Goal: Transaction & Acquisition: Purchase product/service

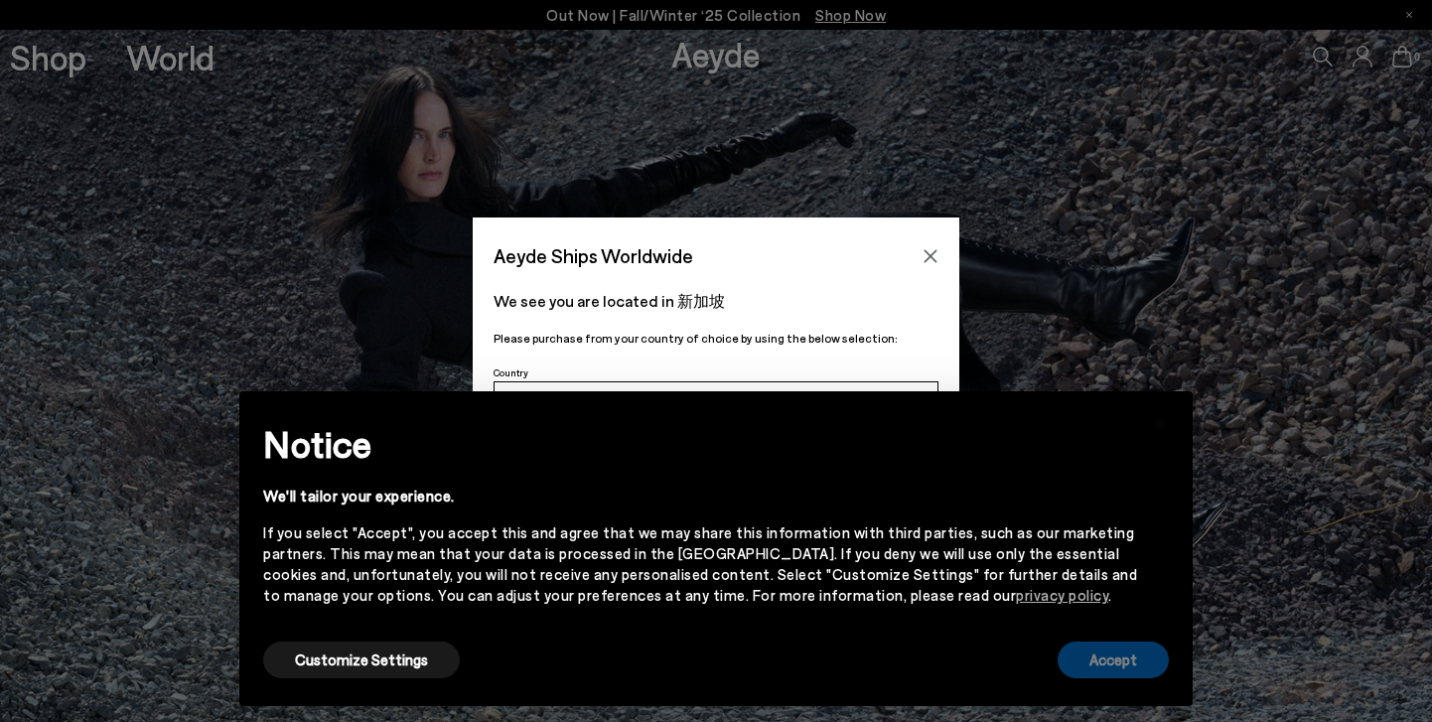
click at [1106, 656] on button "Accept" at bounding box center [1112, 659] width 111 height 37
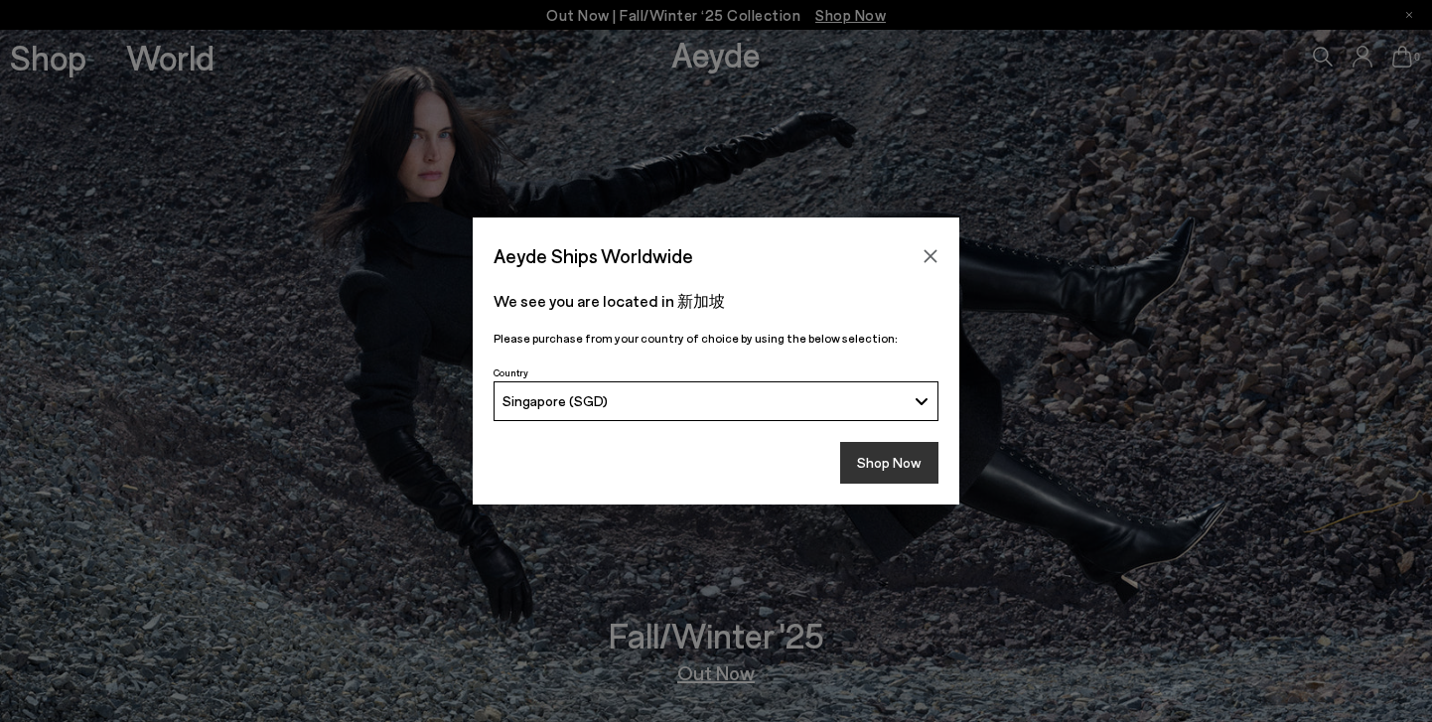
click at [896, 452] on button "Shop Now" at bounding box center [889, 463] width 98 height 42
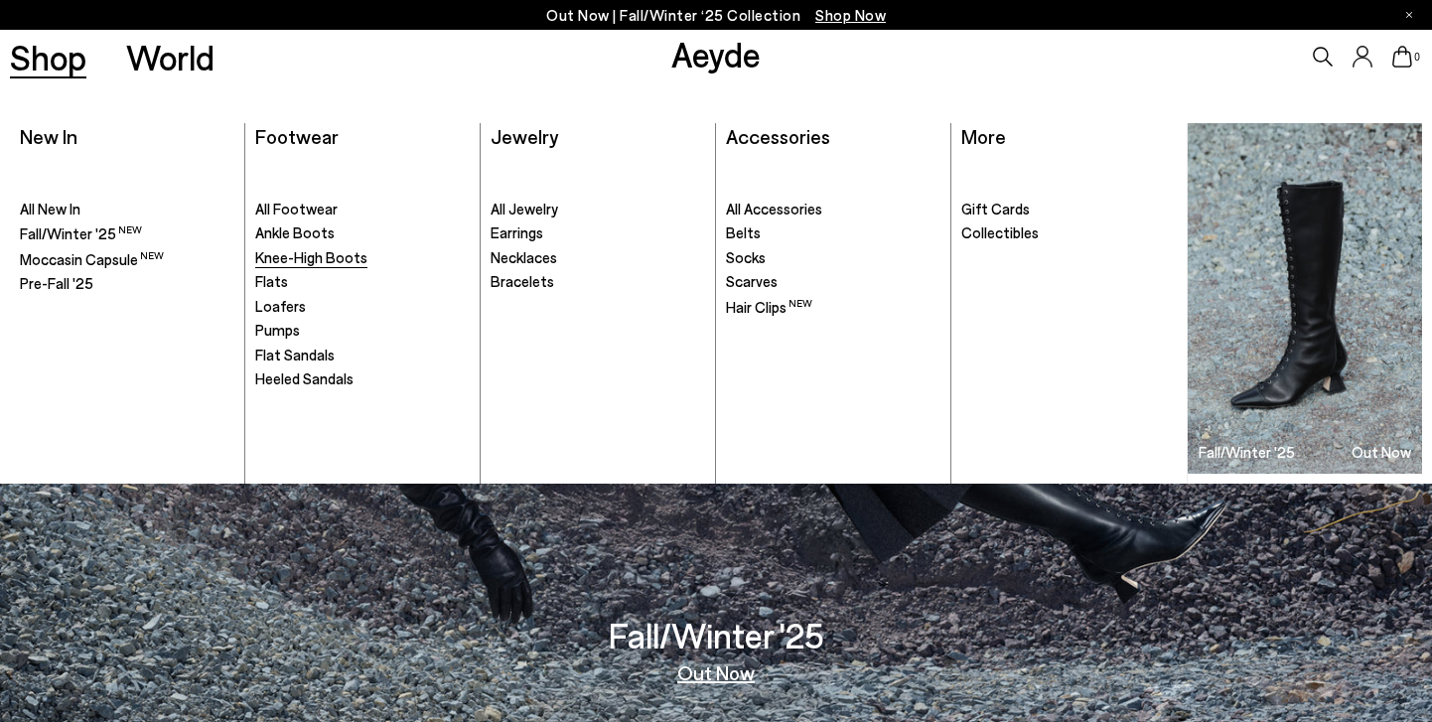
click at [304, 259] on span "Knee-High Boots" at bounding box center [311, 257] width 112 height 18
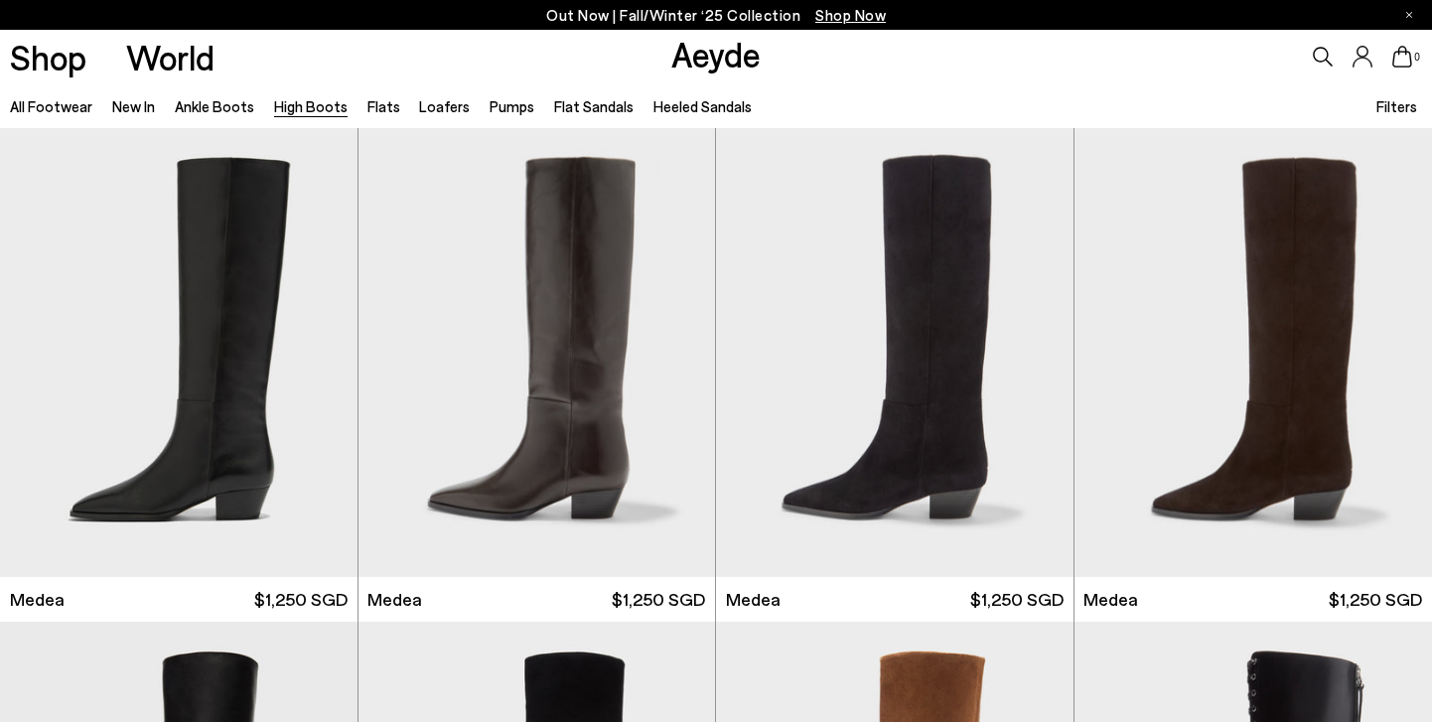
click at [1388, 108] on span "Filters" at bounding box center [1396, 106] width 41 height 18
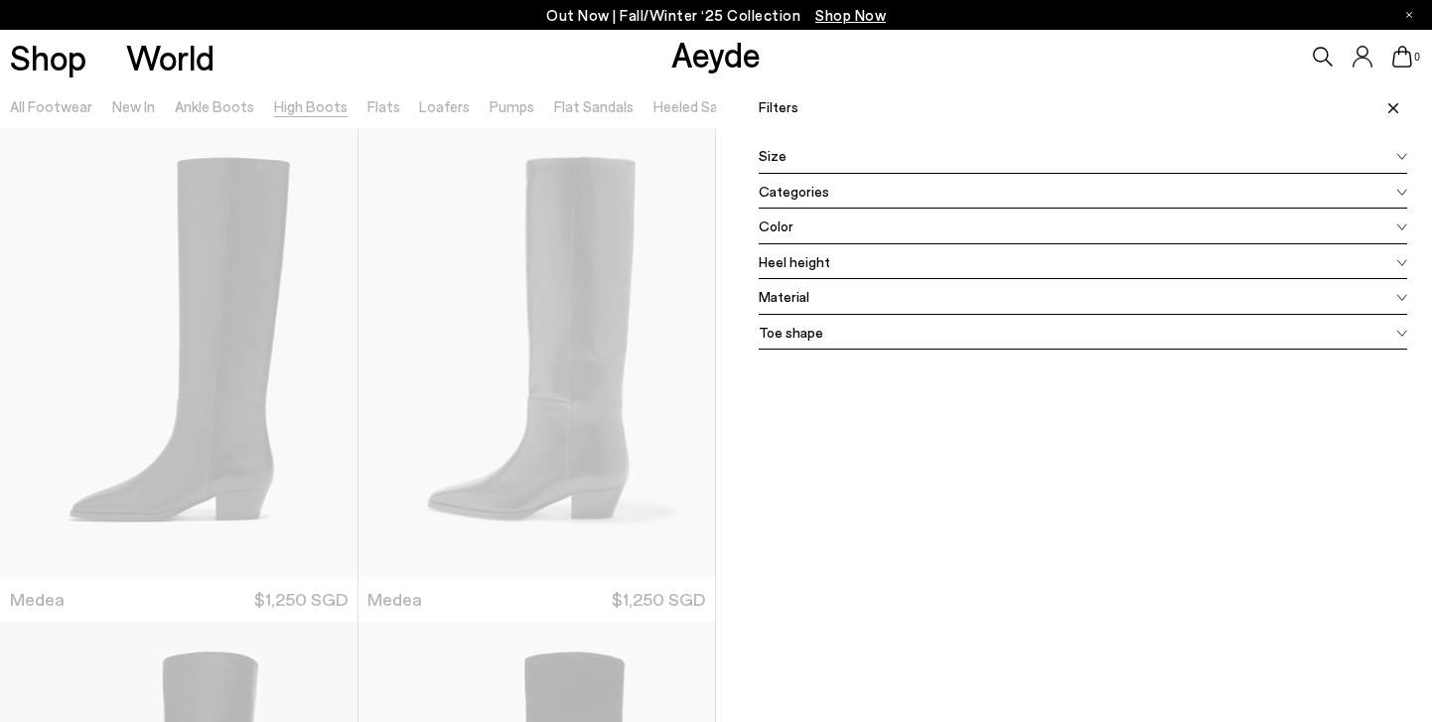
click at [880, 229] on div "Color" at bounding box center [1083, 227] width 648 height 36
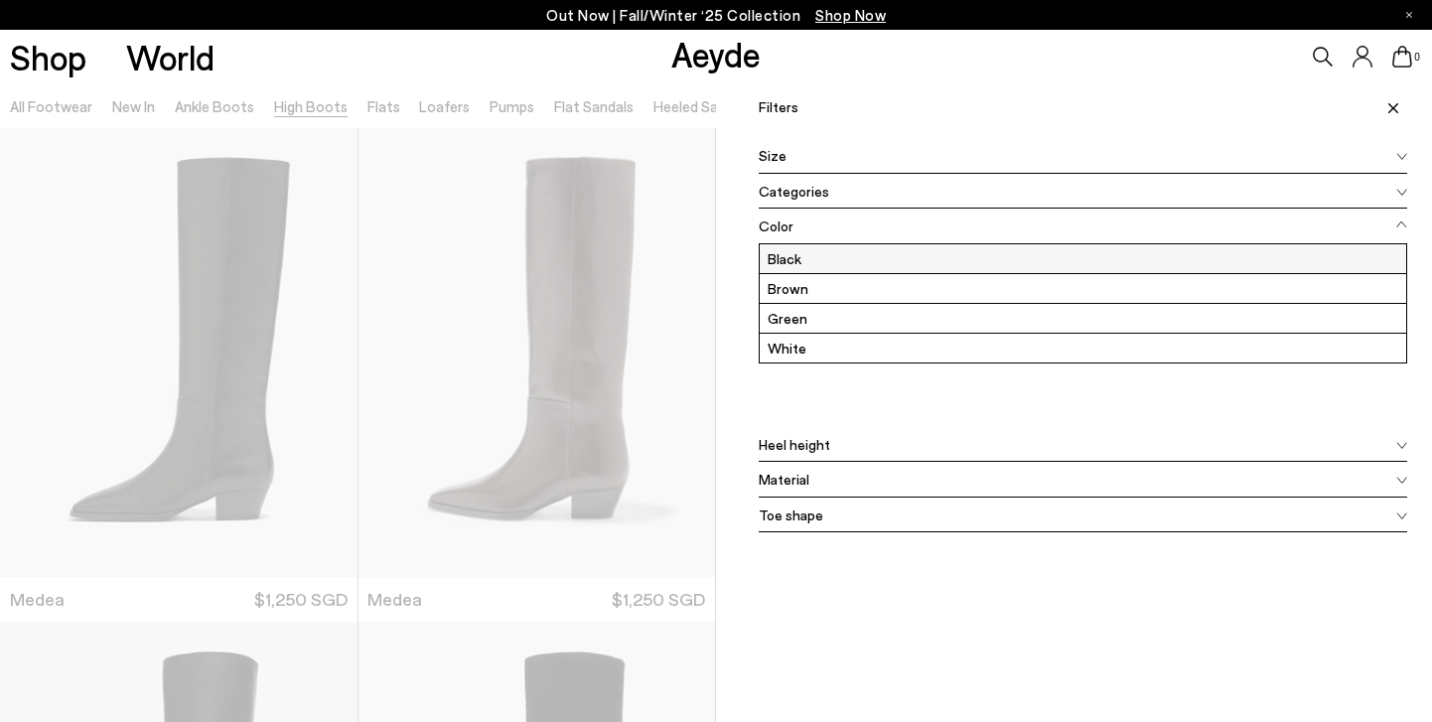
click at [855, 263] on label "Black" at bounding box center [1083, 258] width 646 height 29
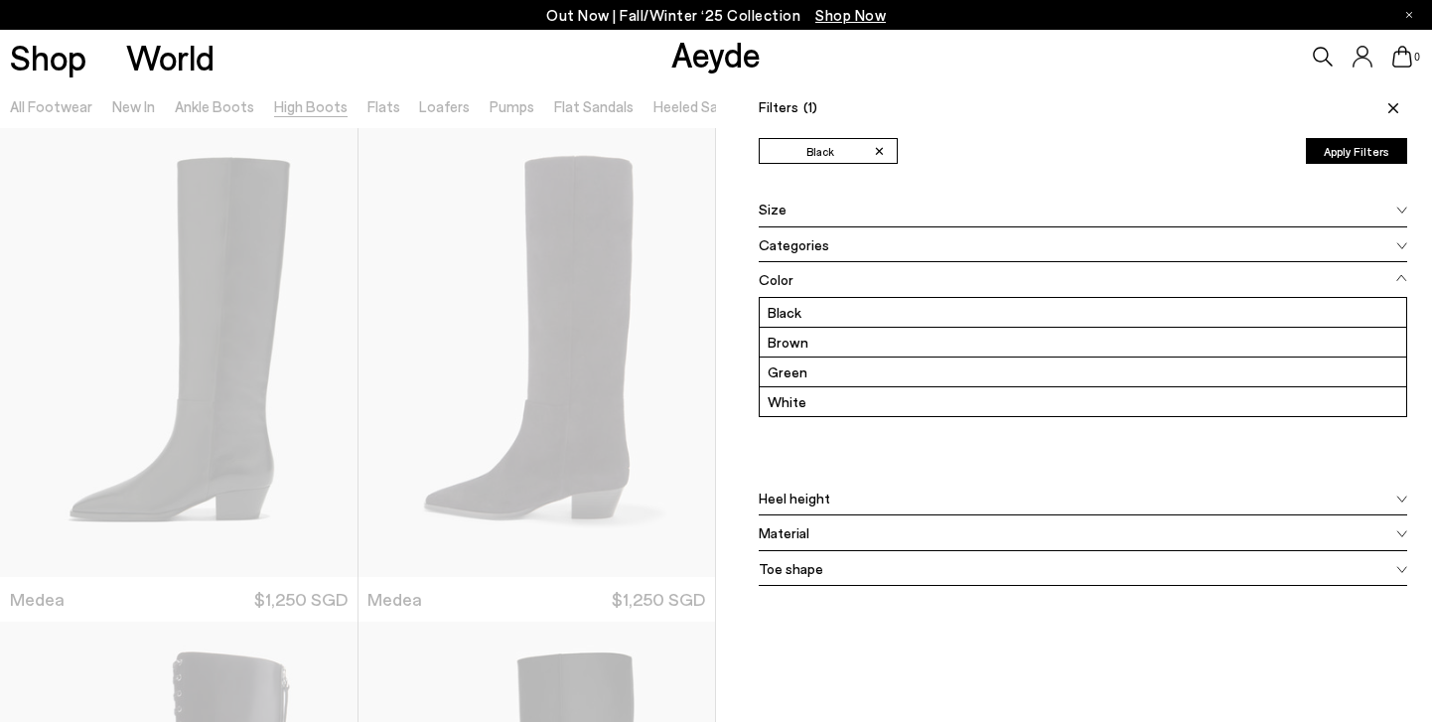
click at [1400, 107] on span at bounding box center [1390, 107] width 34 height 44
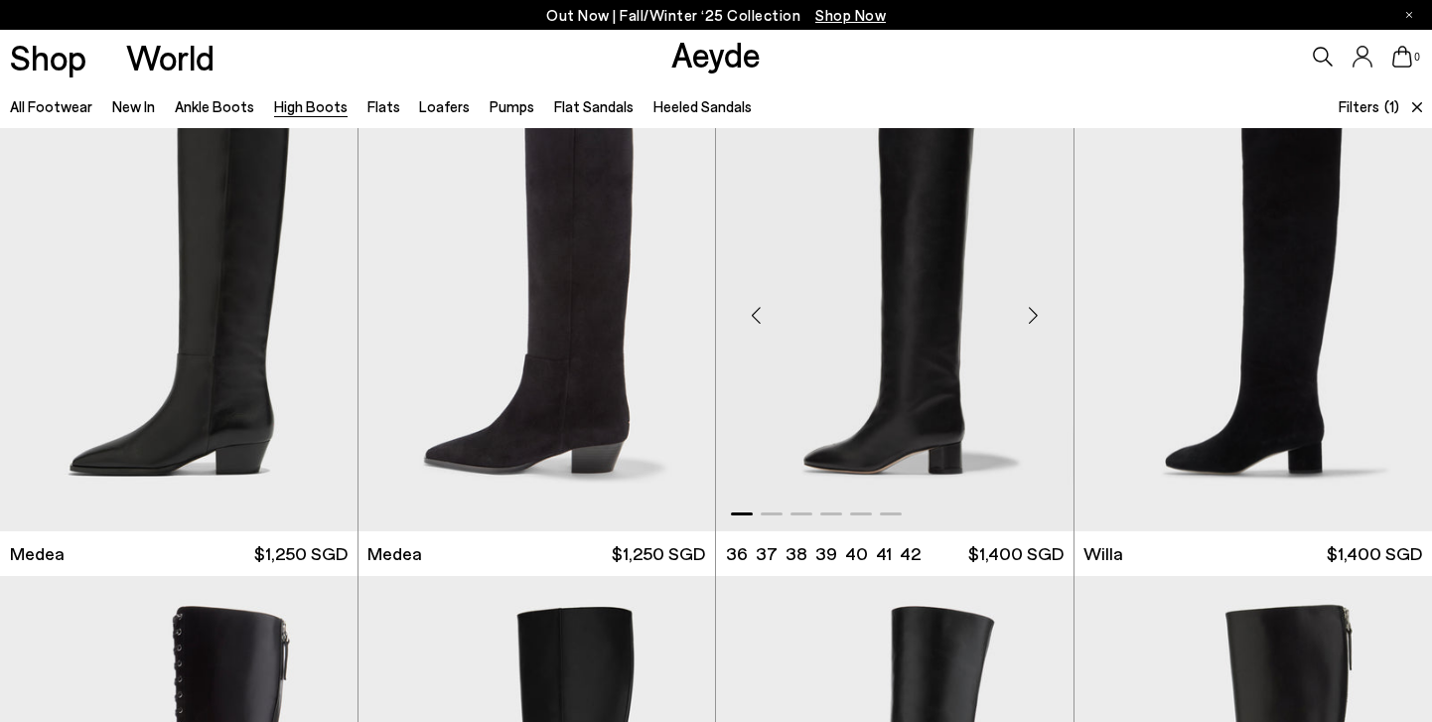
scroll to position [56, 0]
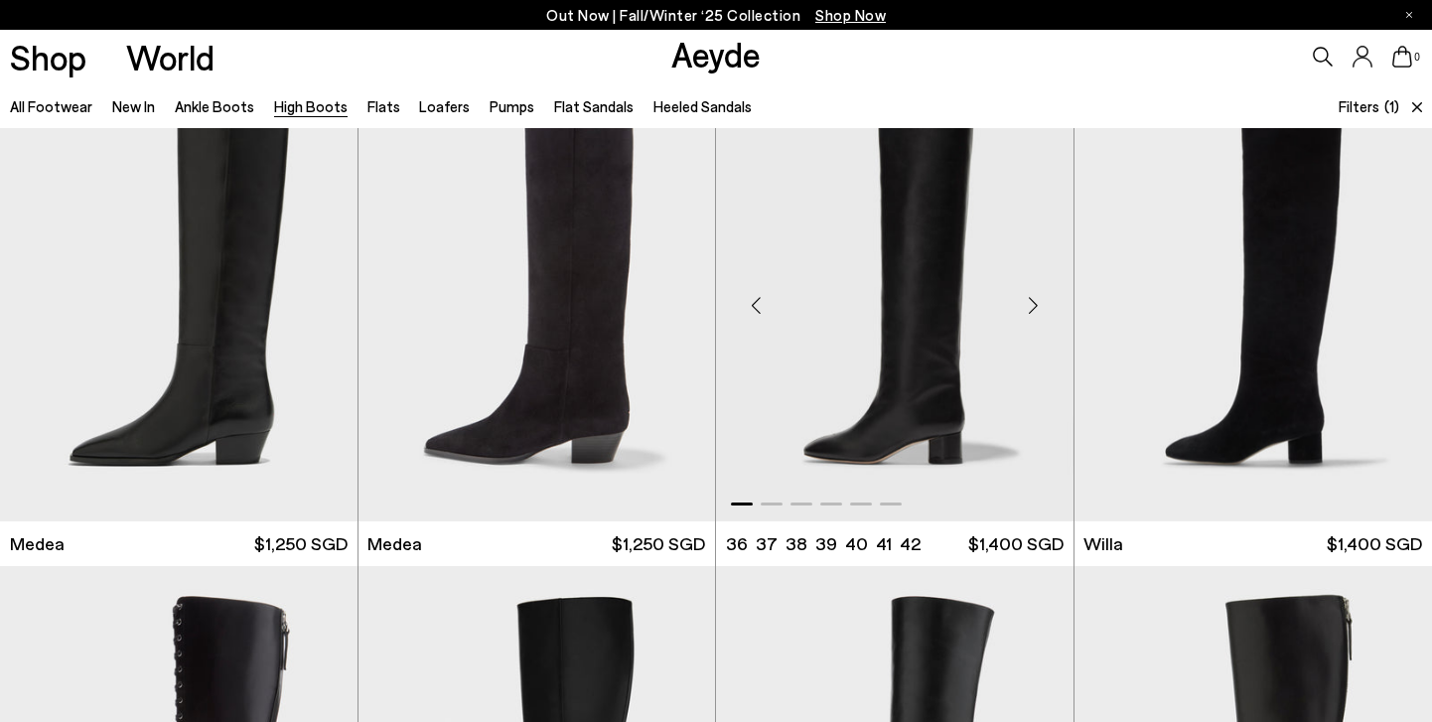
click at [1030, 305] on div "Next slide" at bounding box center [1034, 305] width 60 height 60
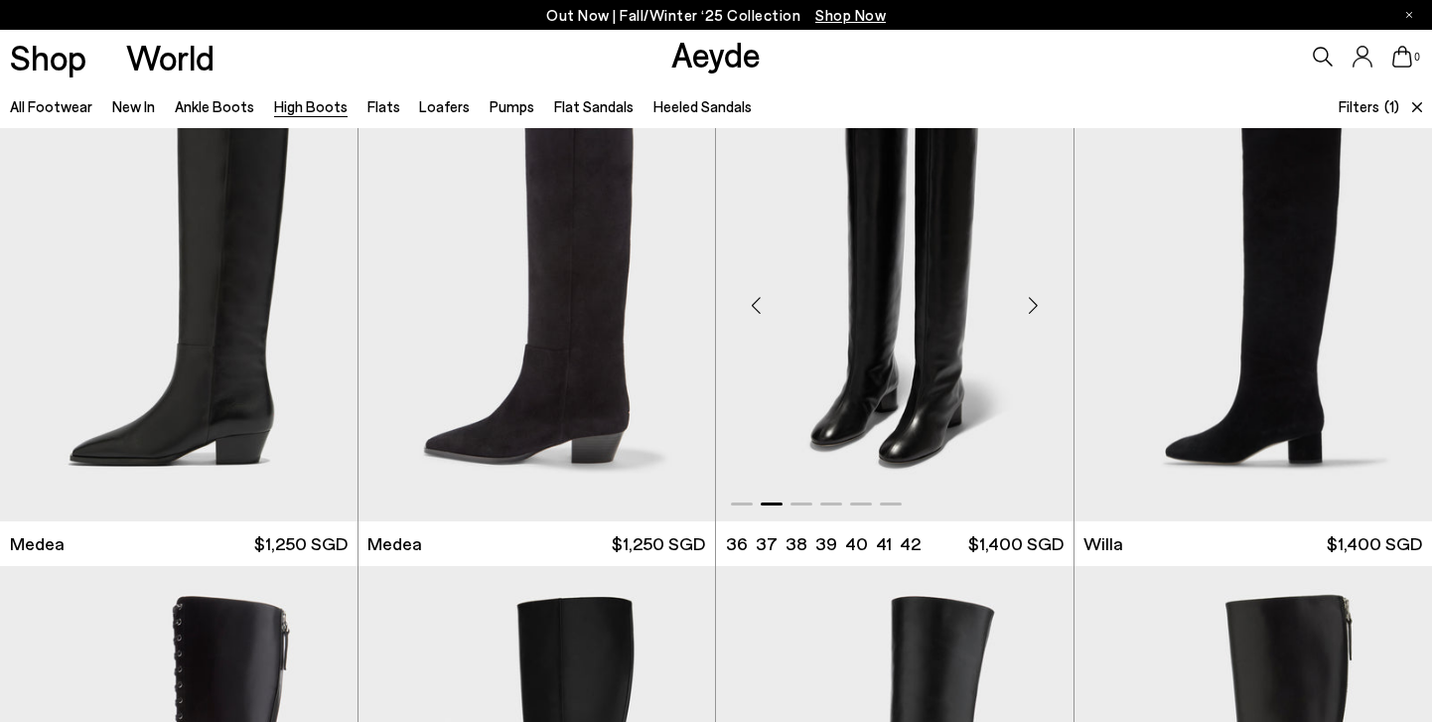
scroll to position [26, 0]
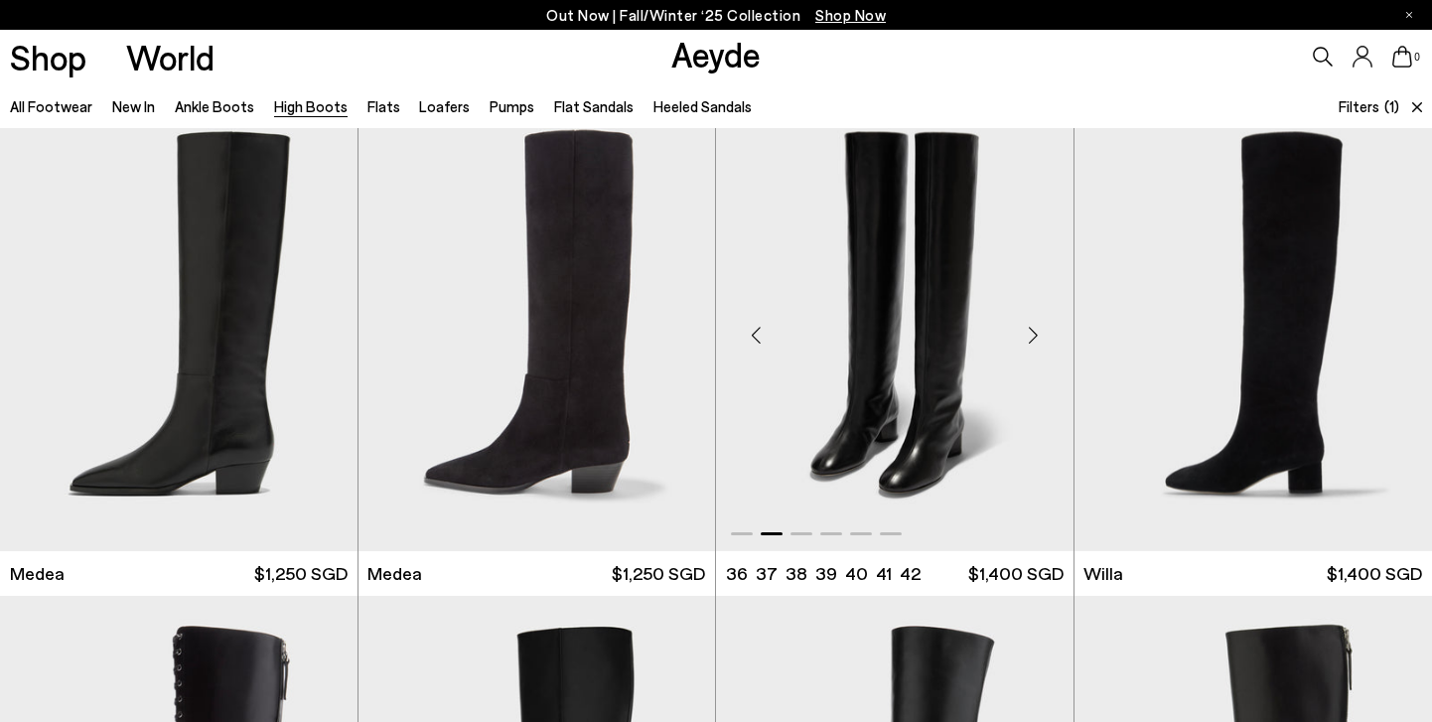
click at [1034, 337] on div "Next slide" at bounding box center [1034, 335] width 60 height 60
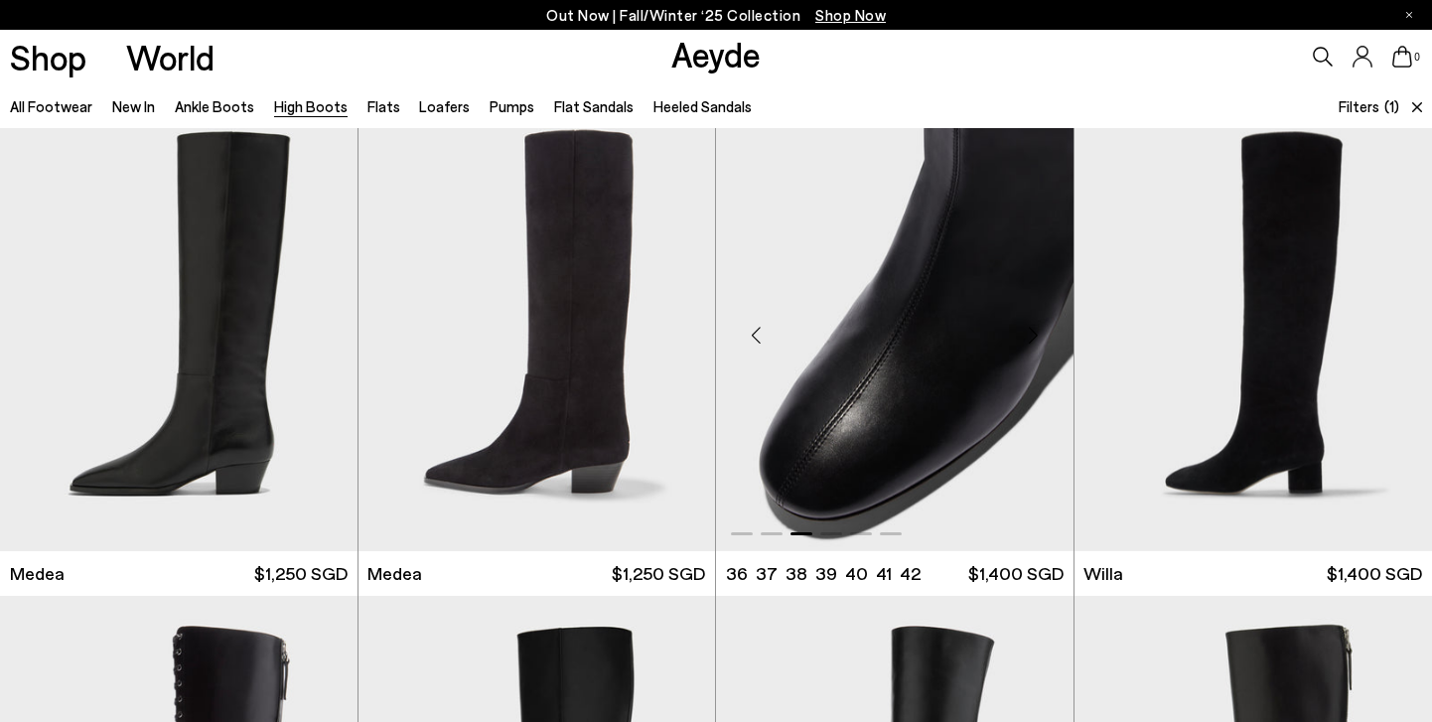
click at [1034, 337] on div "Next slide" at bounding box center [1034, 335] width 60 height 60
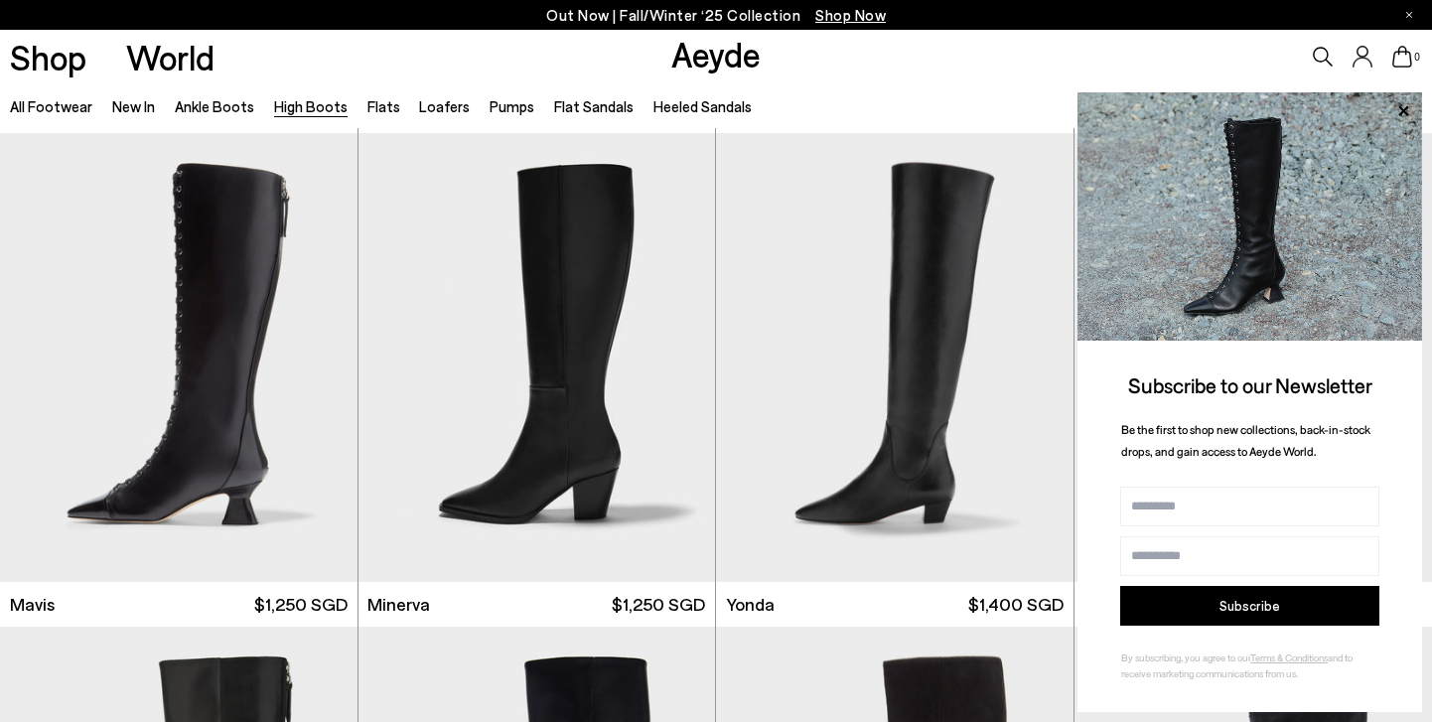
scroll to position [474, 0]
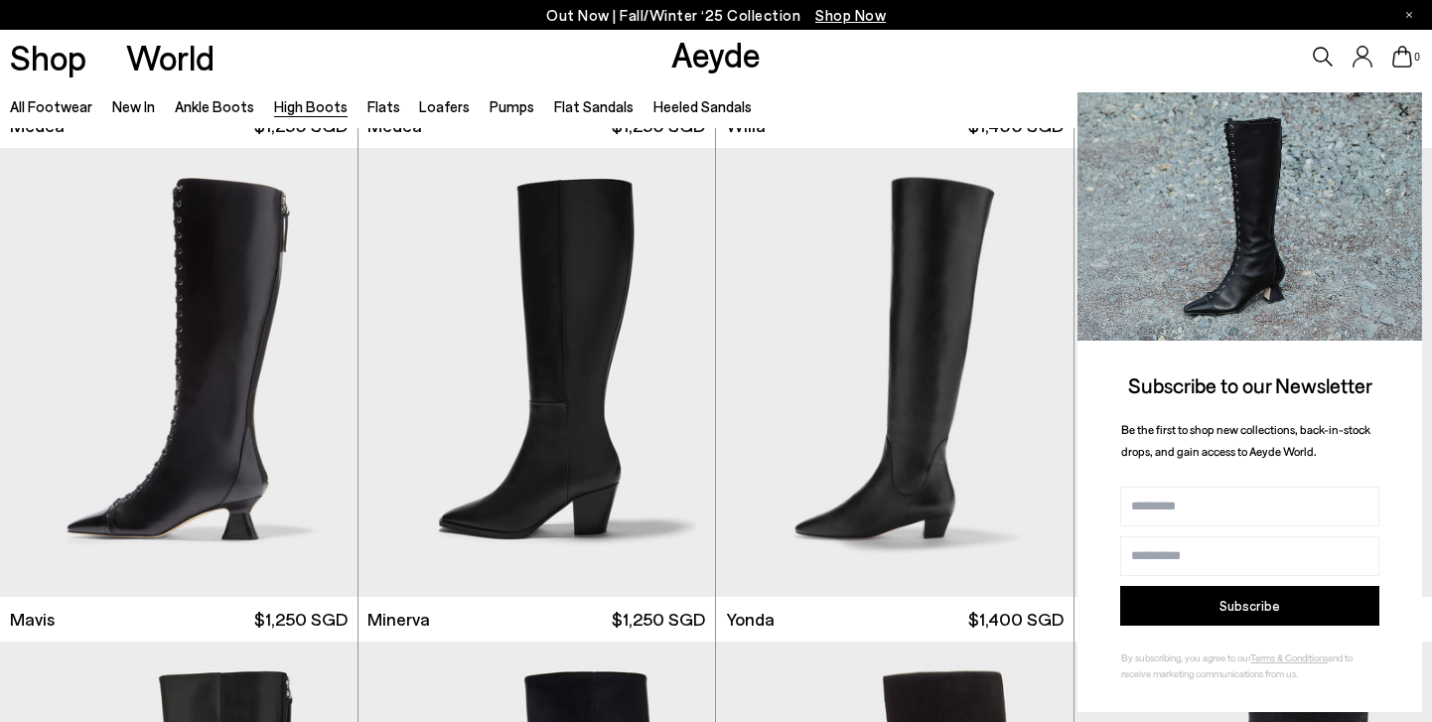
click at [1404, 107] on icon at bounding box center [1403, 111] width 26 height 26
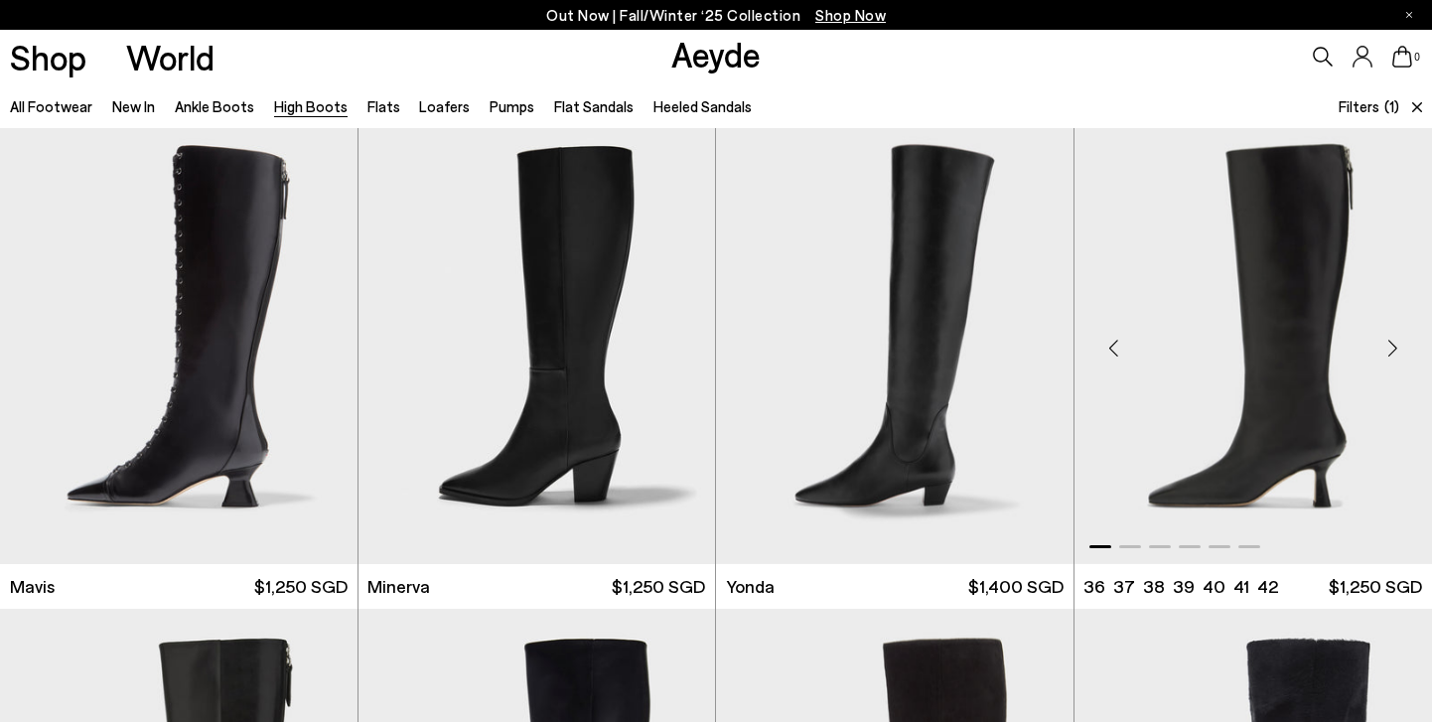
scroll to position [508, 0]
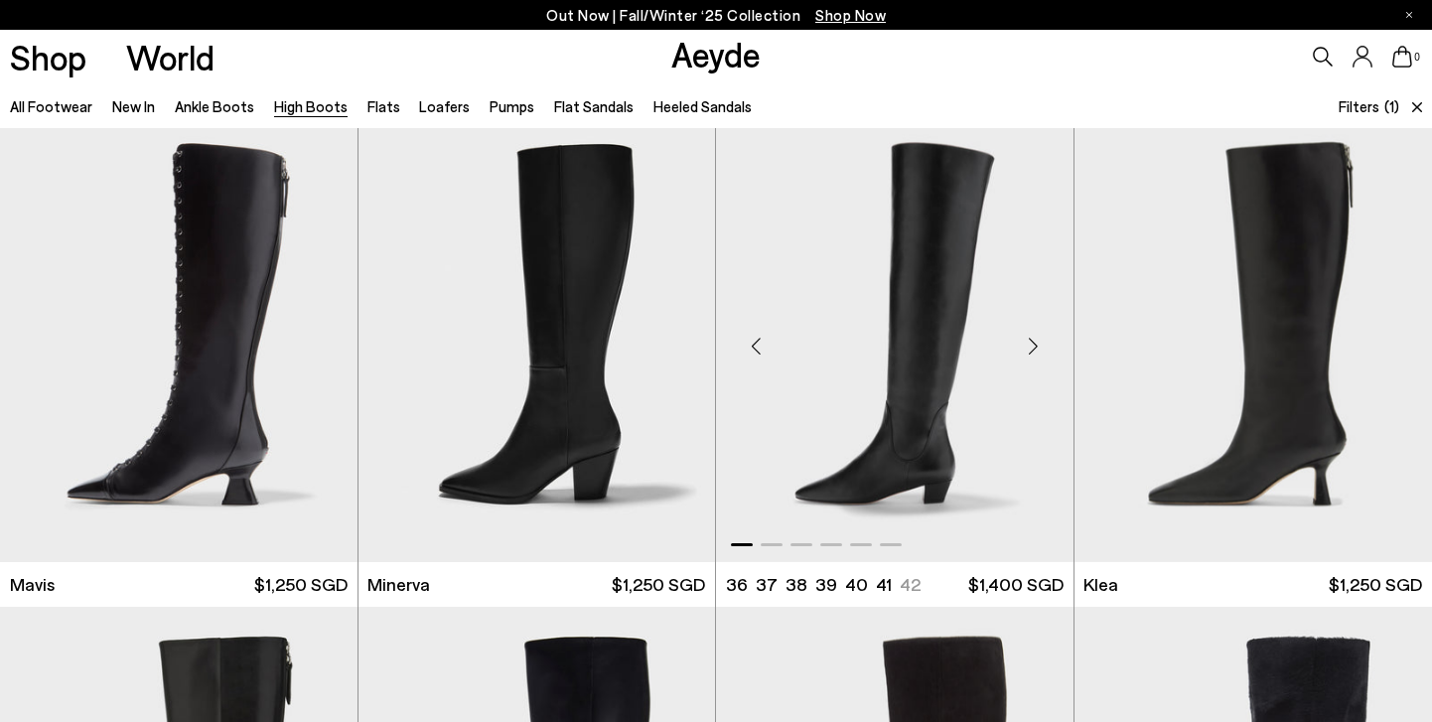
click at [1033, 345] on div "Next slide" at bounding box center [1034, 346] width 60 height 60
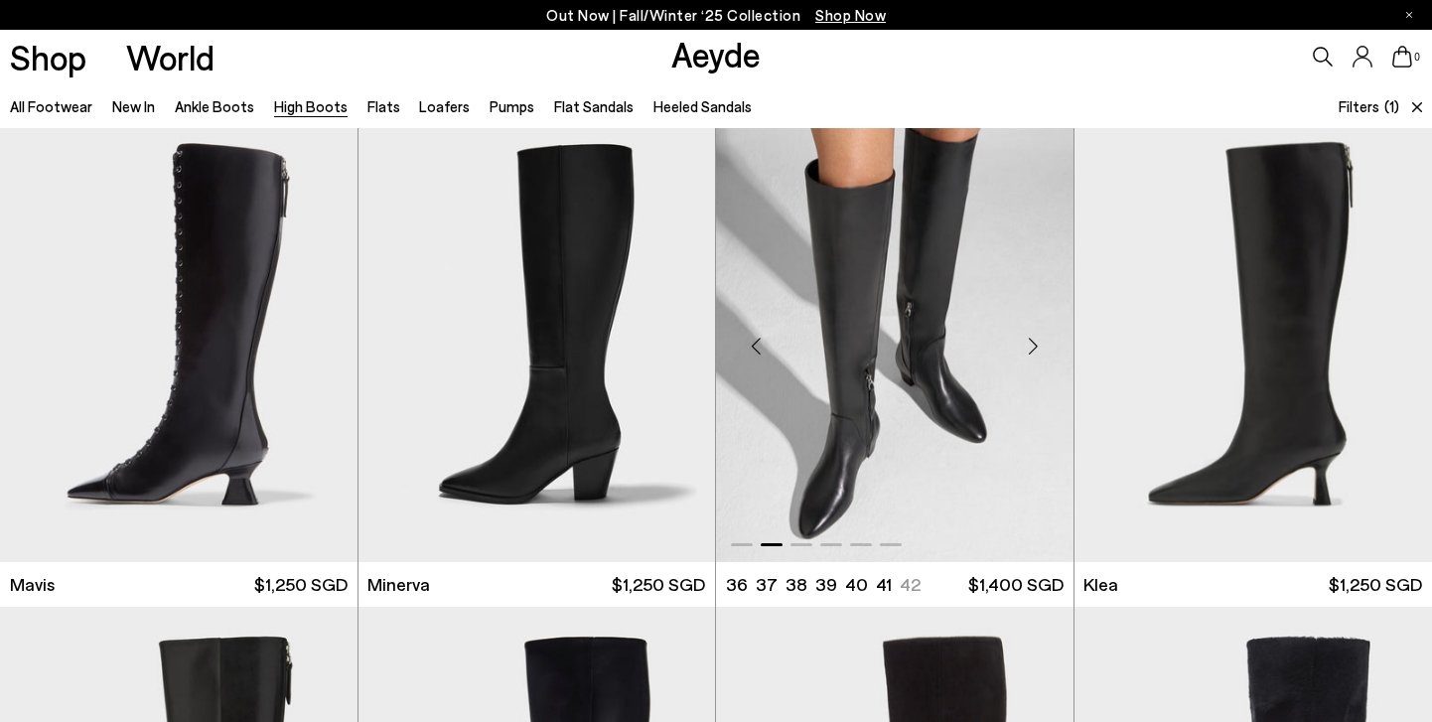
click at [1033, 345] on div "Next slide" at bounding box center [1034, 346] width 60 height 60
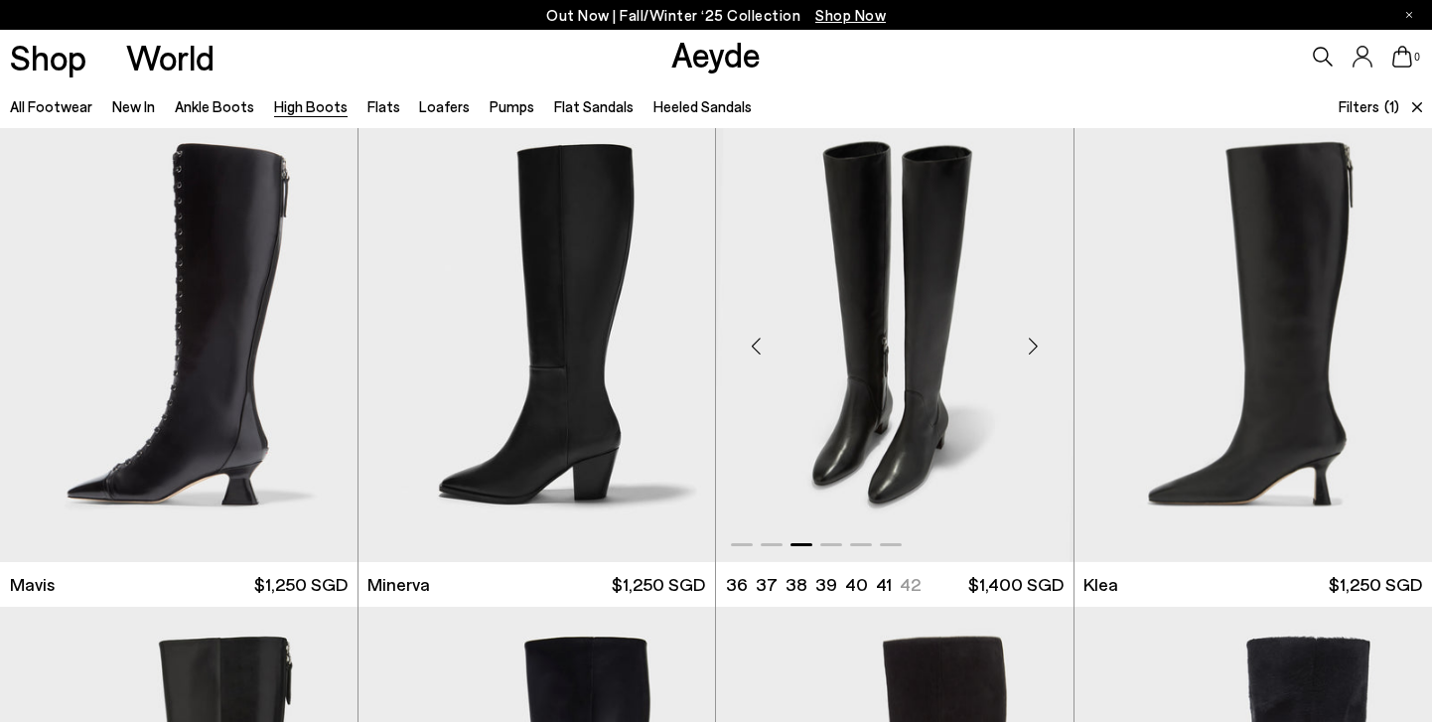
click at [1033, 345] on div "Next slide" at bounding box center [1034, 346] width 60 height 60
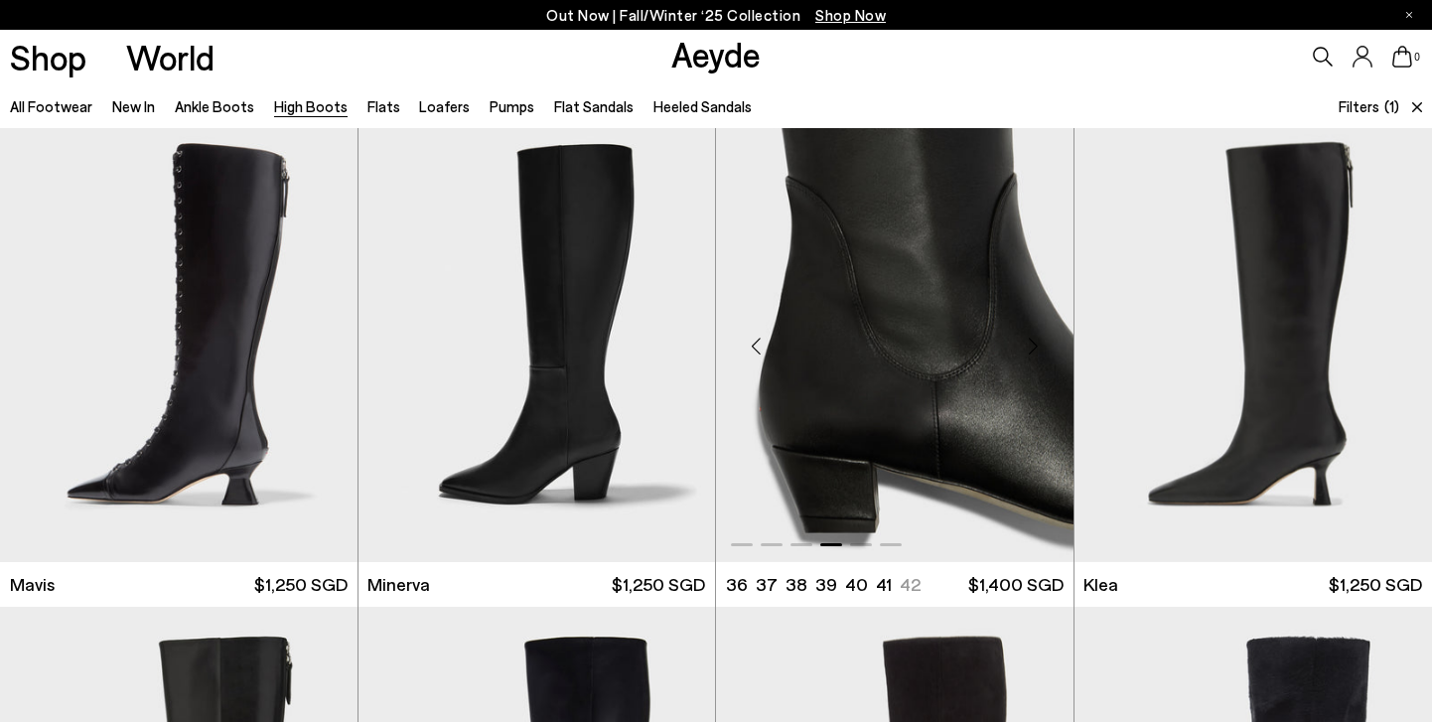
click at [1033, 345] on div "Next slide" at bounding box center [1034, 346] width 60 height 60
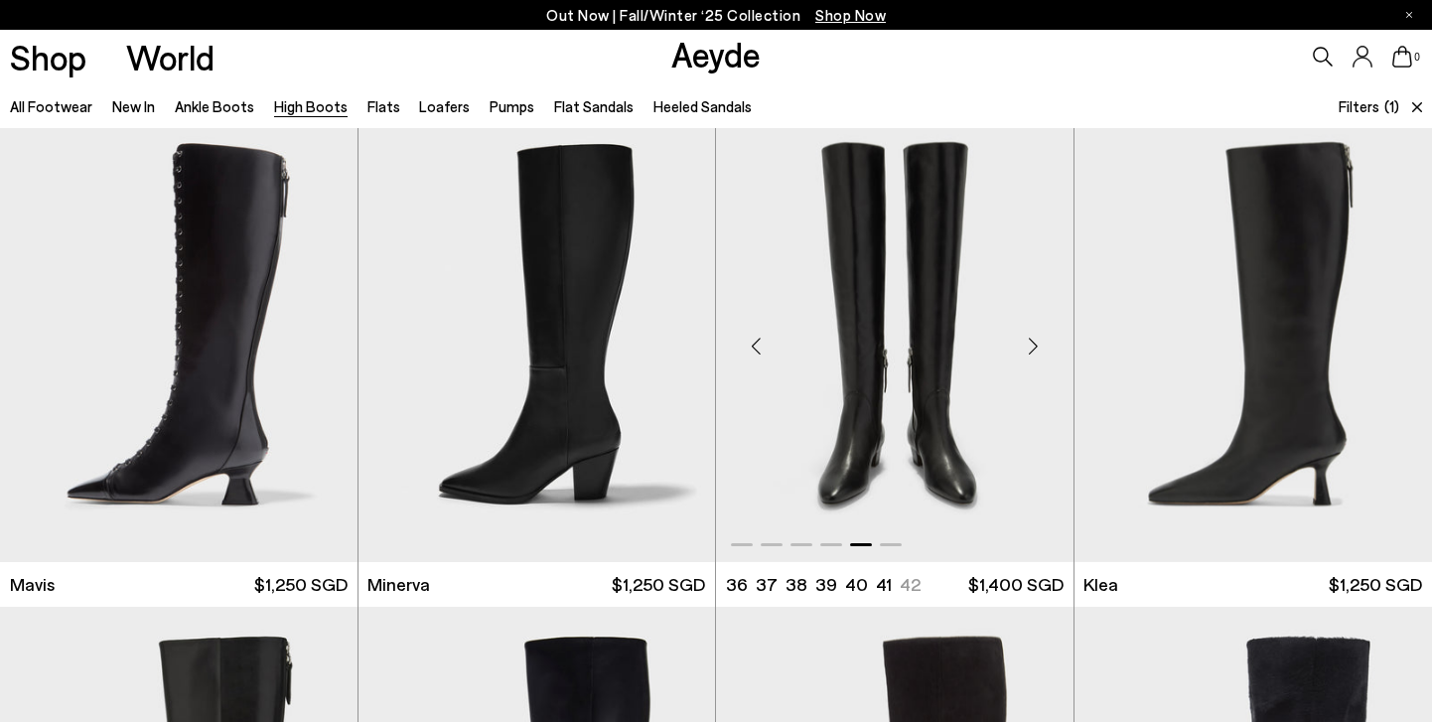
click at [1033, 345] on div "Next slide" at bounding box center [1034, 346] width 60 height 60
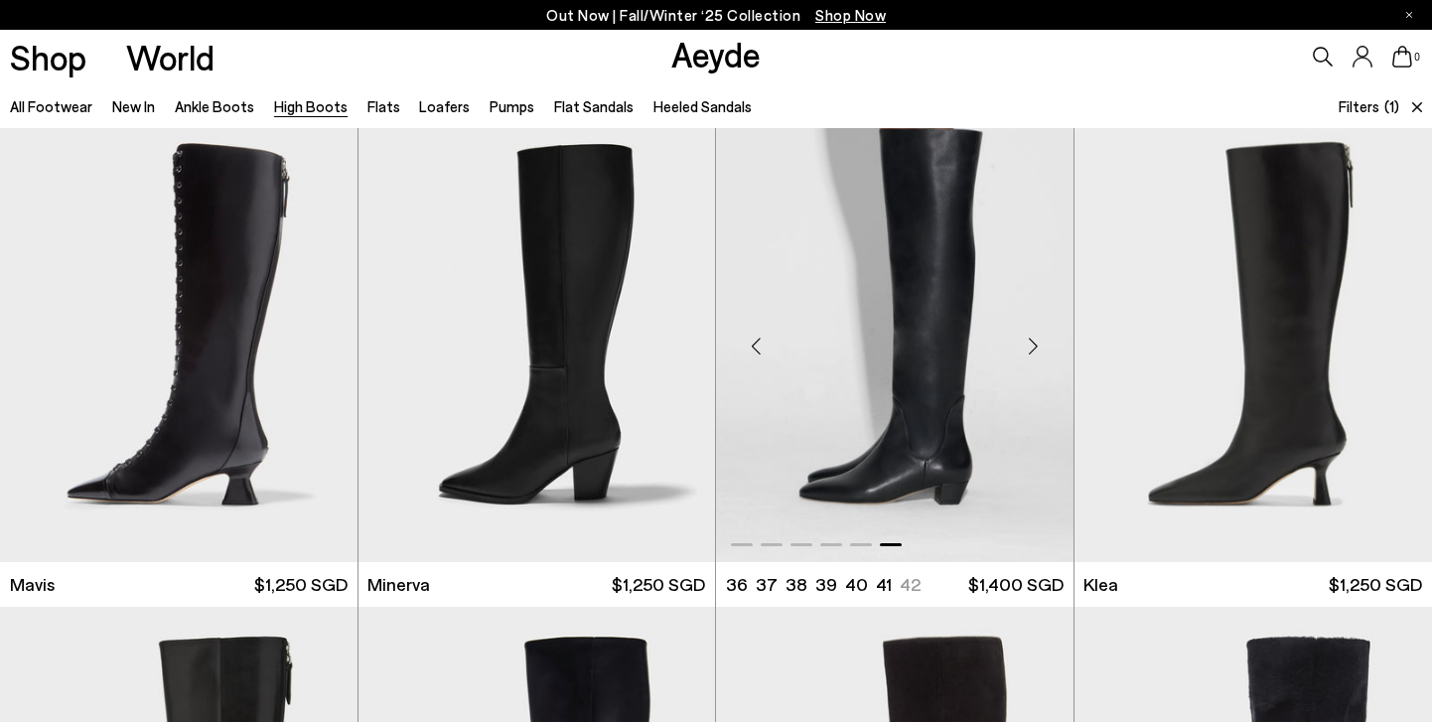
click at [1033, 345] on div "Next slide" at bounding box center [1034, 346] width 60 height 60
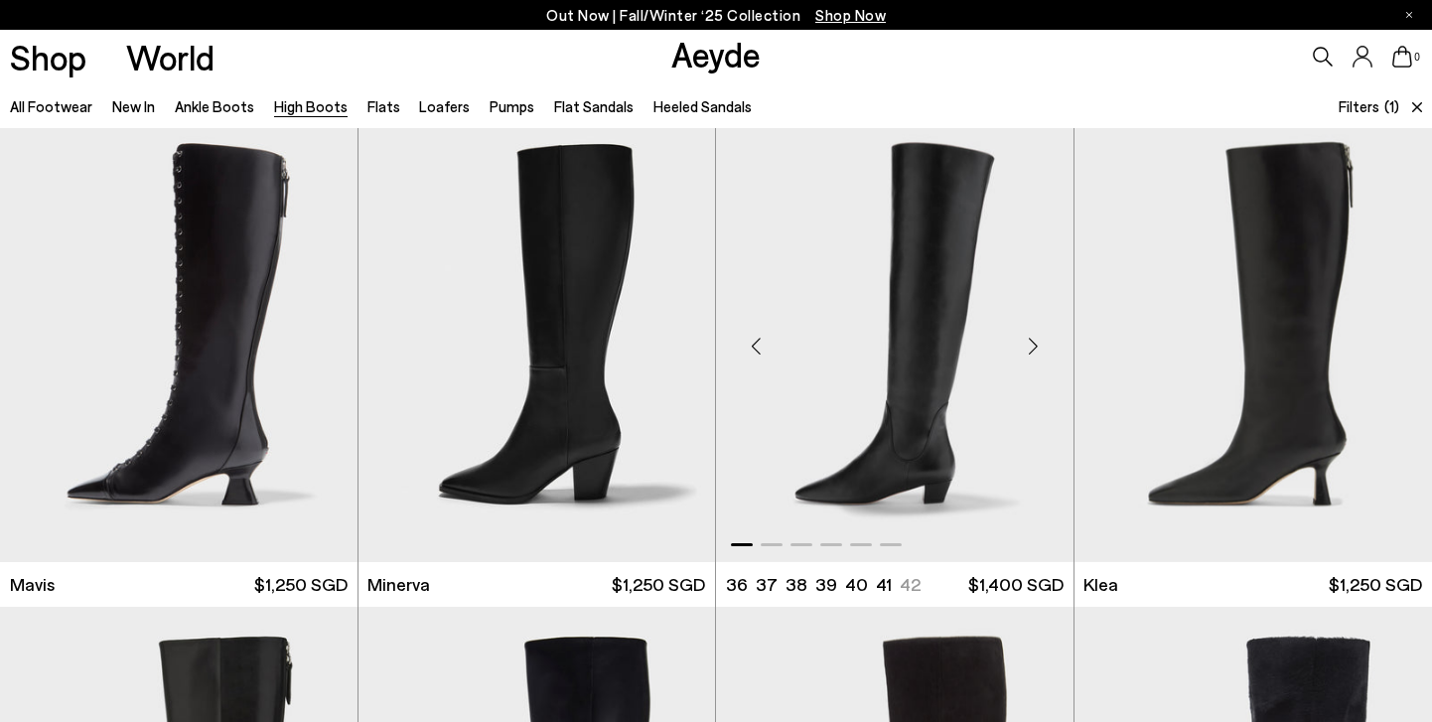
click at [1033, 345] on div "Next slide" at bounding box center [1034, 346] width 60 height 60
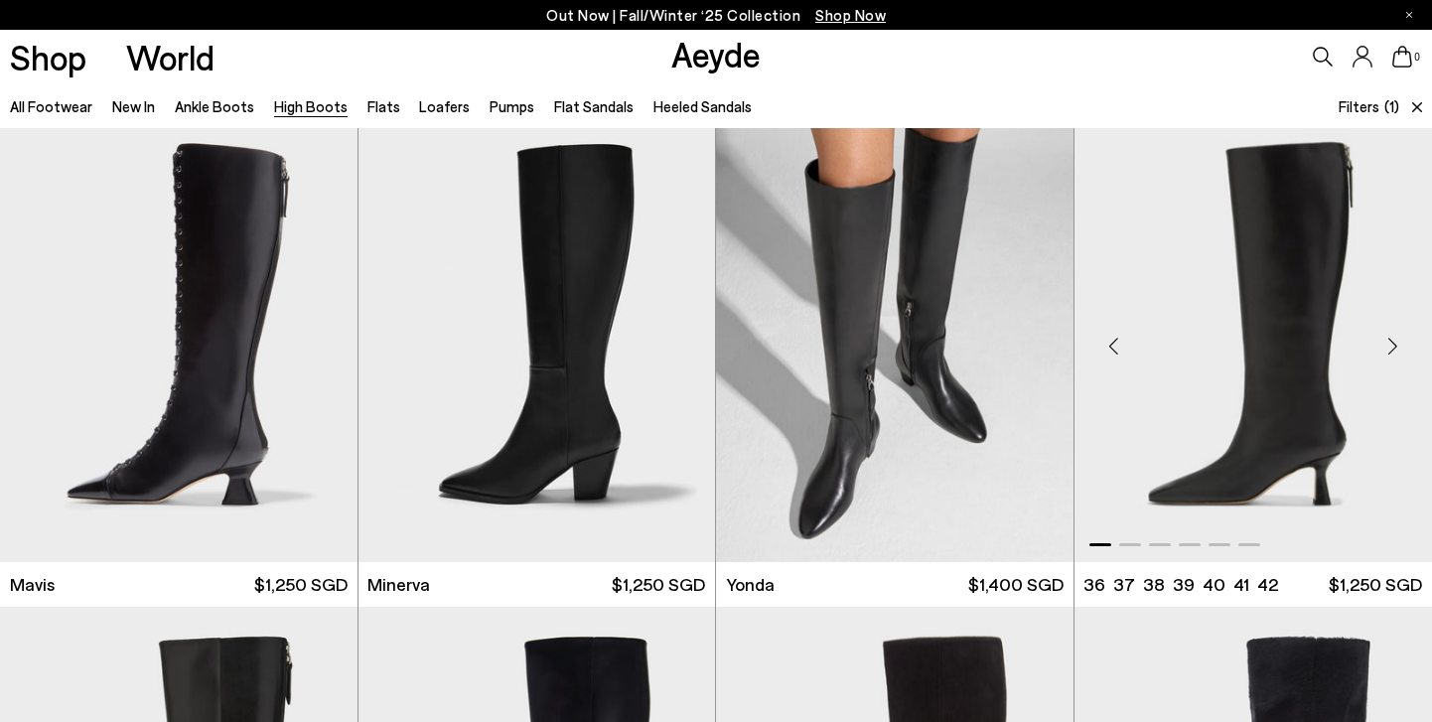
click at [1395, 350] on div "Next slide" at bounding box center [1392, 346] width 60 height 60
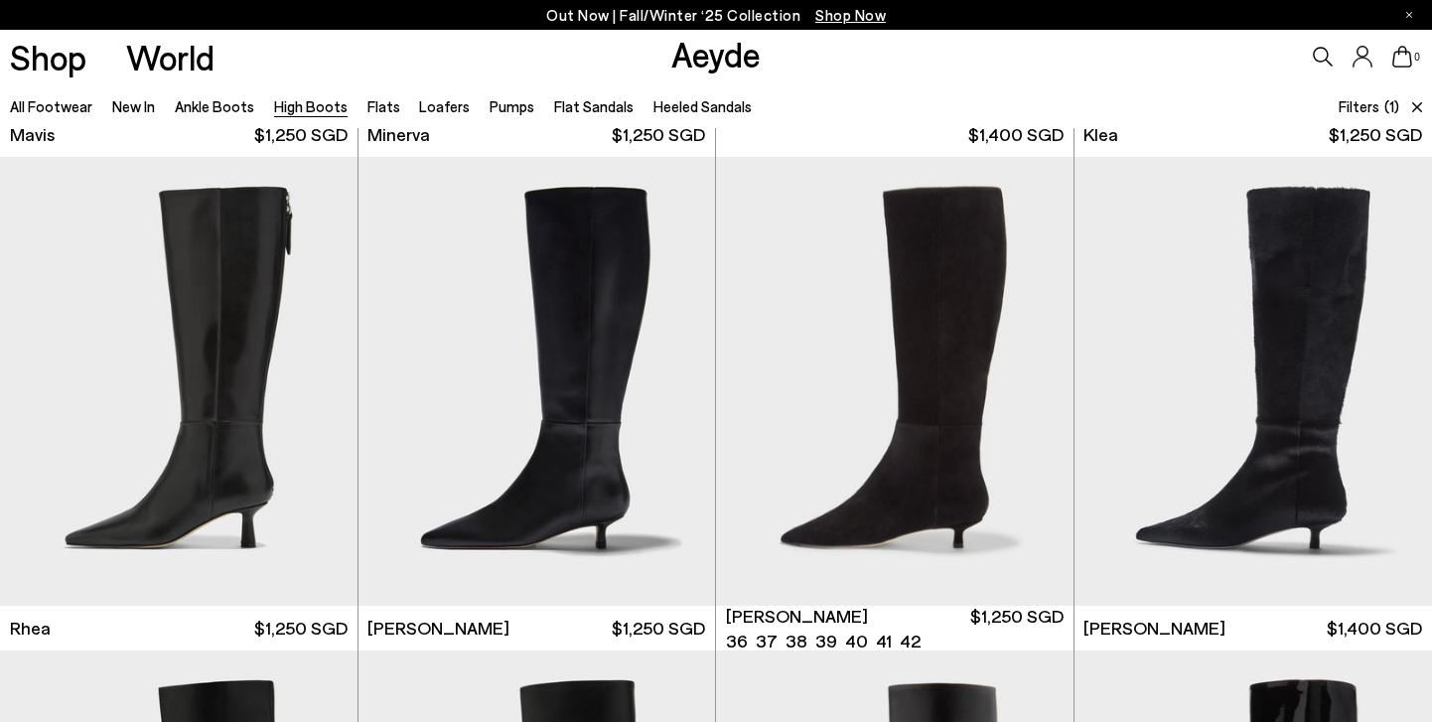
scroll to position [991, 0]
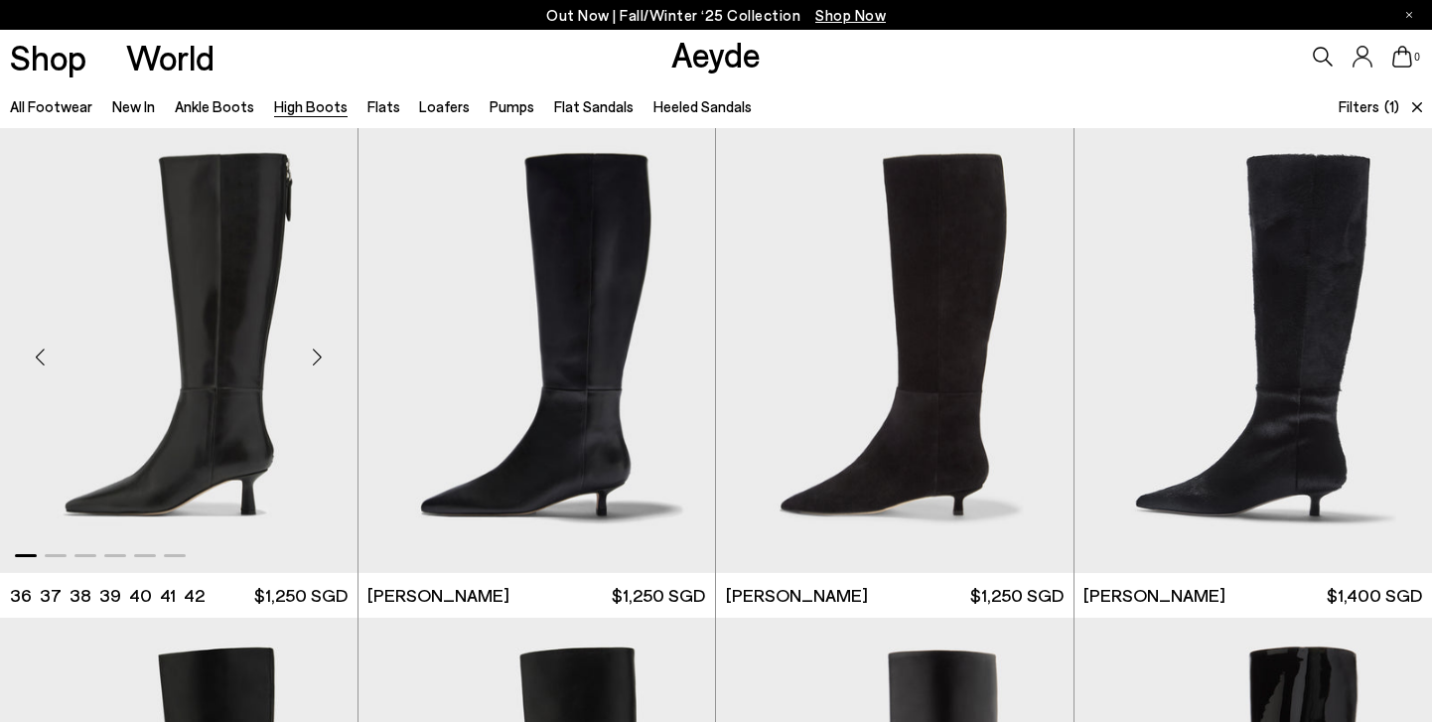
click at [314, 359] on div "Next slide" at bounding box center [318, 357] width 60 height 60
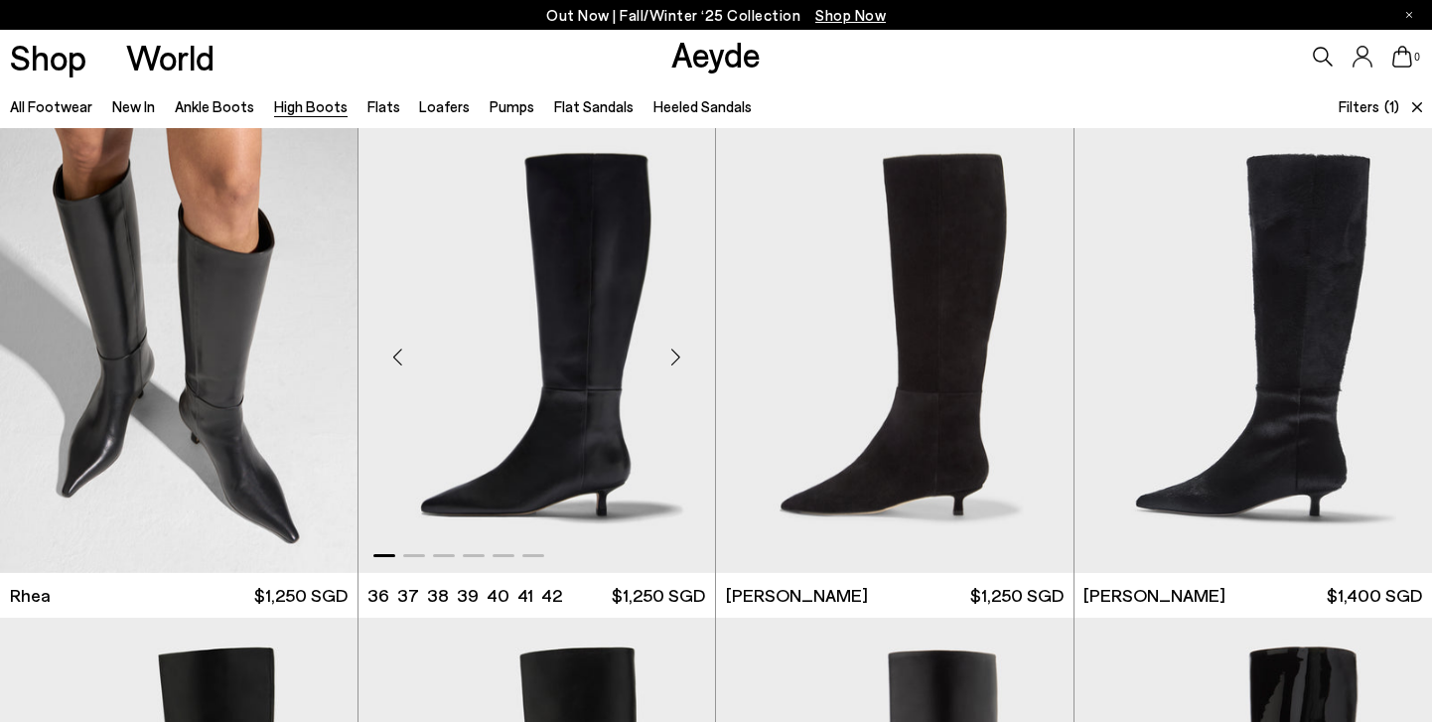
click at [671, 356] on div "Next slide" at bounding box center [675, 357] width 60 height 60
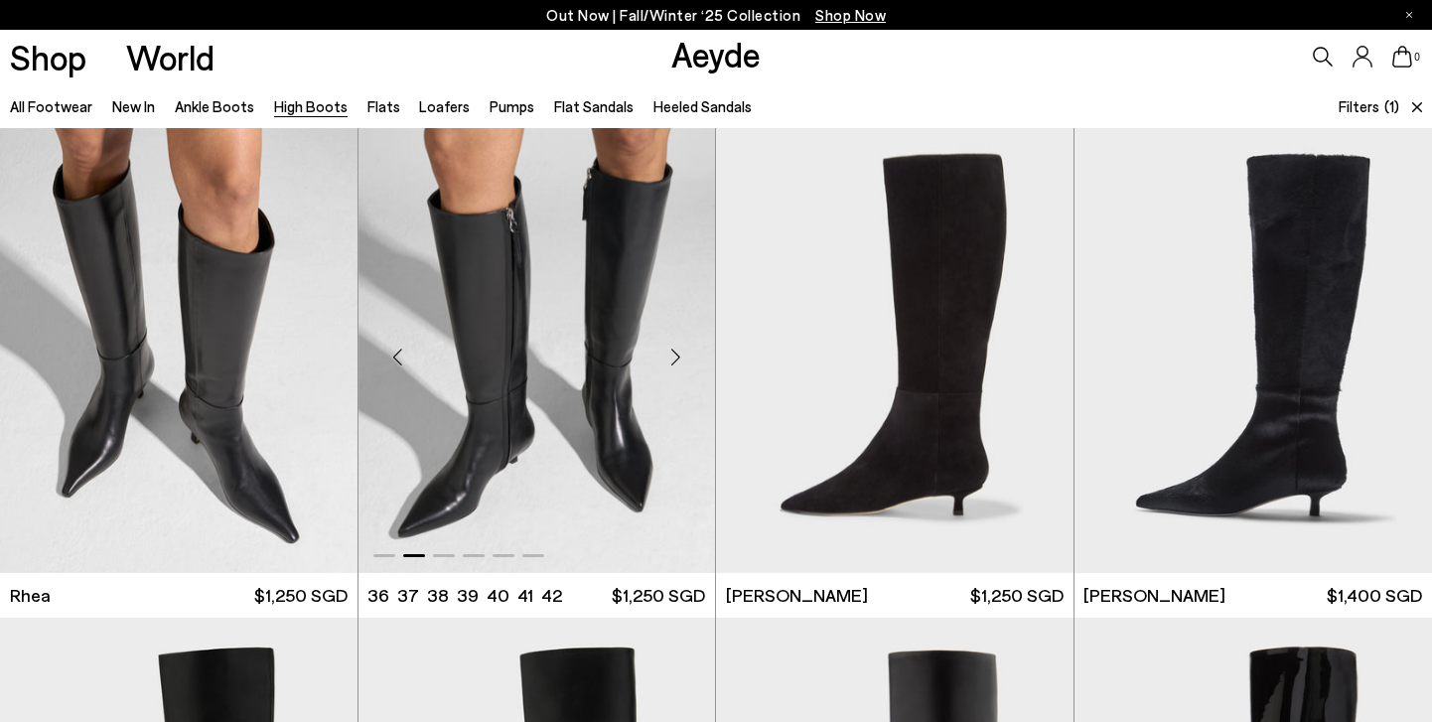
click at [671, 356] on div "Next slide" at bounding box center [675, 357] width 60 height 60
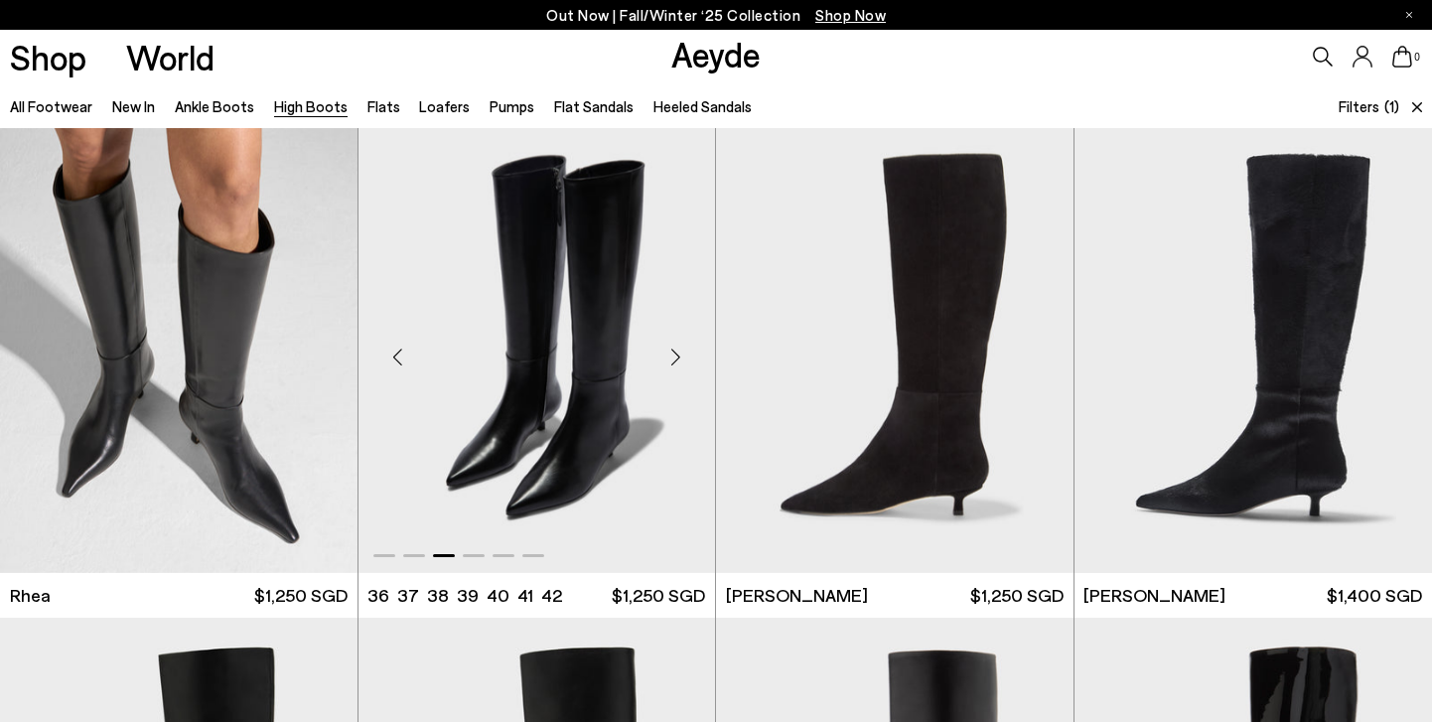
click at [671, 356] on div "Next slide" at bounding box center [675, 357] width 60 height 60
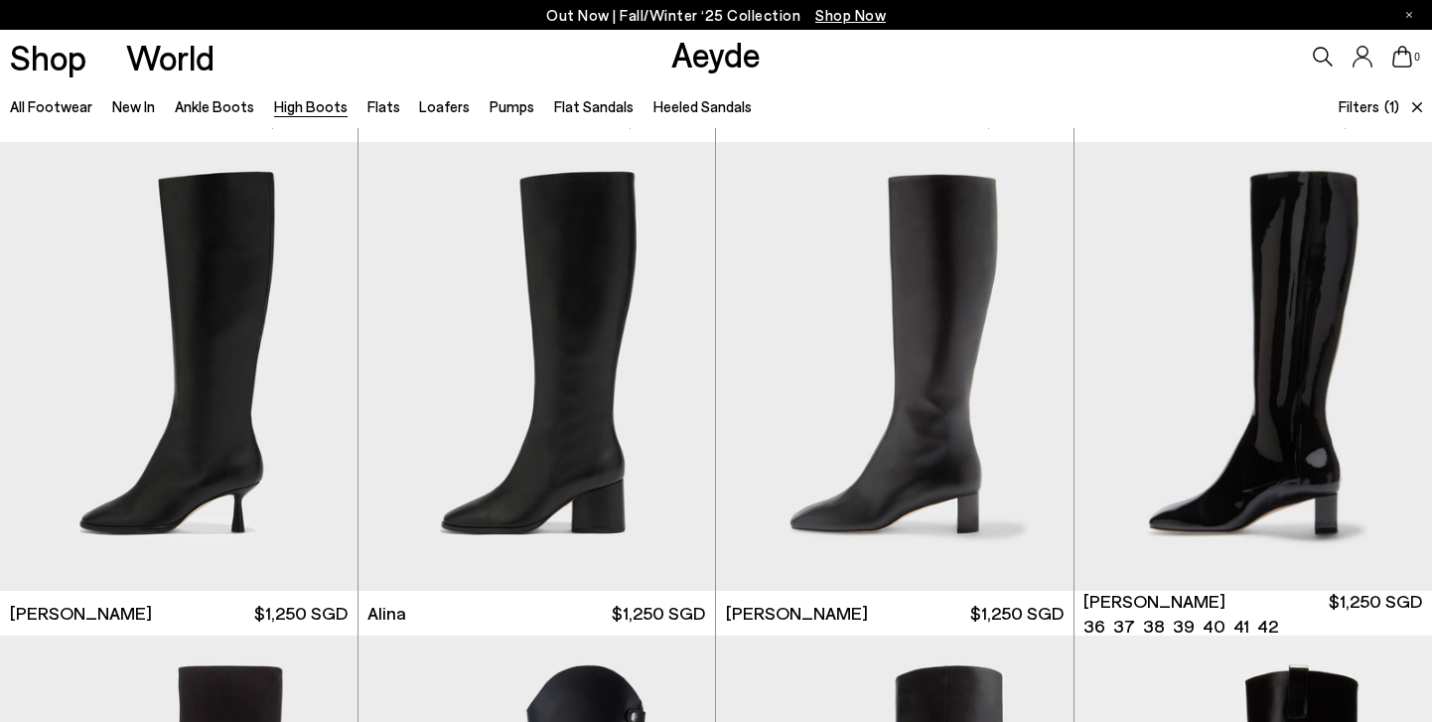
scroll to position [1470, 0]
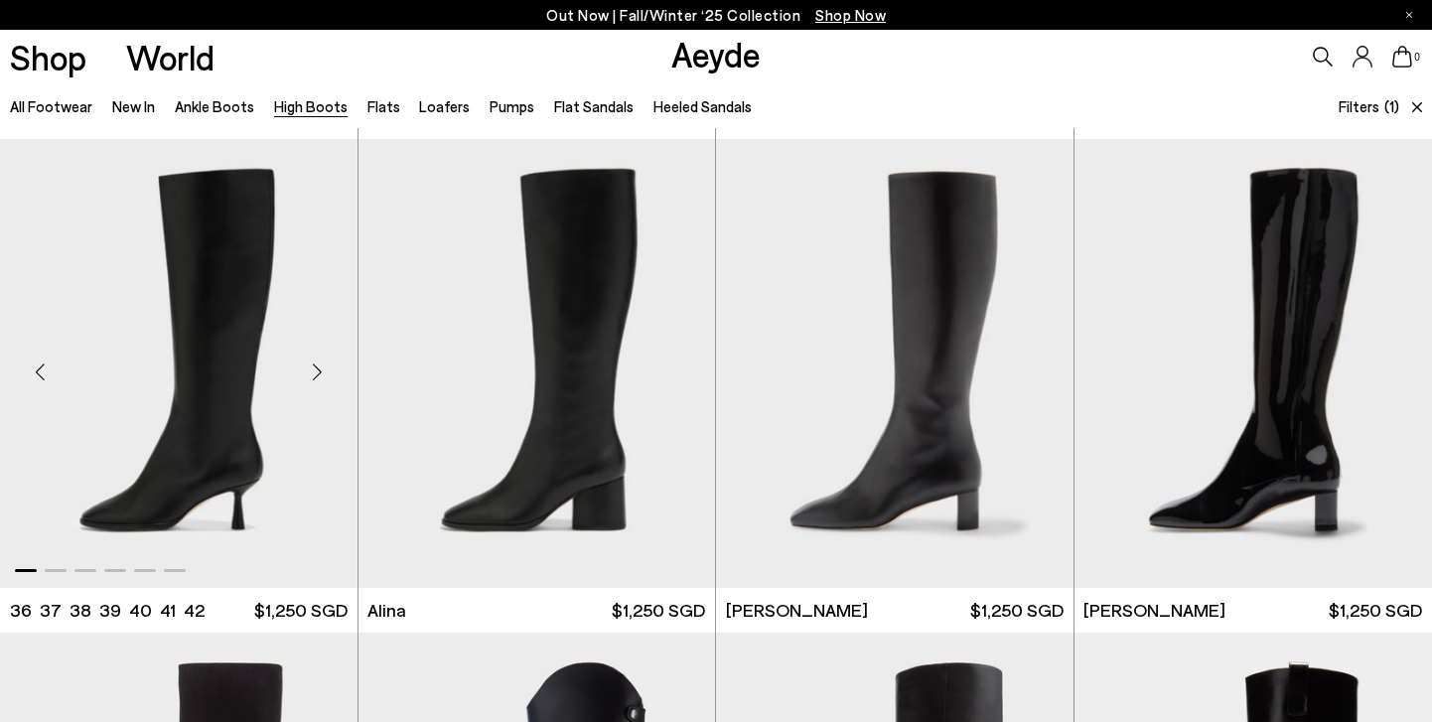
click at [314, 374] on div "Next slide" at bounding box center [318, 372] width 60 height 60
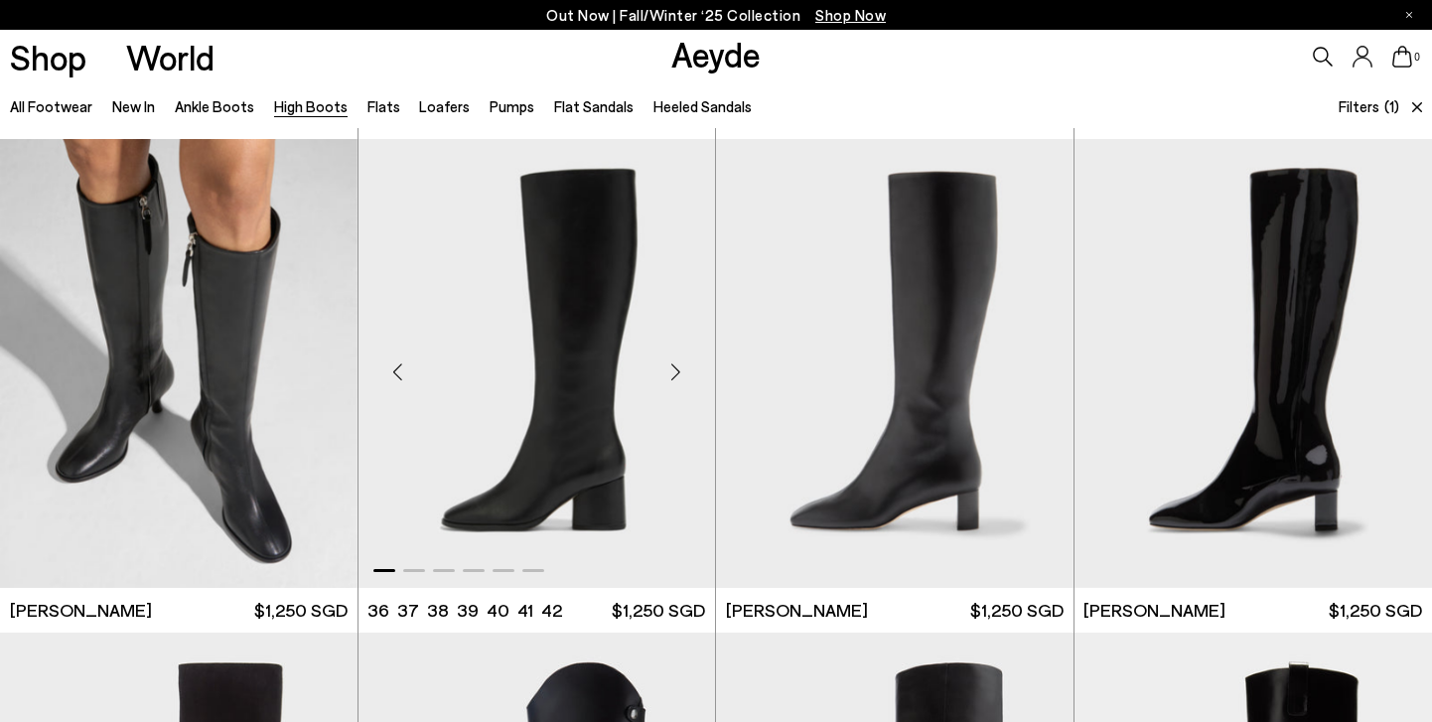
click at [673, 370] on div "Next slide" at bounding box center [675, 372] width 60 height 60
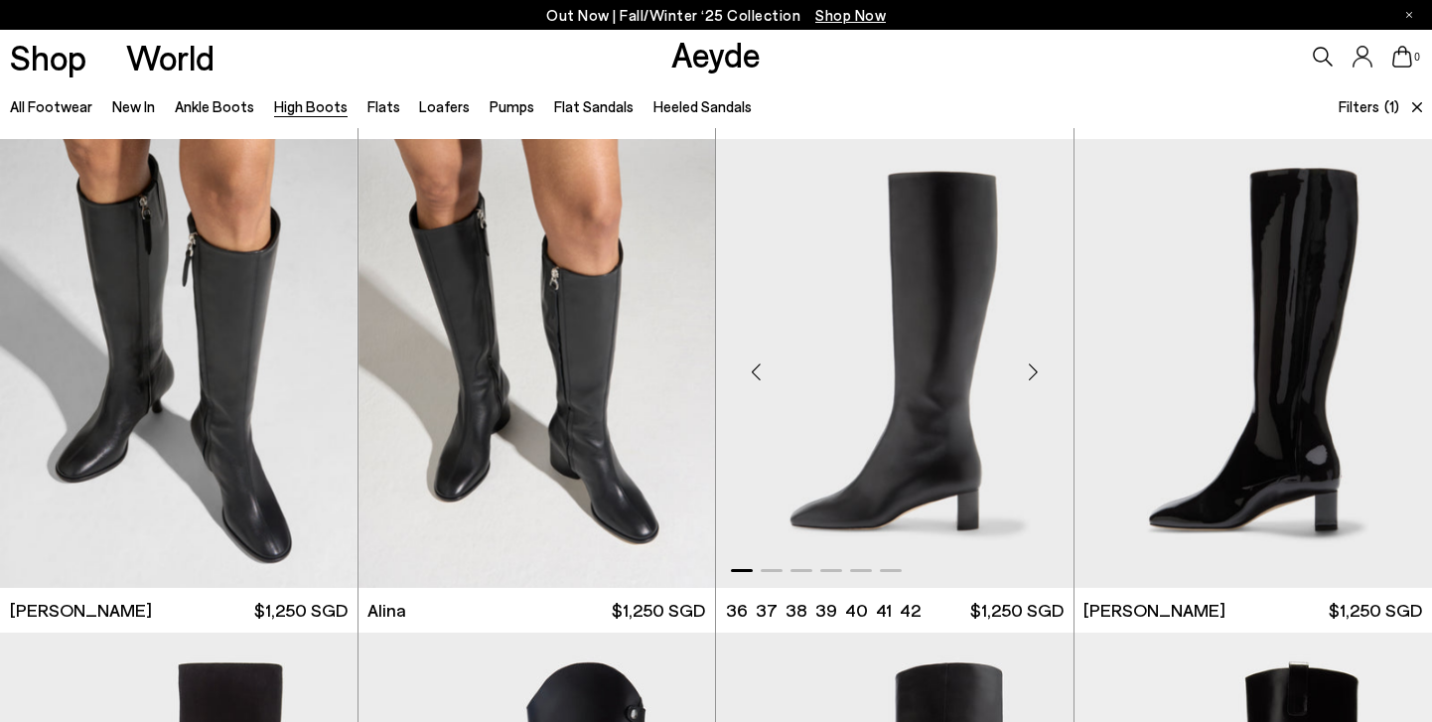
click at [1032, 371] on div "Next slide" at bounding box center [1034, 372] width 60 height 60
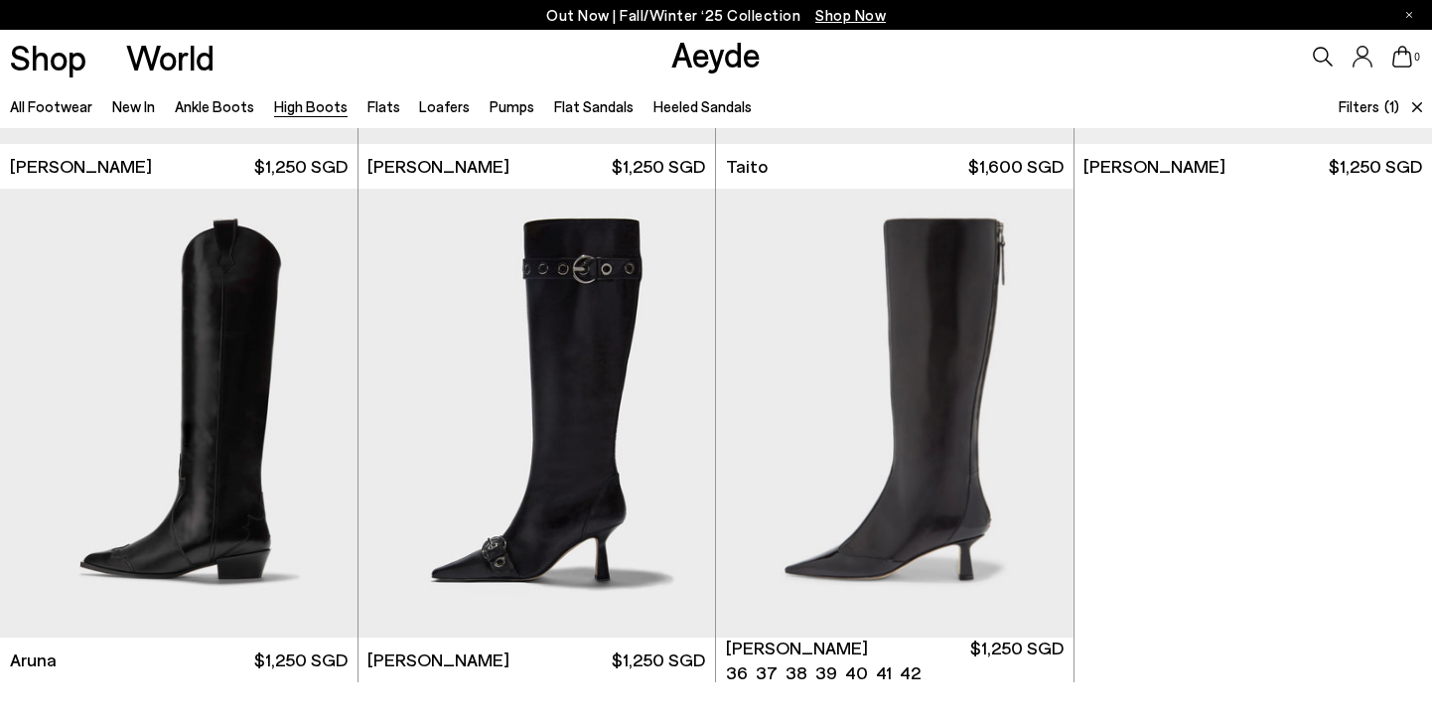
scroll to position [2427, 0]
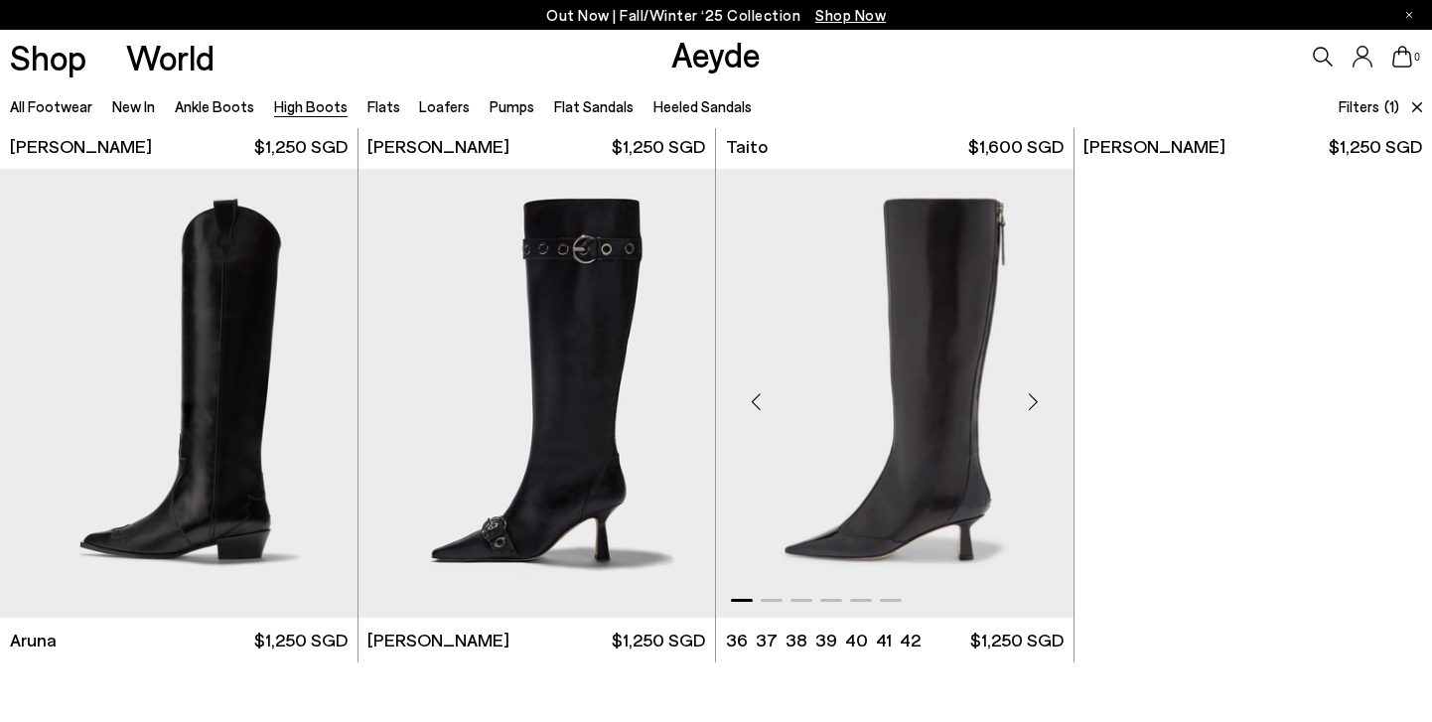
click at [1034, 395] on div "Next slide" at bounding box center [1034, 401] width 60 height 60
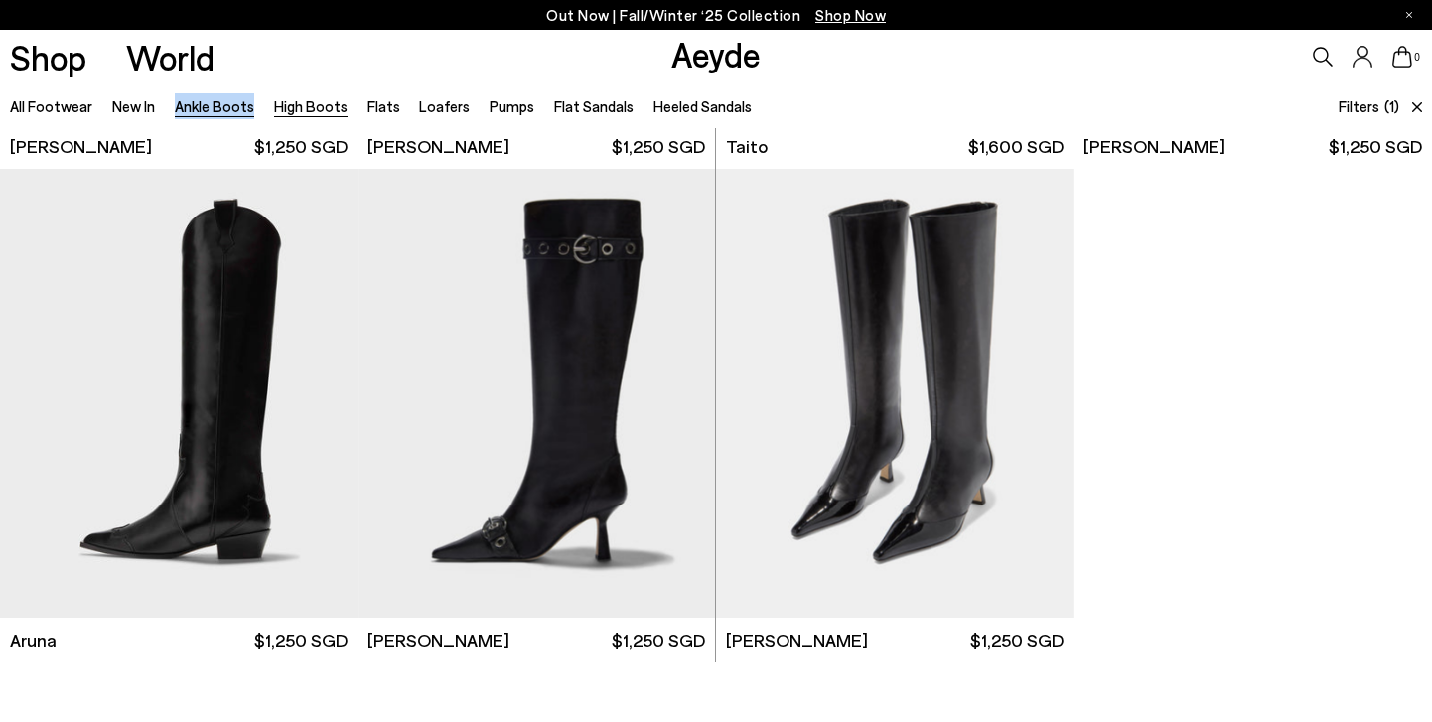
click at [205, 105] on link "Ankle Boots" at bounding box center [214, 106] width 79 height 18
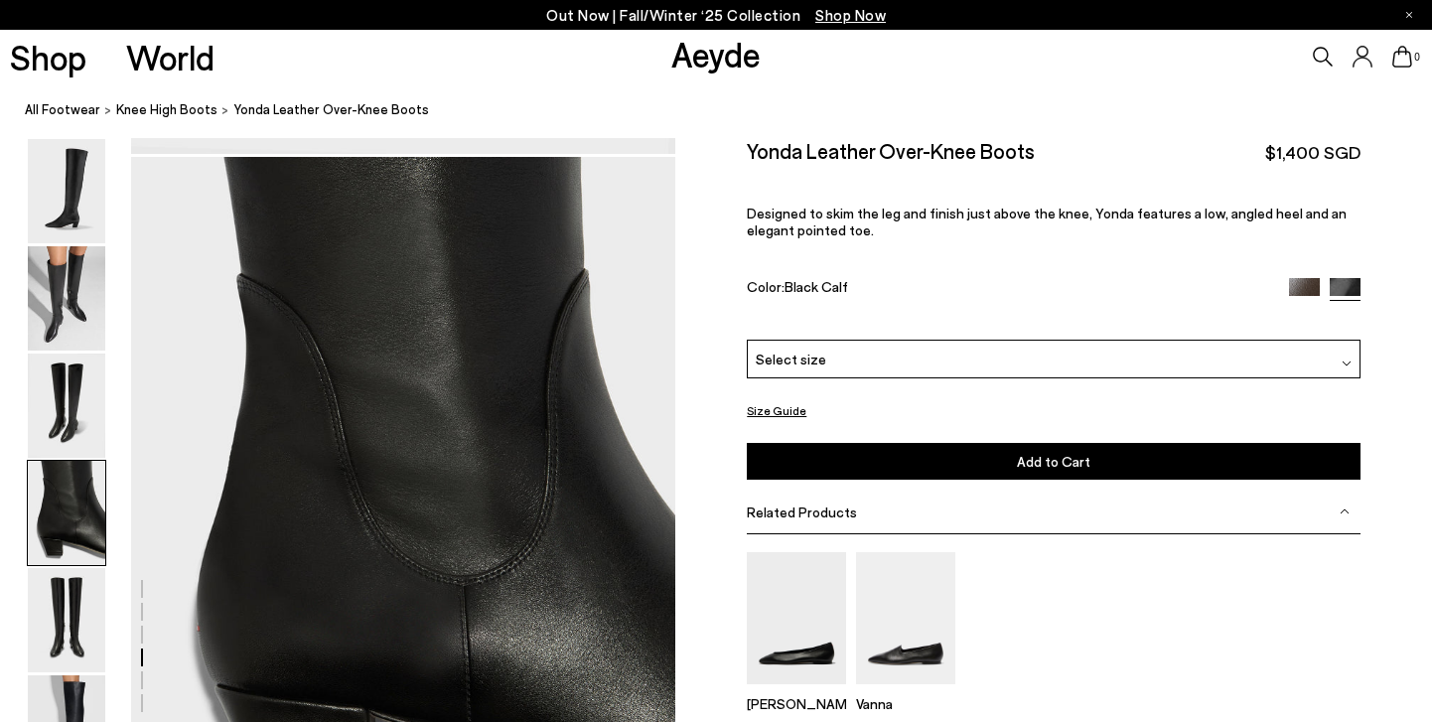
scroll to position [2255, 0]
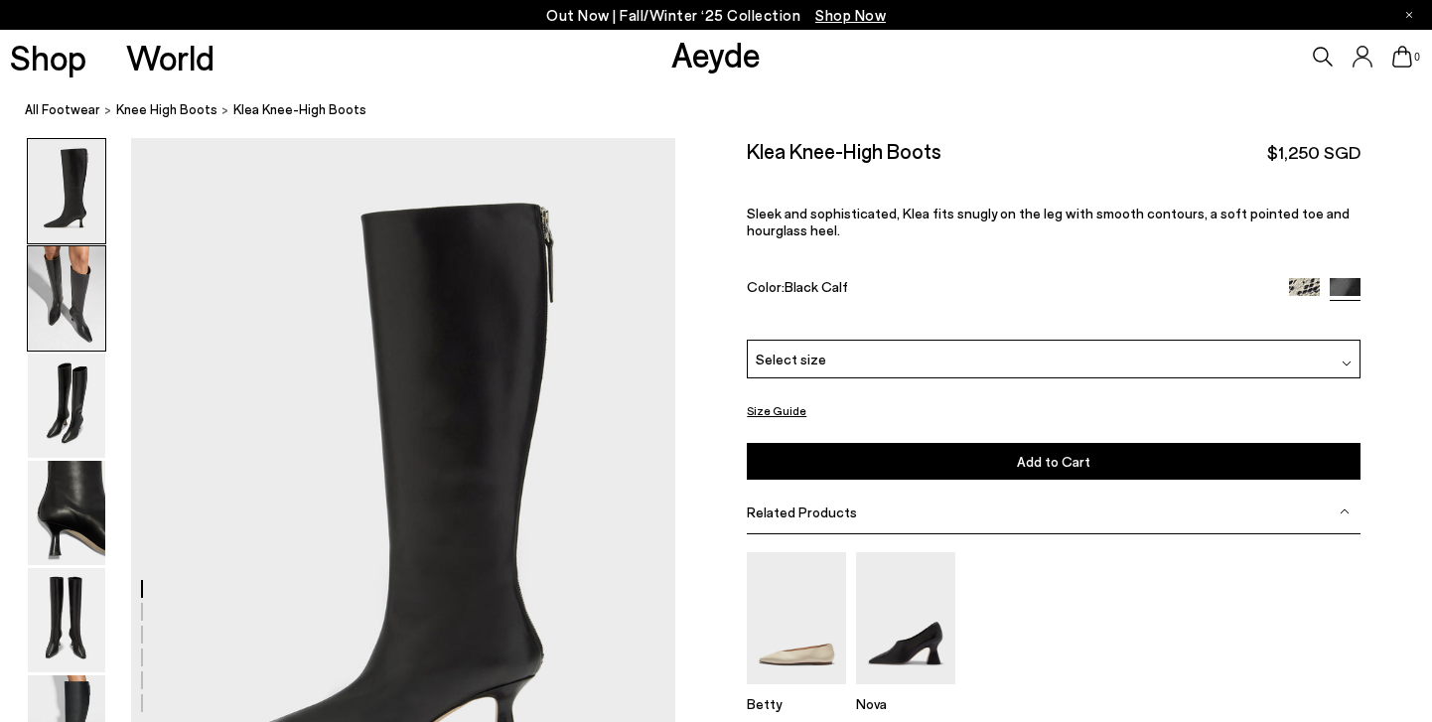
click at [79, 320] on img at bounding box center [66, 298] width 77 height 104
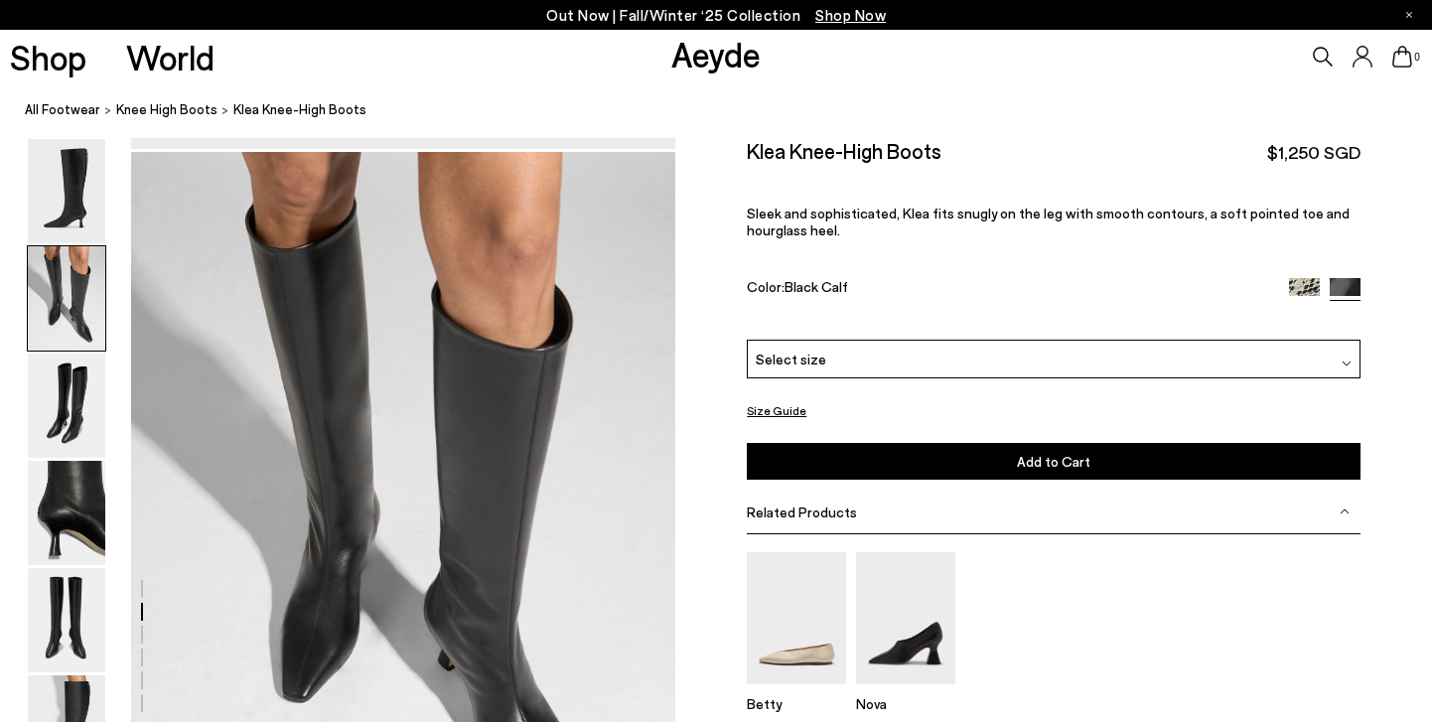
scroll to position [731, 0]
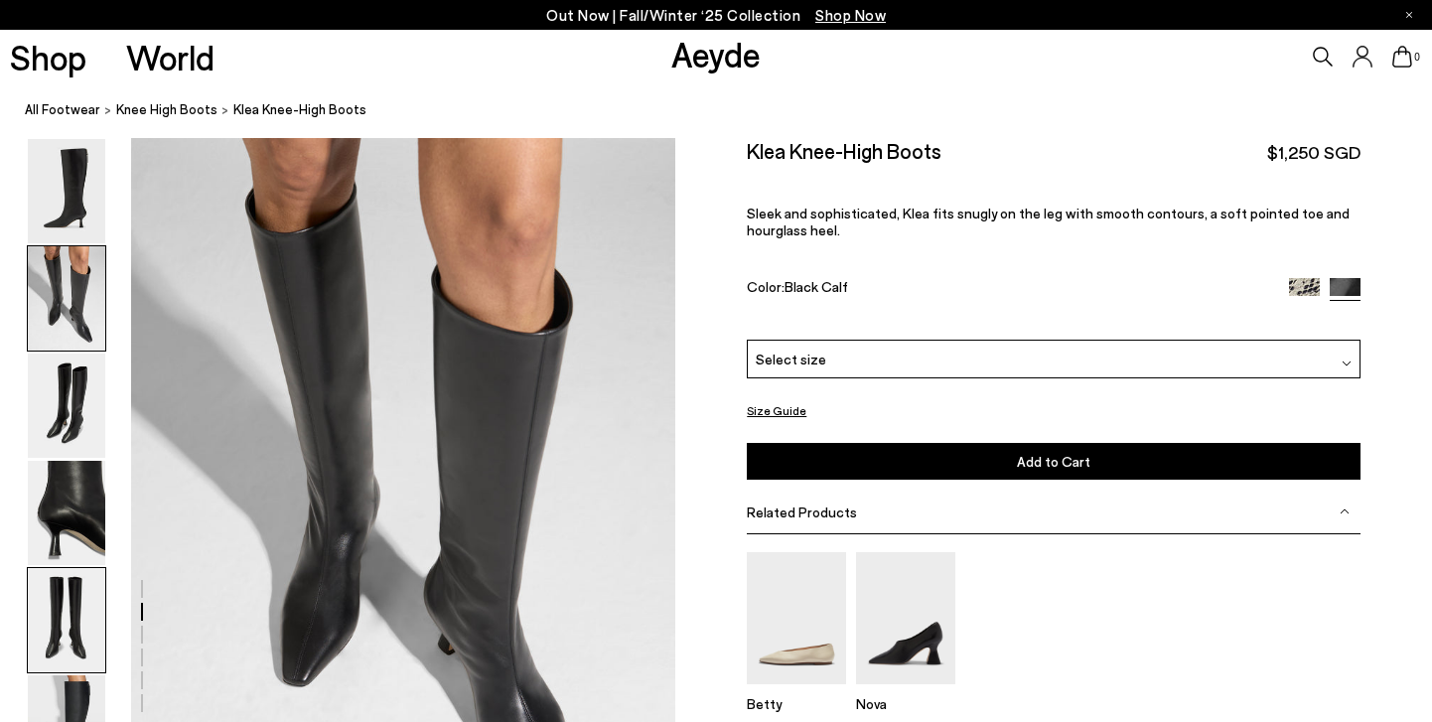
click at [72, 642] on img at bounding box center [66, 620] width 77 height 104
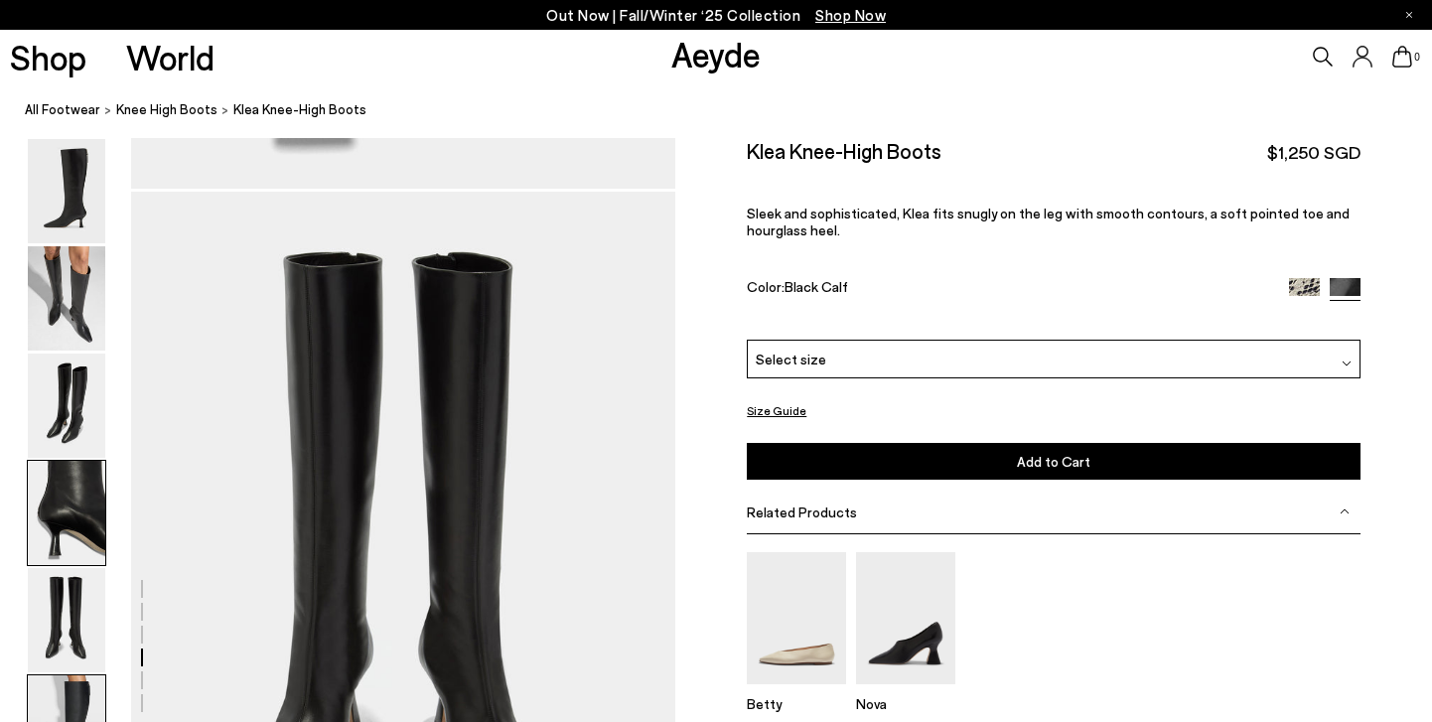
click at [70, 681] on img at bounding box center [66, 727] width 77 height 104
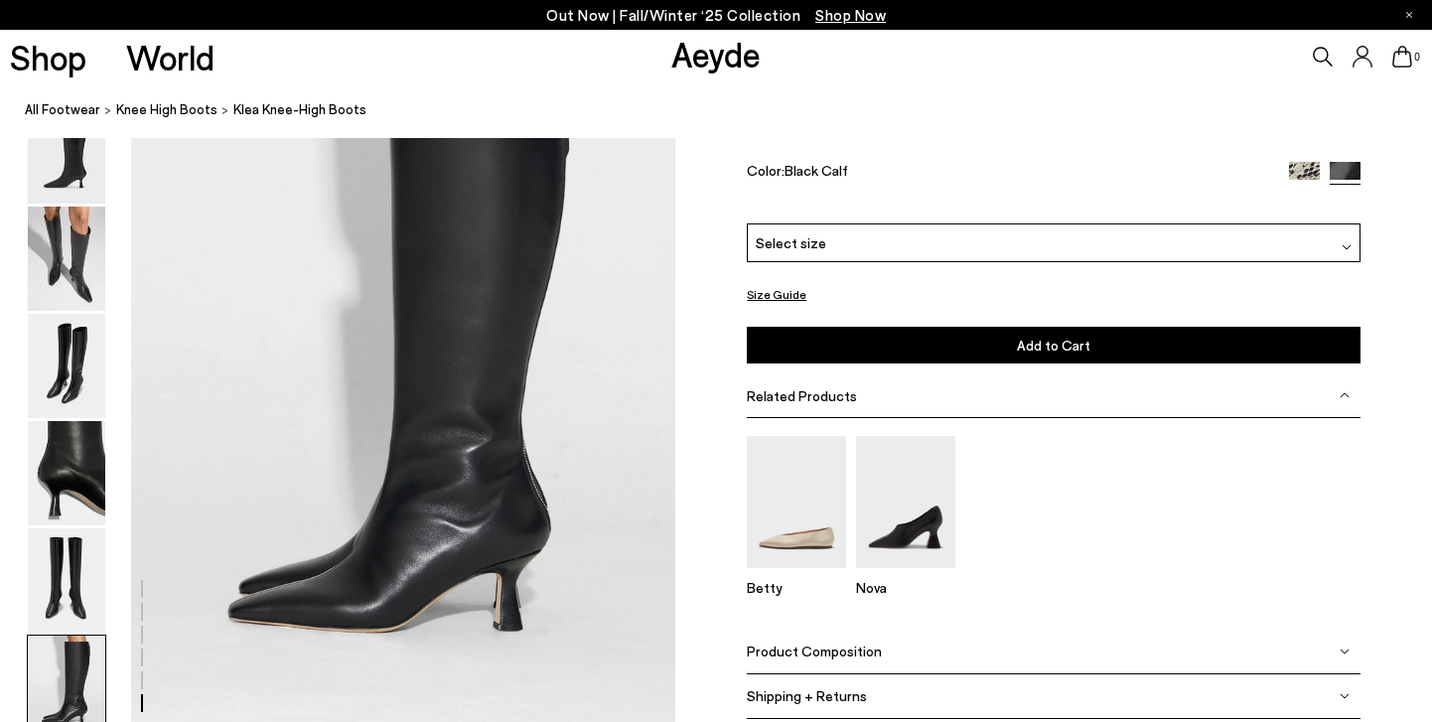
scroll to position [3722, 0]
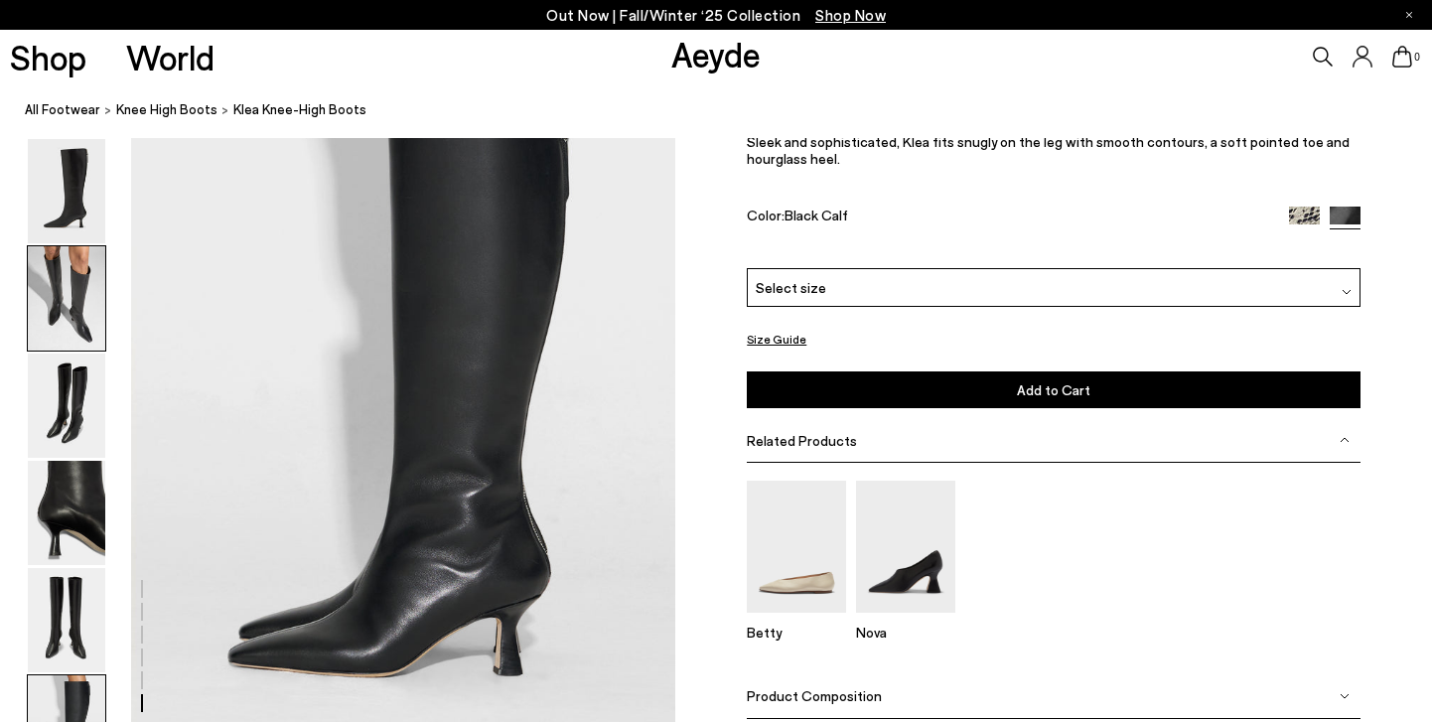
click at [80, 286] on img at bounding box center [66, 298] width 77 height 104
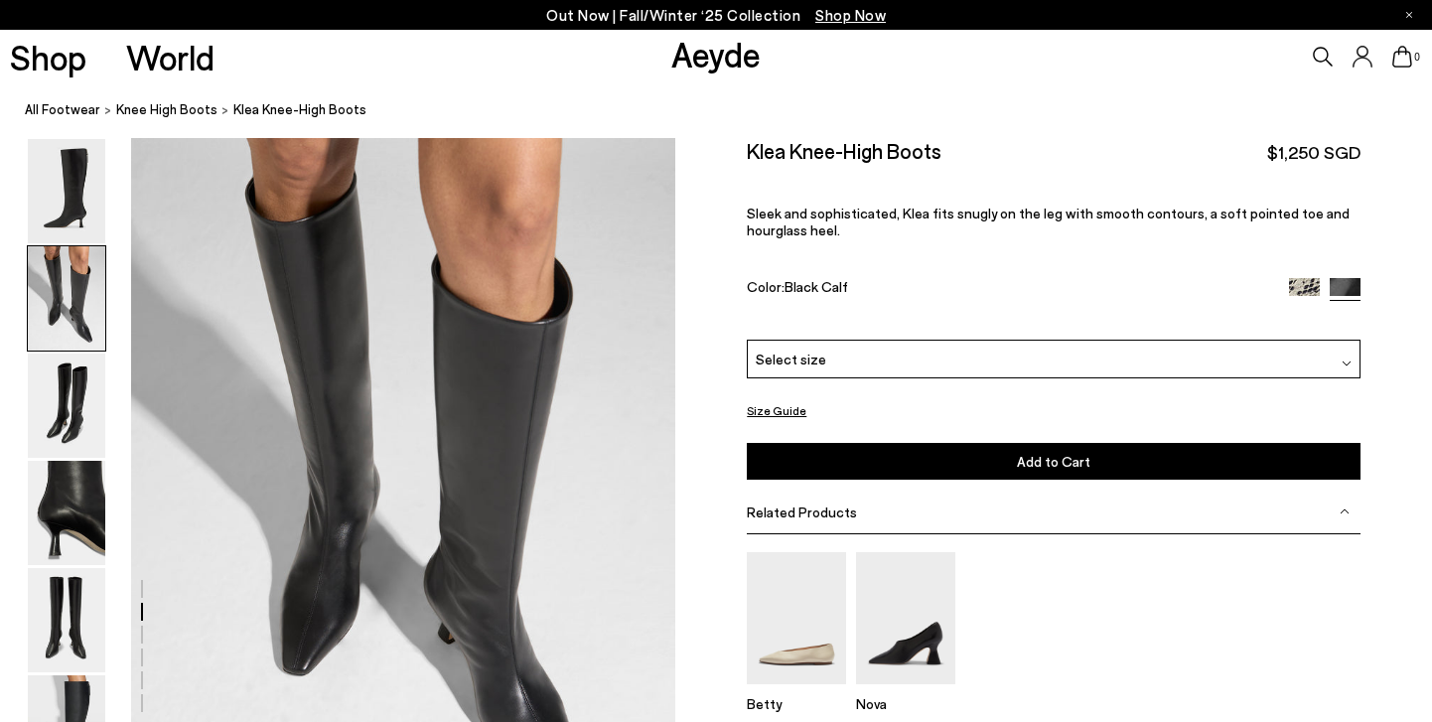
scroll to position [731, 0]
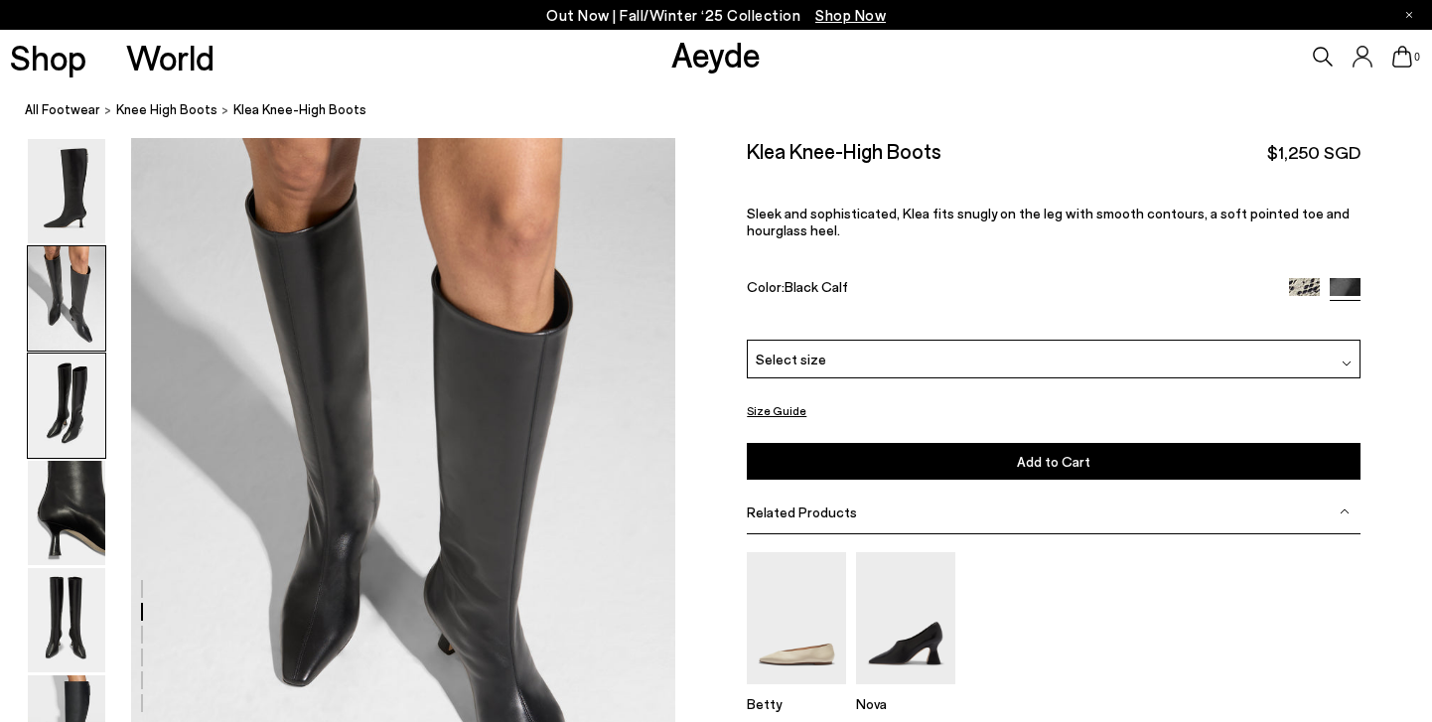
click at [82, 402] on img at bounding box center [66, 405] width 77 height 104
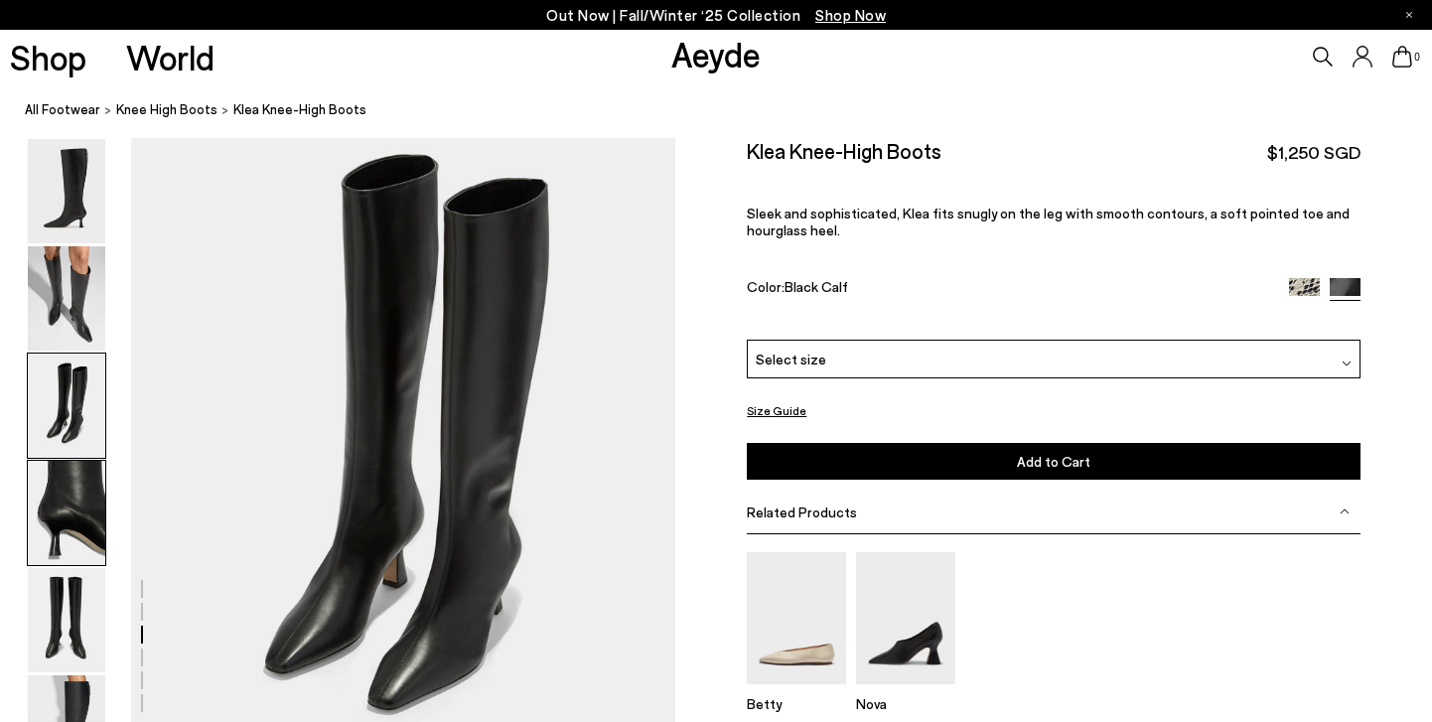
click at [80, 498] on img at bounding box center [66, 513] width 77 height 104
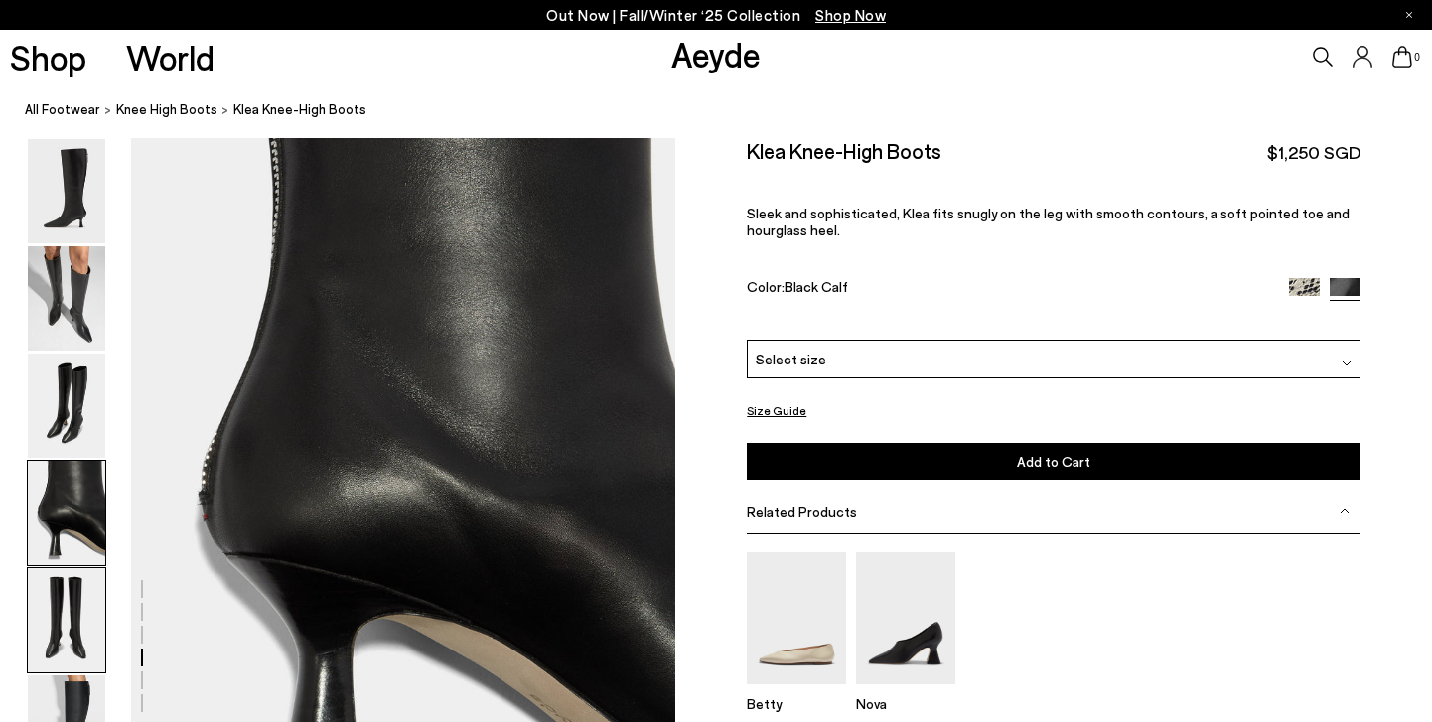
click at [66, 617] on img at bounding box center [66, 620] width 77 height 104
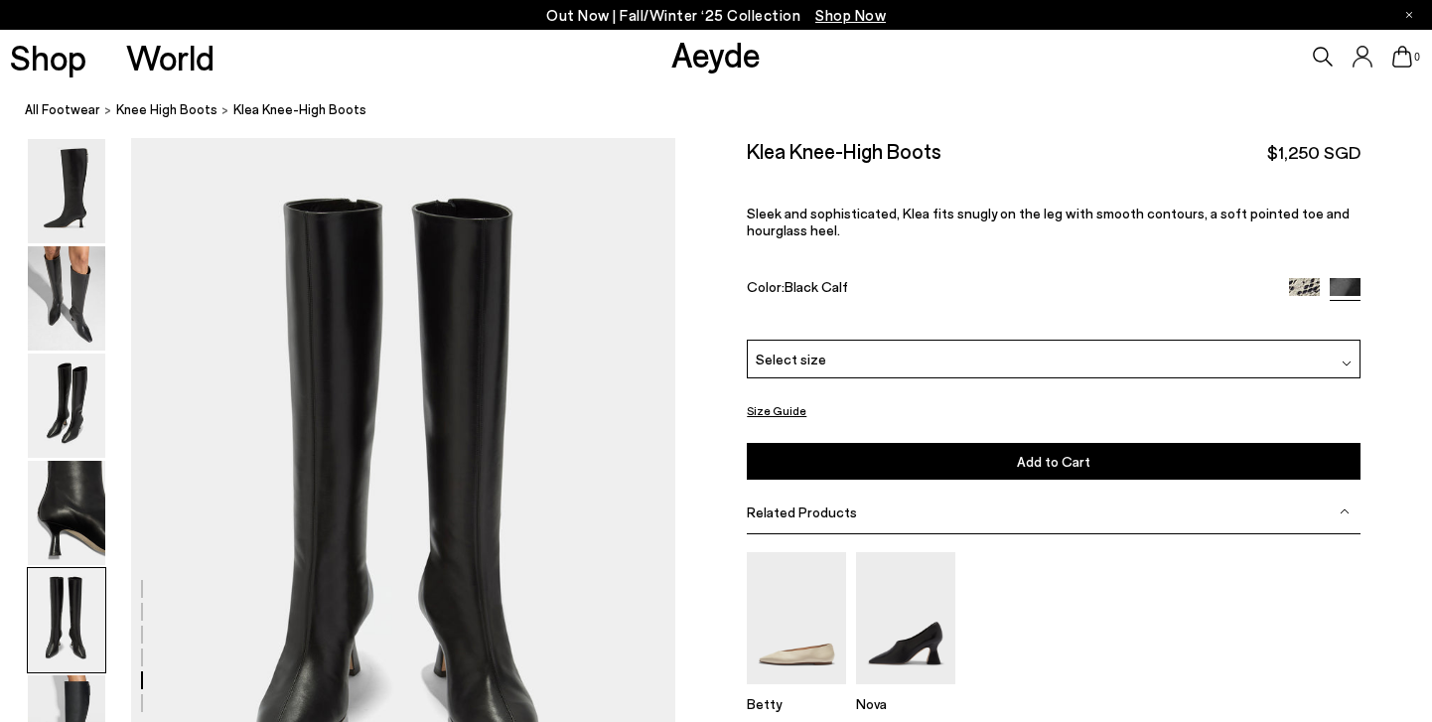
scroll to position [2917, 0]
click at [75, 511] on img at bounding box center [66, 513] width 77 height 104
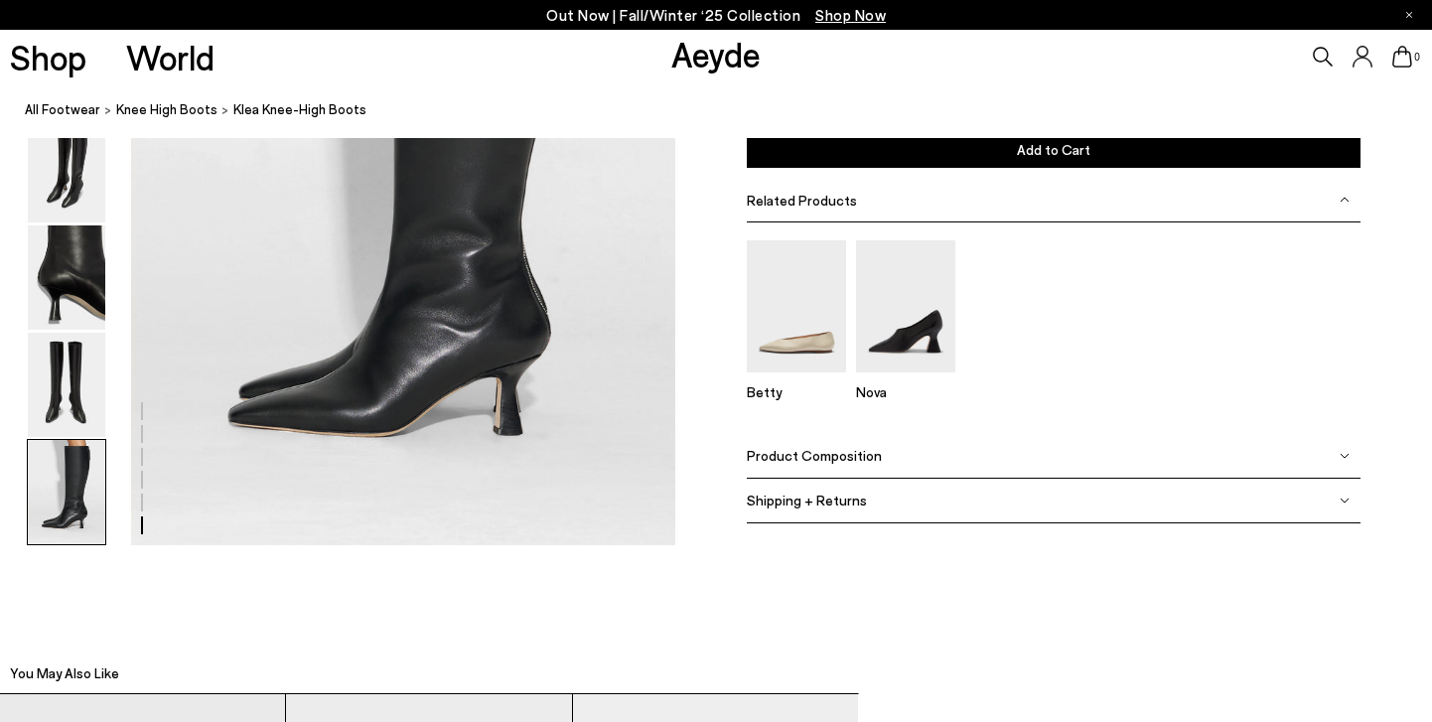
scroll to position [3982, 0]
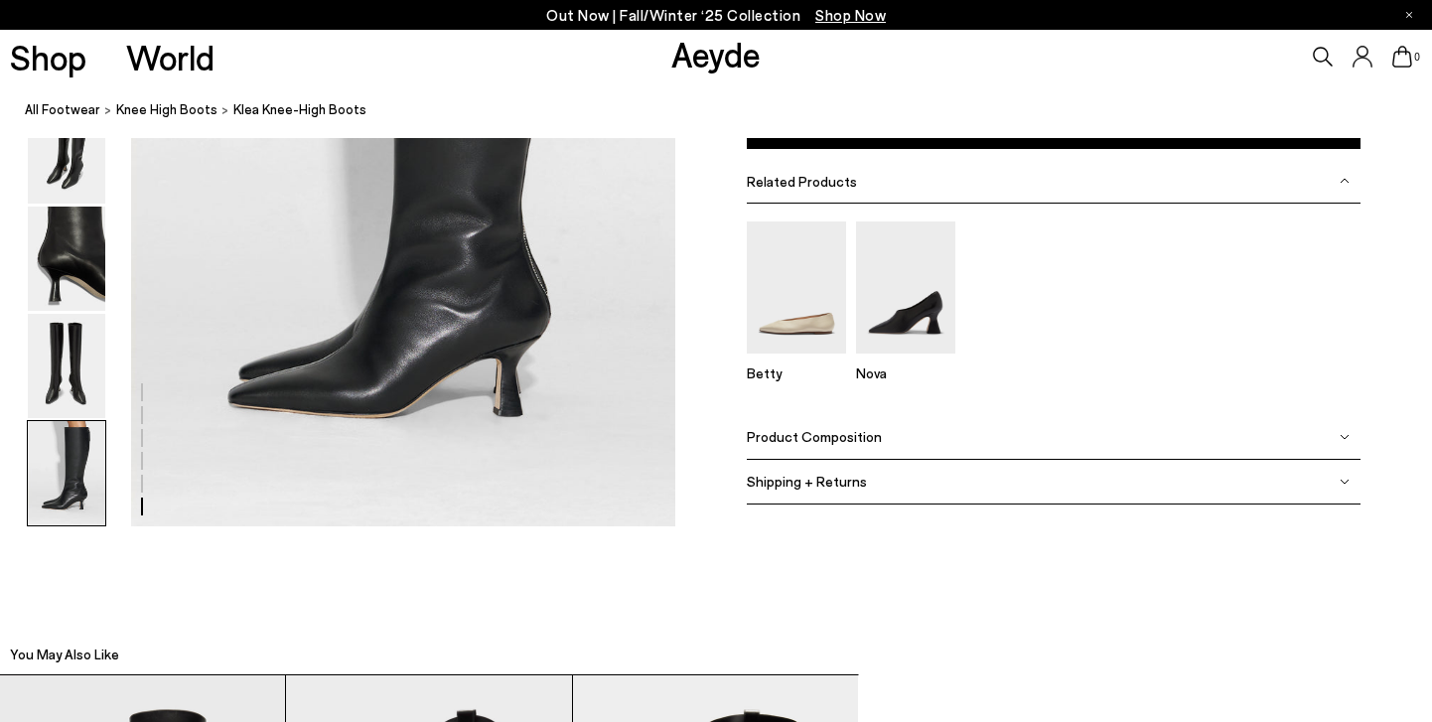
click at [901, 435] on div "Product Composition" at bounding box center [1054, 437] width 614 height 45
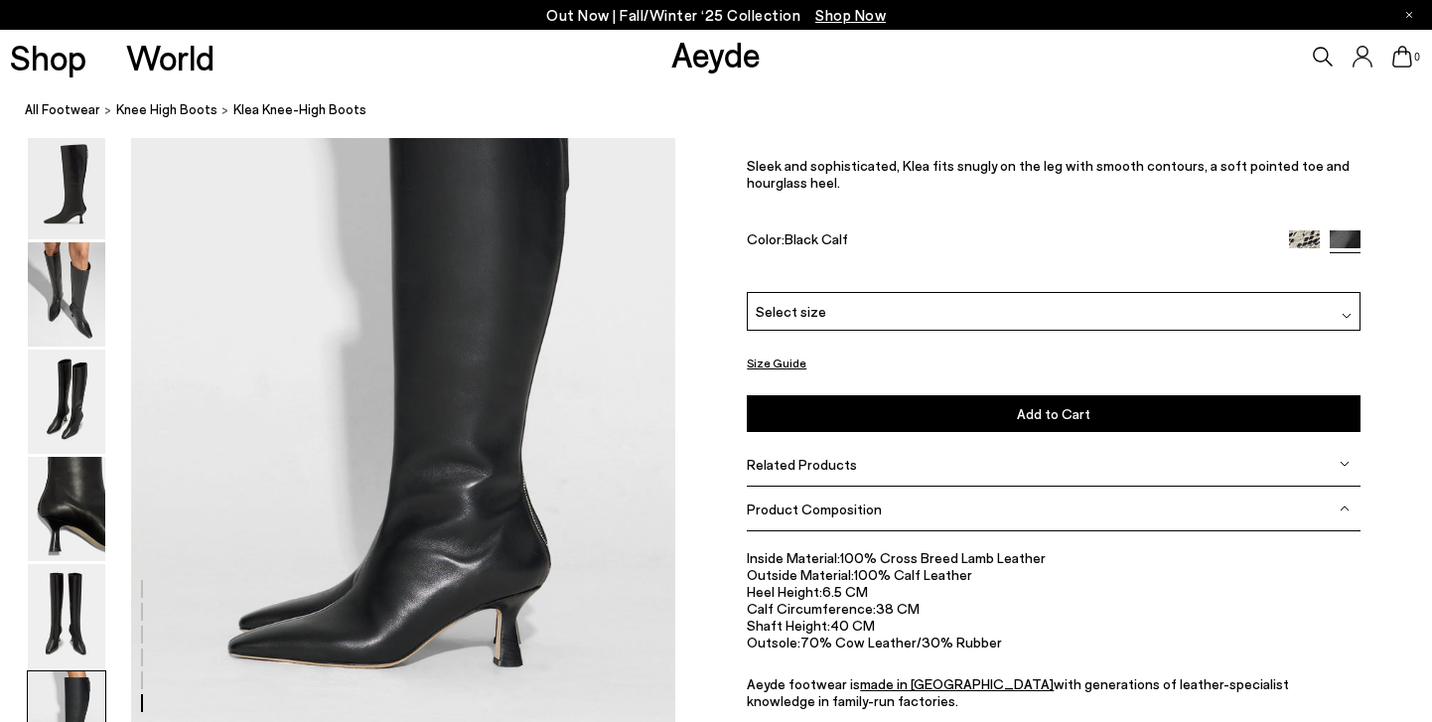
scroll to position [3730, 0]
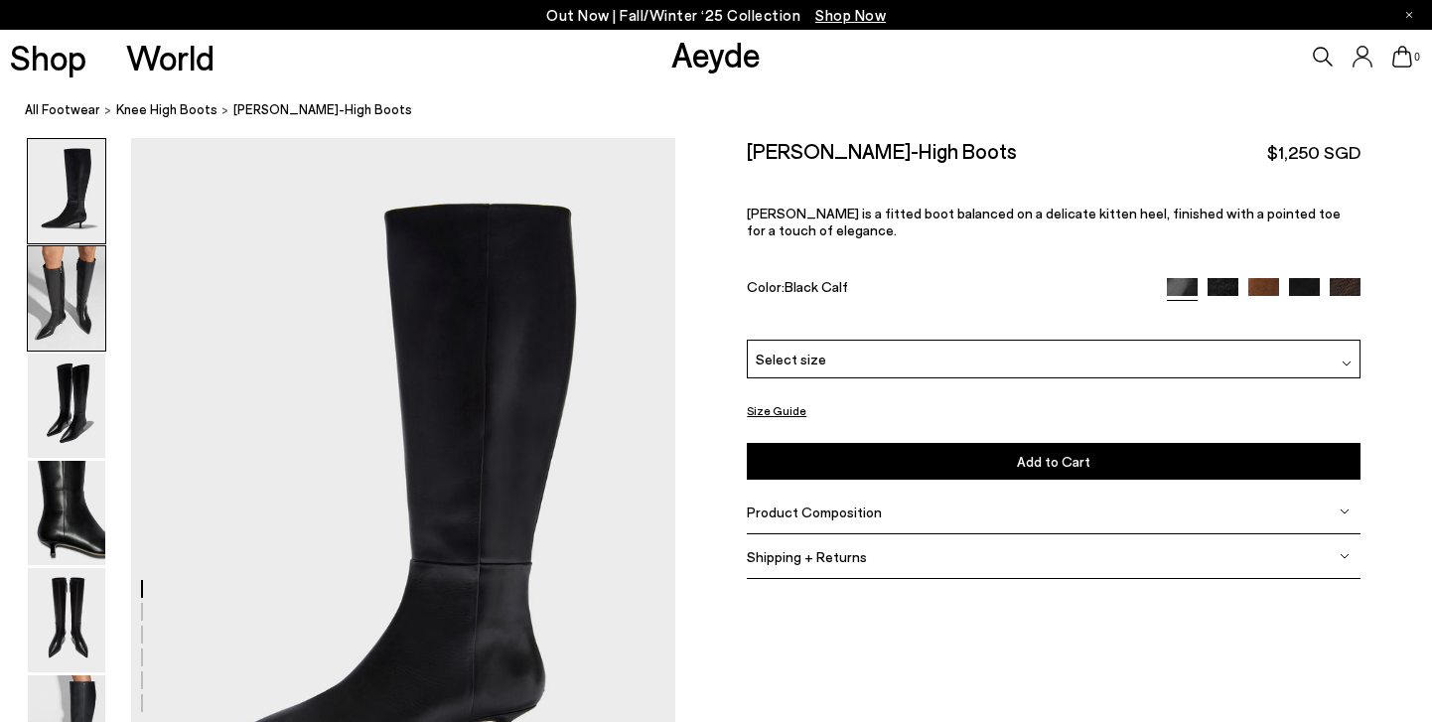
click at [72, 321] on img at bounding box center [66, 298] width 77 height 104
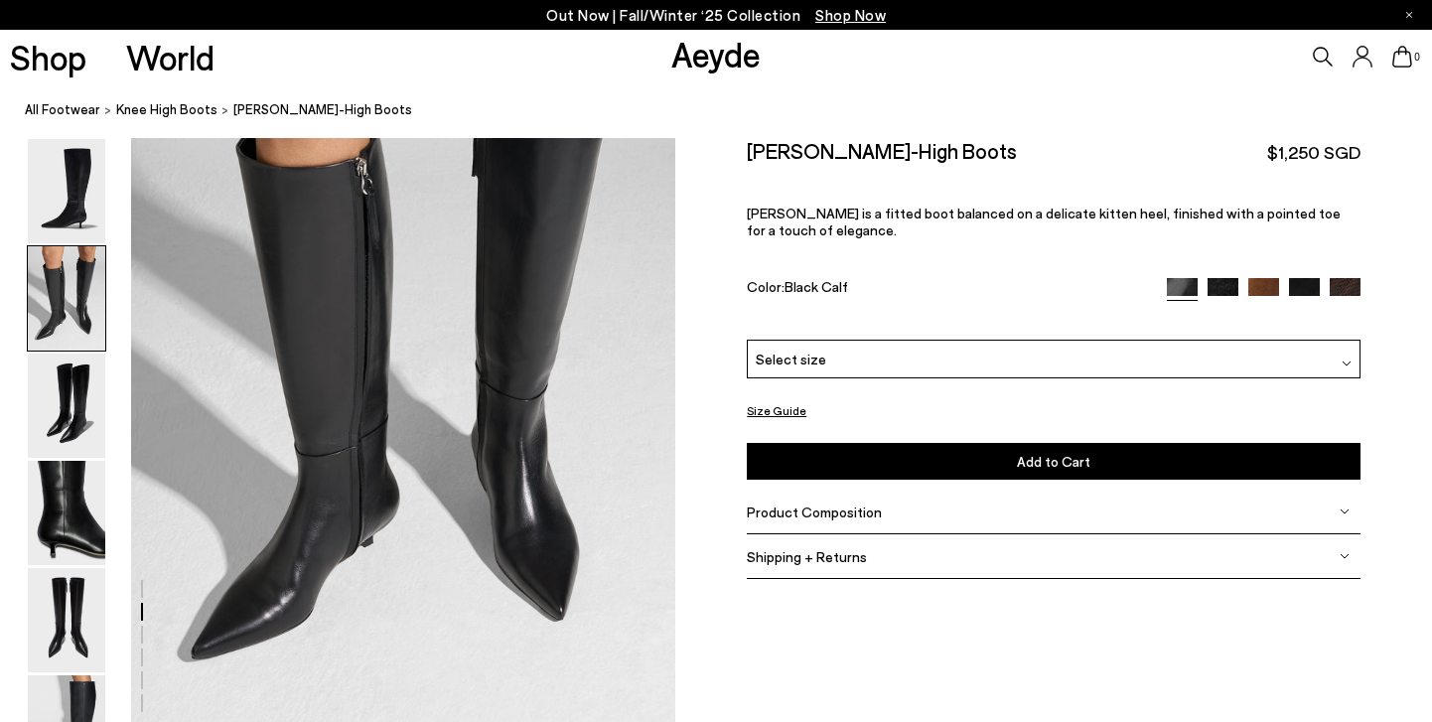
scroll to position [833, 0]
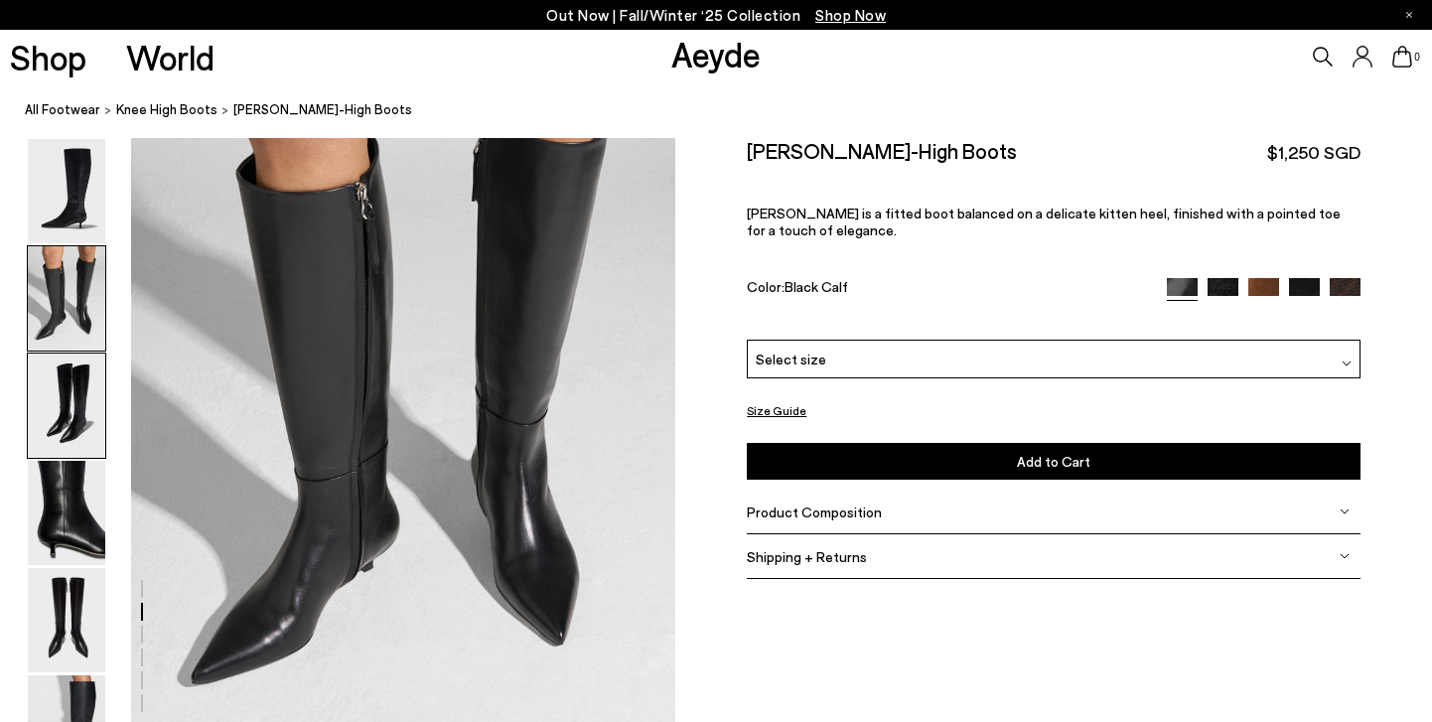
click at [71, 432] on img at bounding box center [66, 405] width 77 height 104
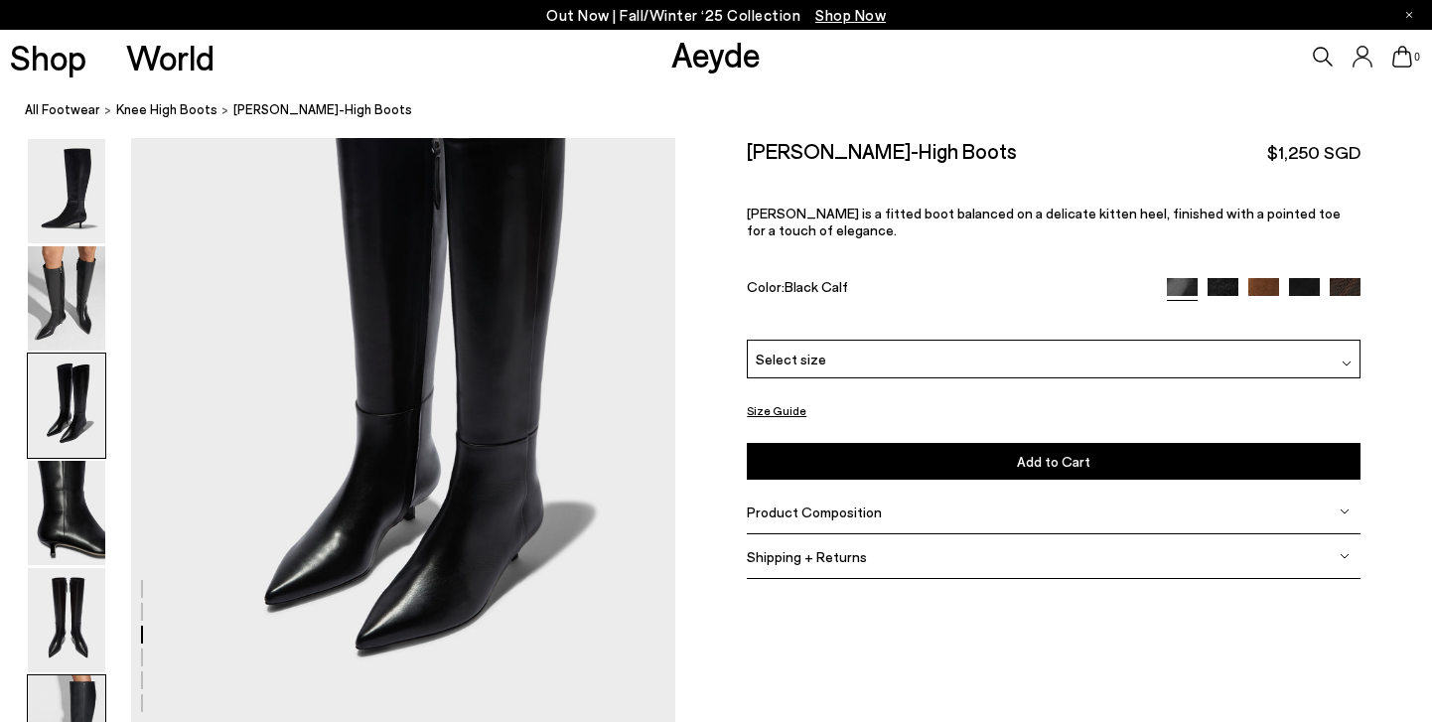
click at [79, 688] on img at bounding box center [66, 727] width 77 height 104
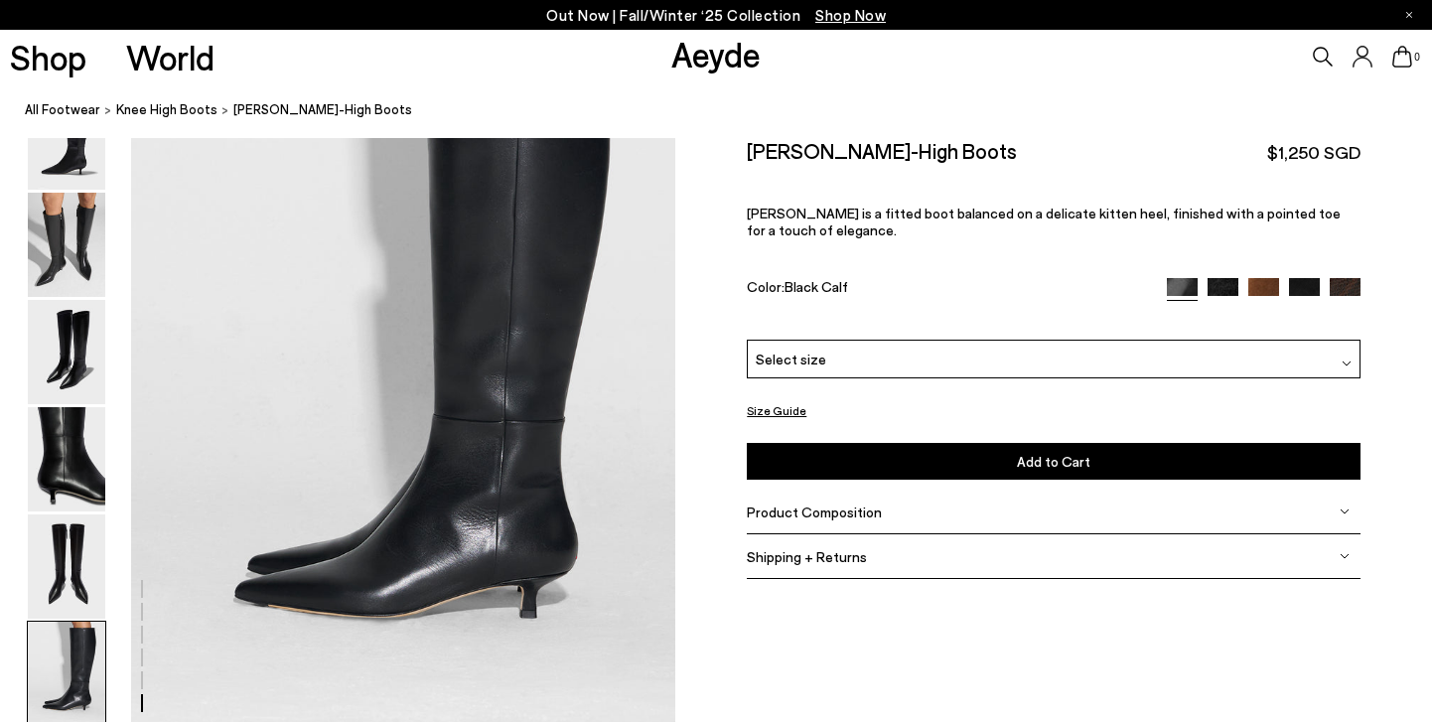
scroll to position [3762, 0]
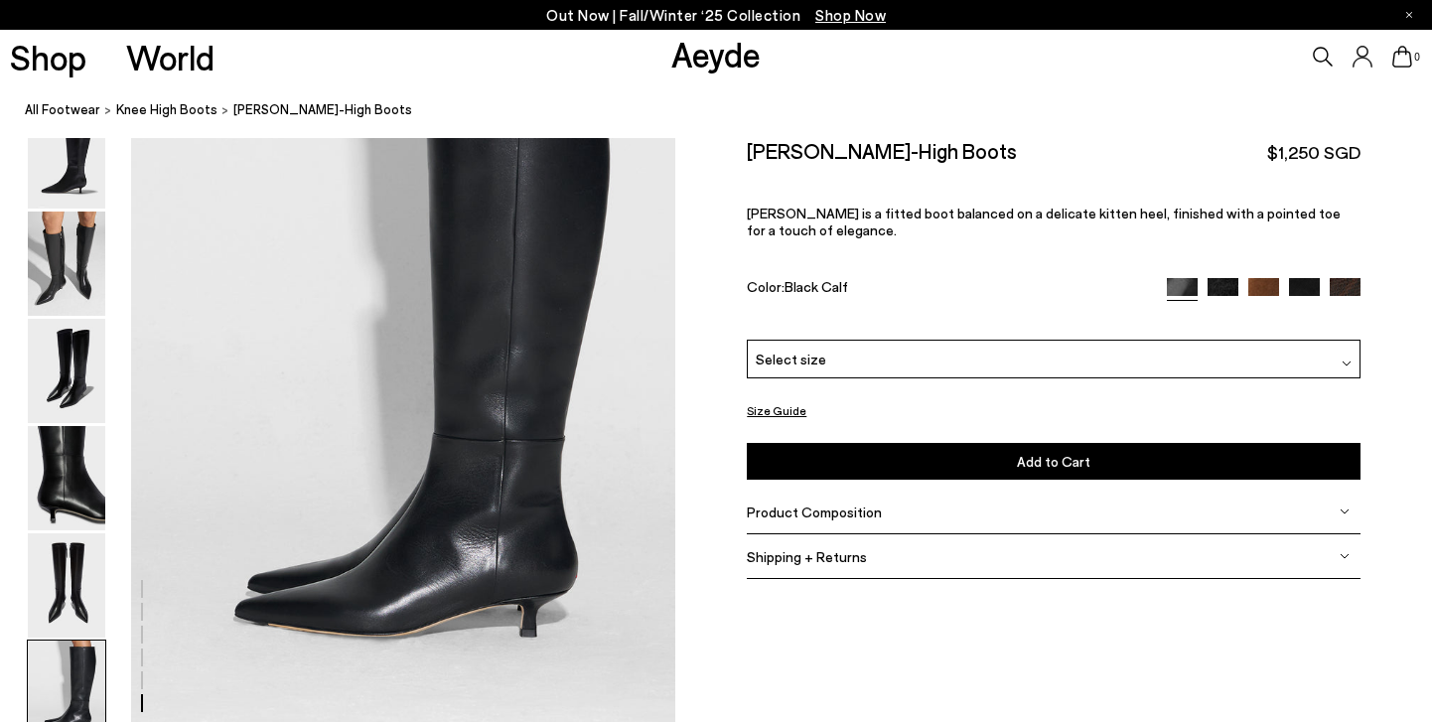
click at [820, 520] on div "Product Composition" at bounding box center [1054, 512] width 614 height 45
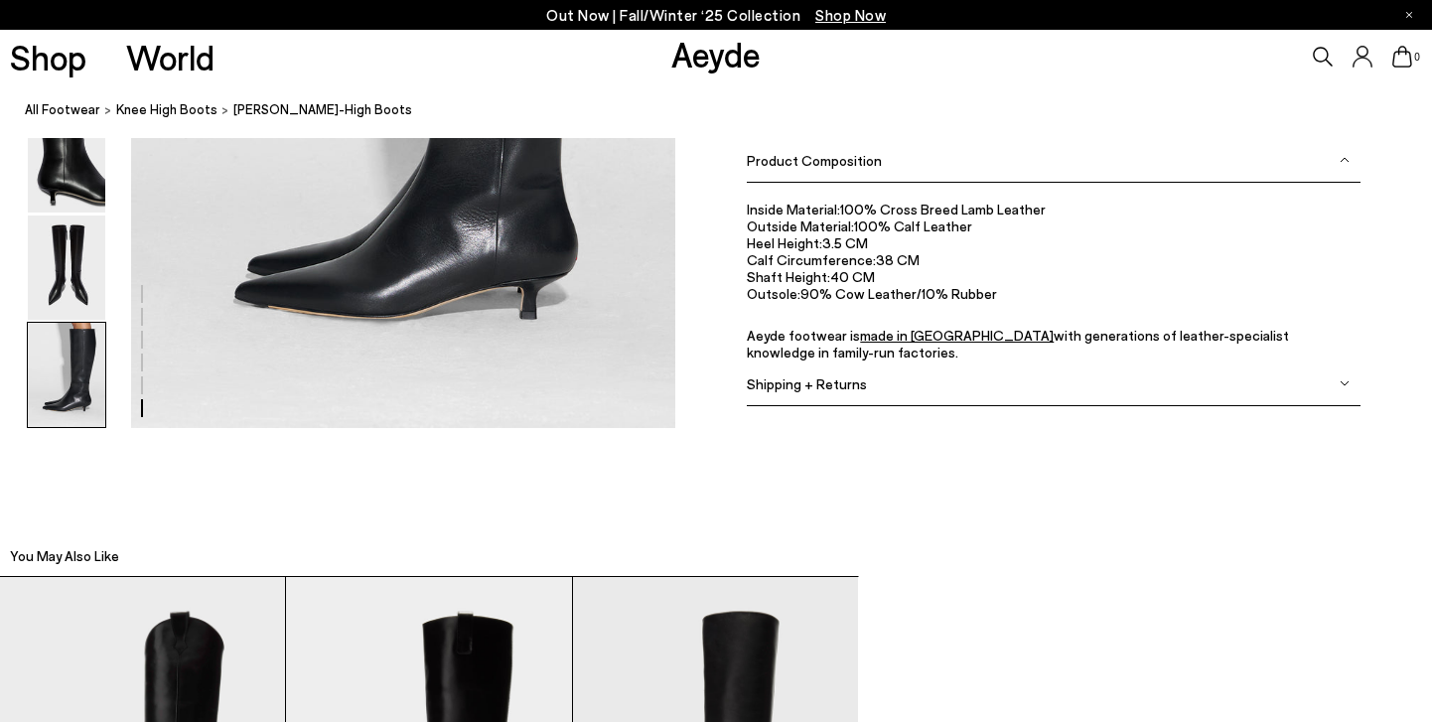
scroll to position [4074, 0]
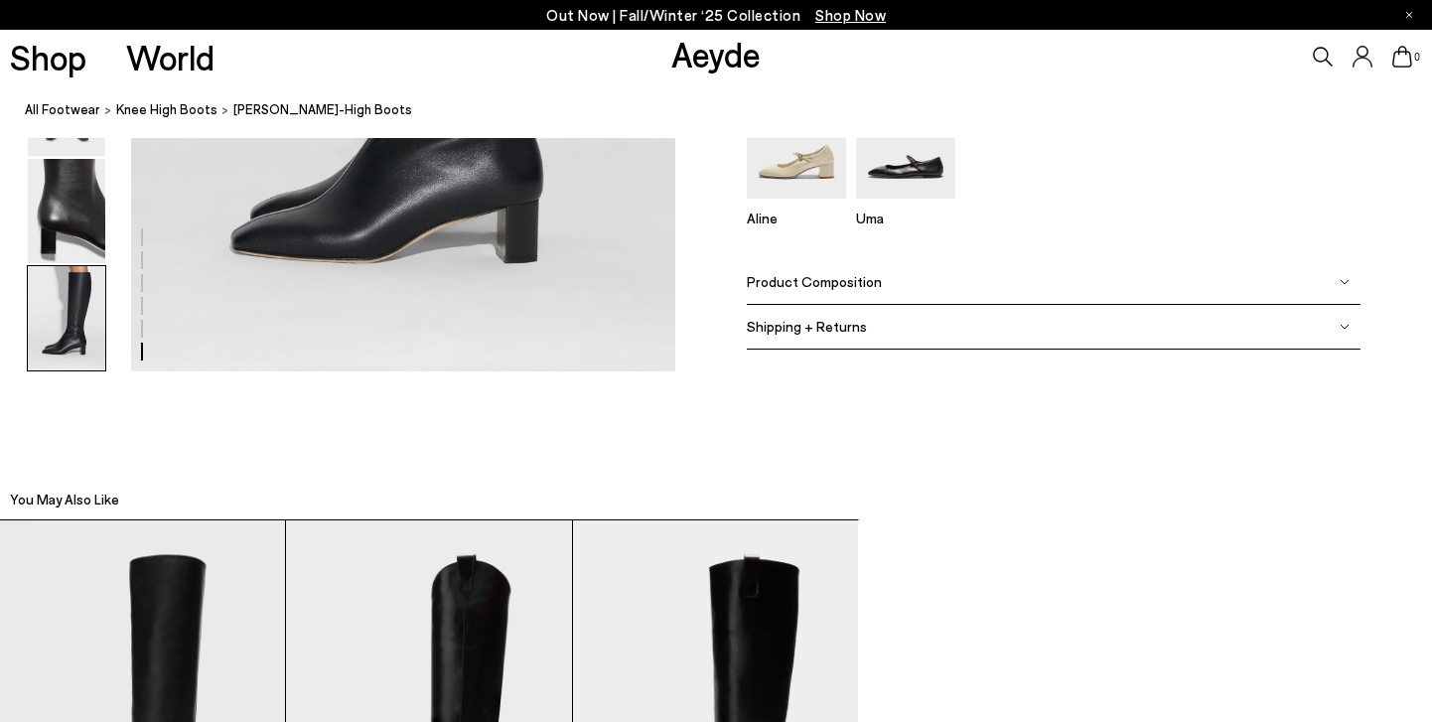
scroll to position [4113, 0]
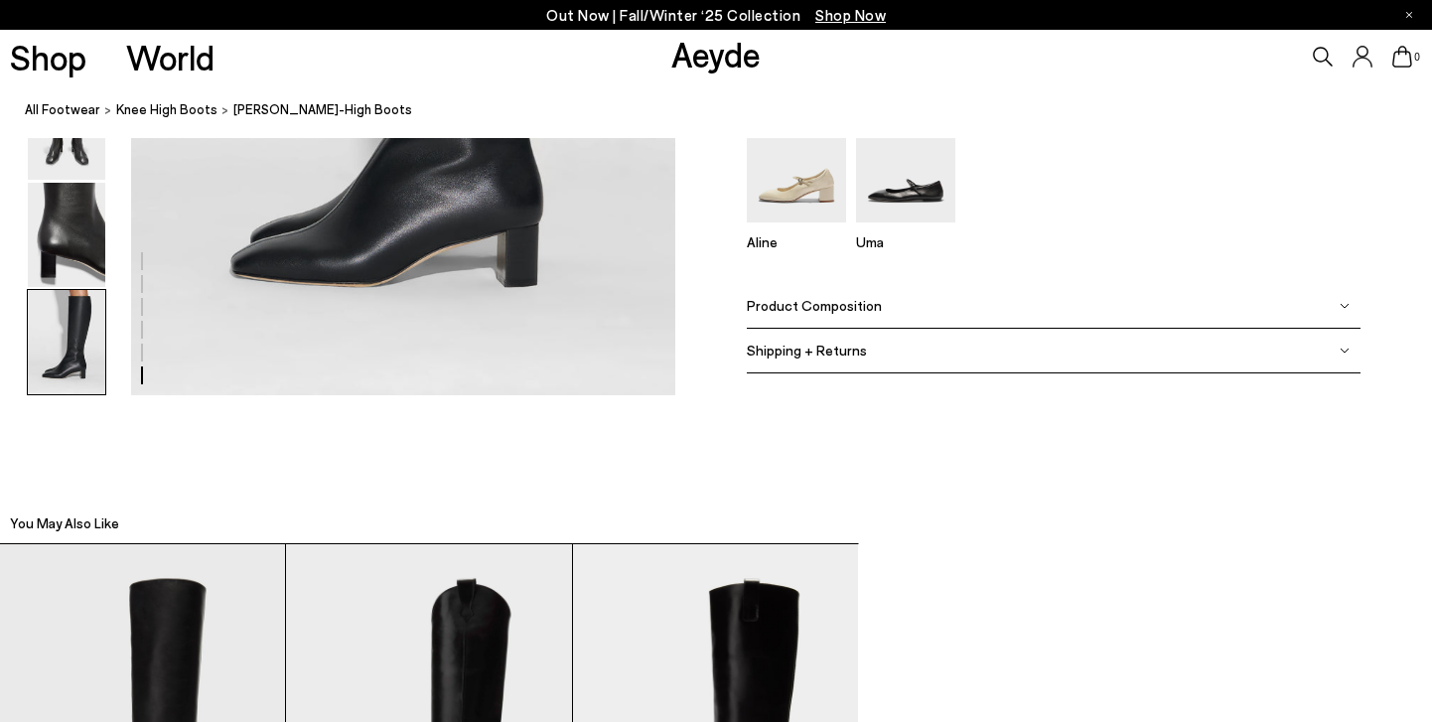
click at [996, 296] on div "Product Composition" at bounding box center [1054, 306] width 614 height 45
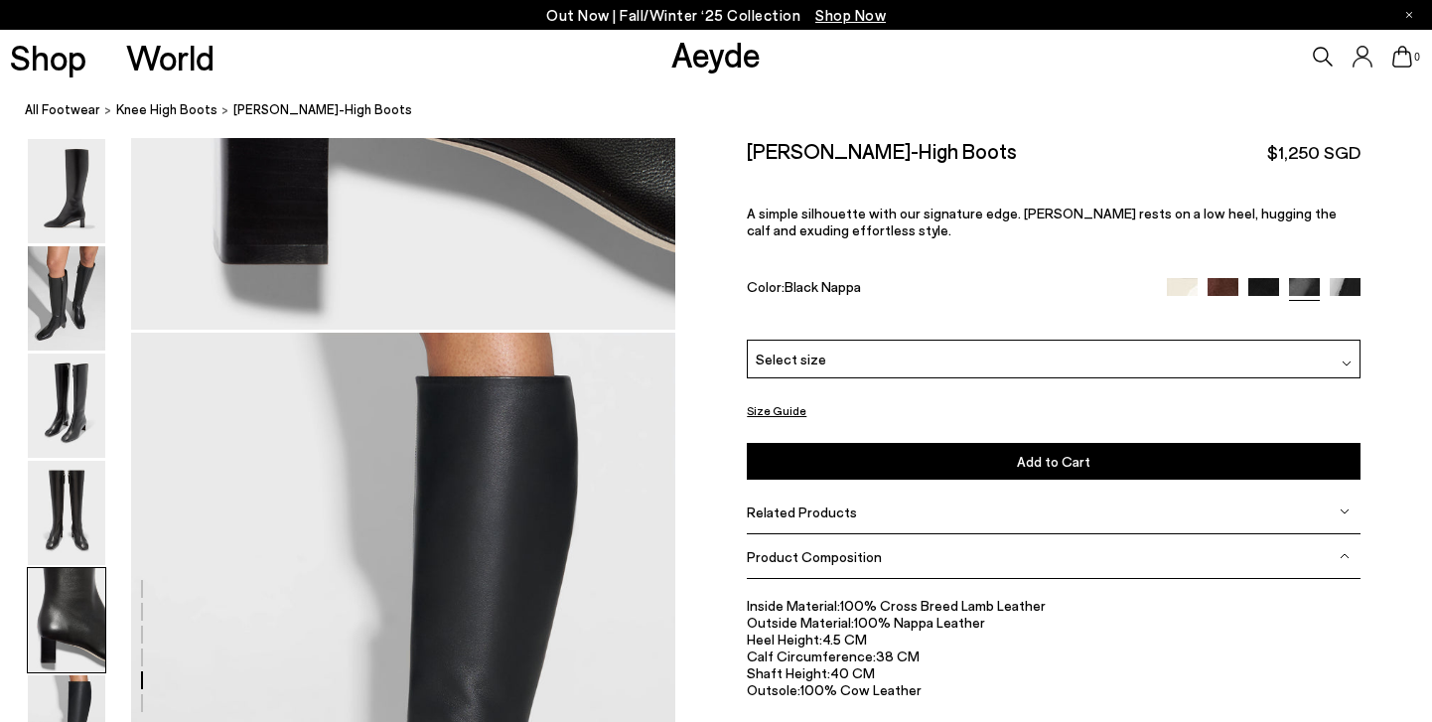
scroll to position [3417, 0]
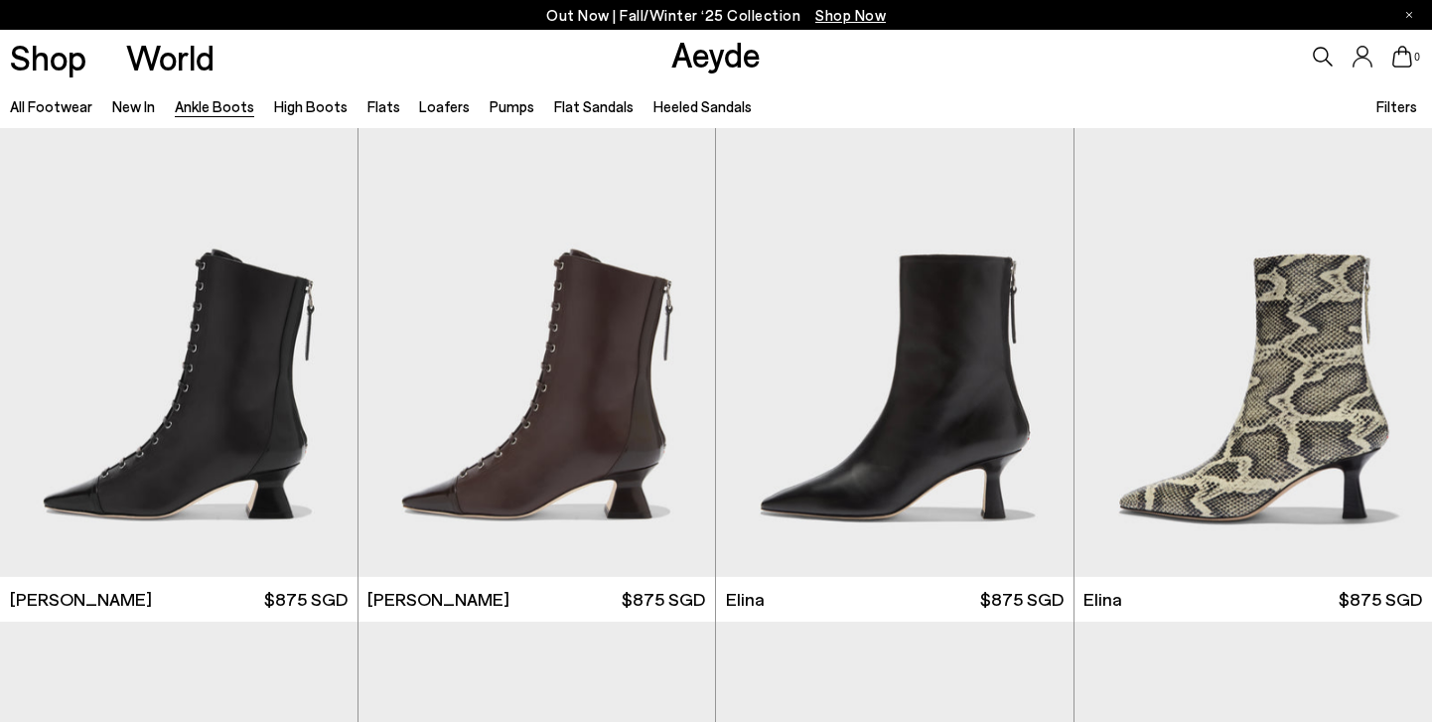
click at [1395, 110] on span "Filters" at bounding box center [1396, 106] width 41 height 18
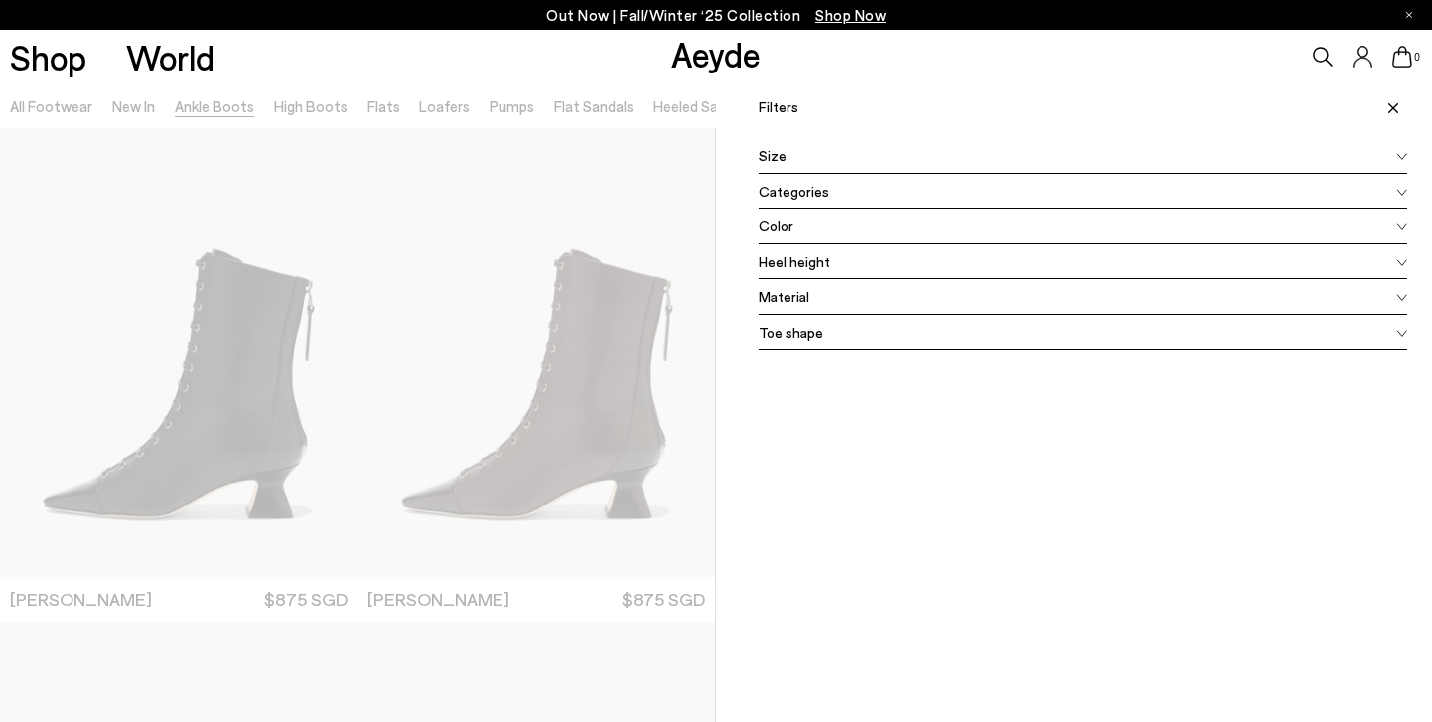
click at [972, 223] on div "Color" at bounding box center [1083, 227] width 648 height 36
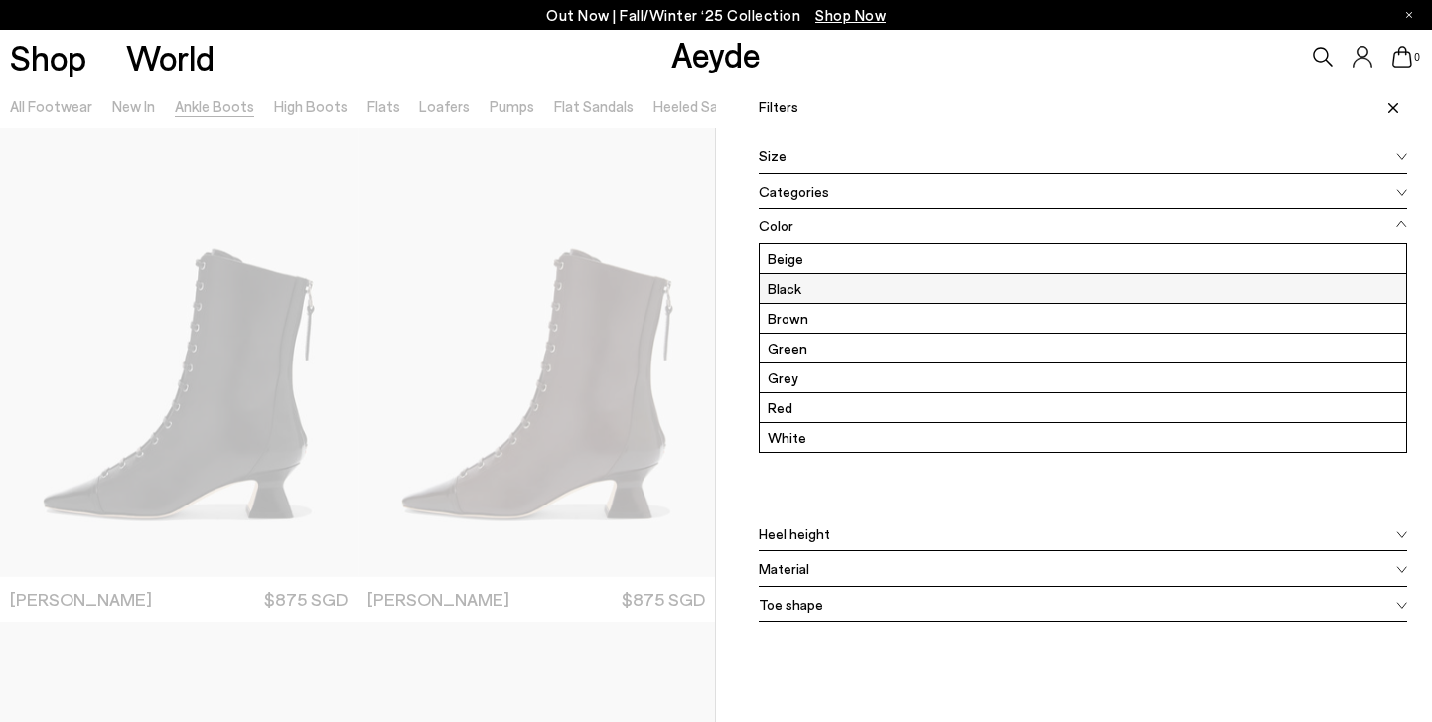
click at [846, 285] on label "Black" at bounding box center [1083, 288] width 646 height 29
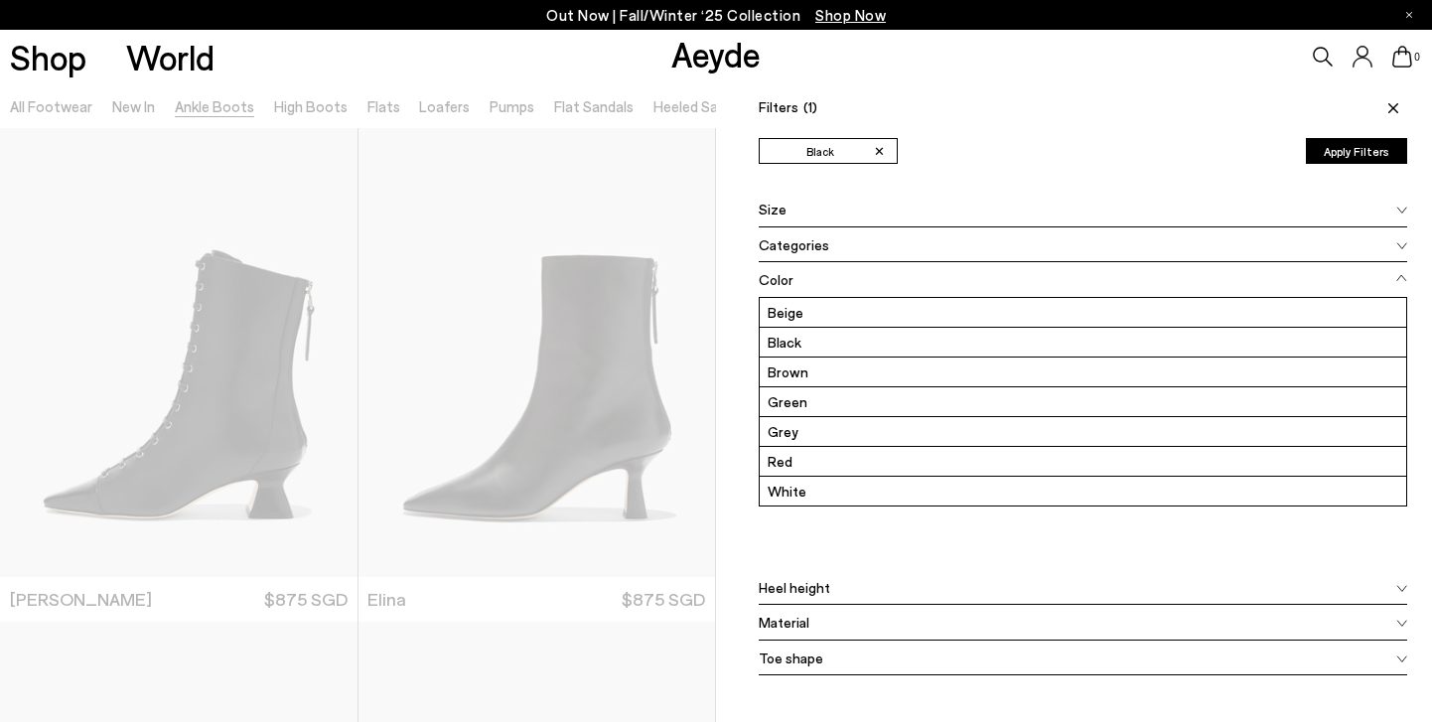
click at [644, 84] on div at bounding box center [358, 444] width 716 height 722
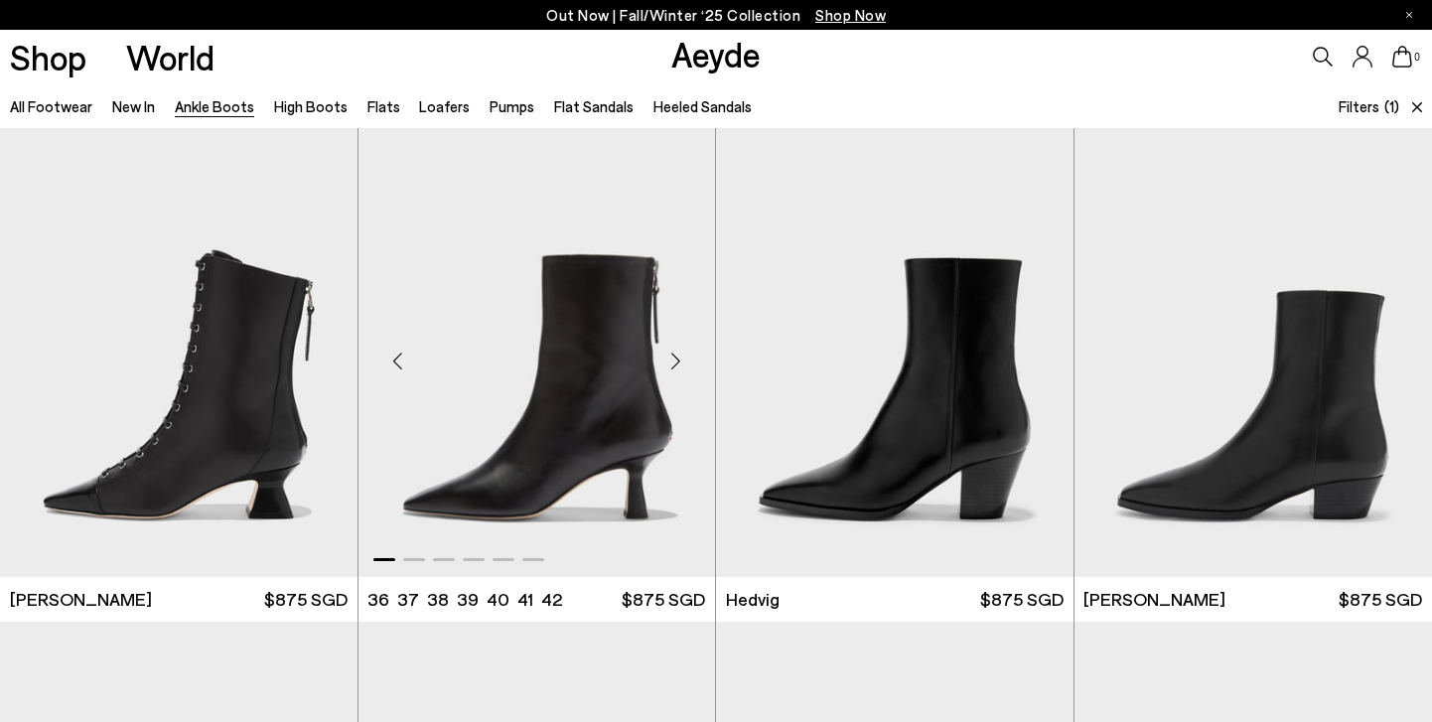
click at [679, 361] on div "Next slide" at bounding box center [675, 361] width 60 height 60
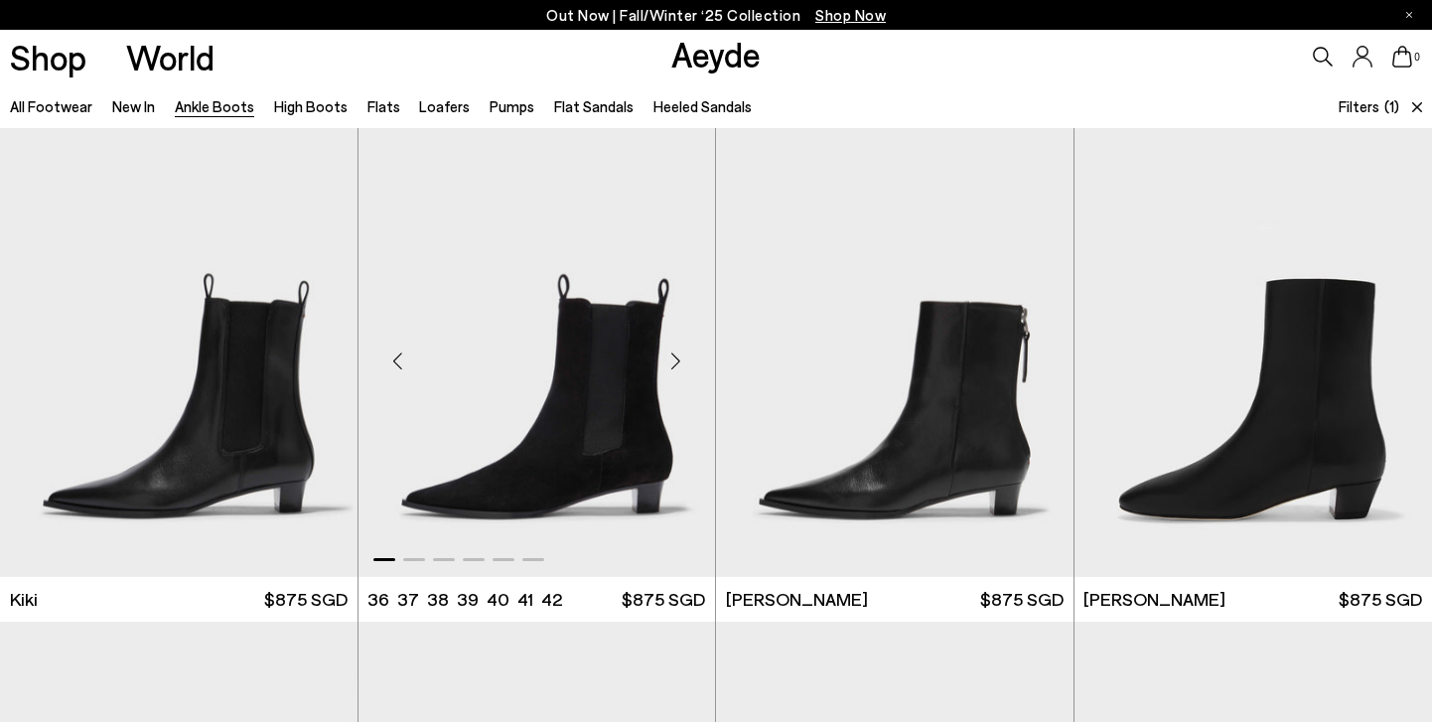
scroll to position [1012, 0]
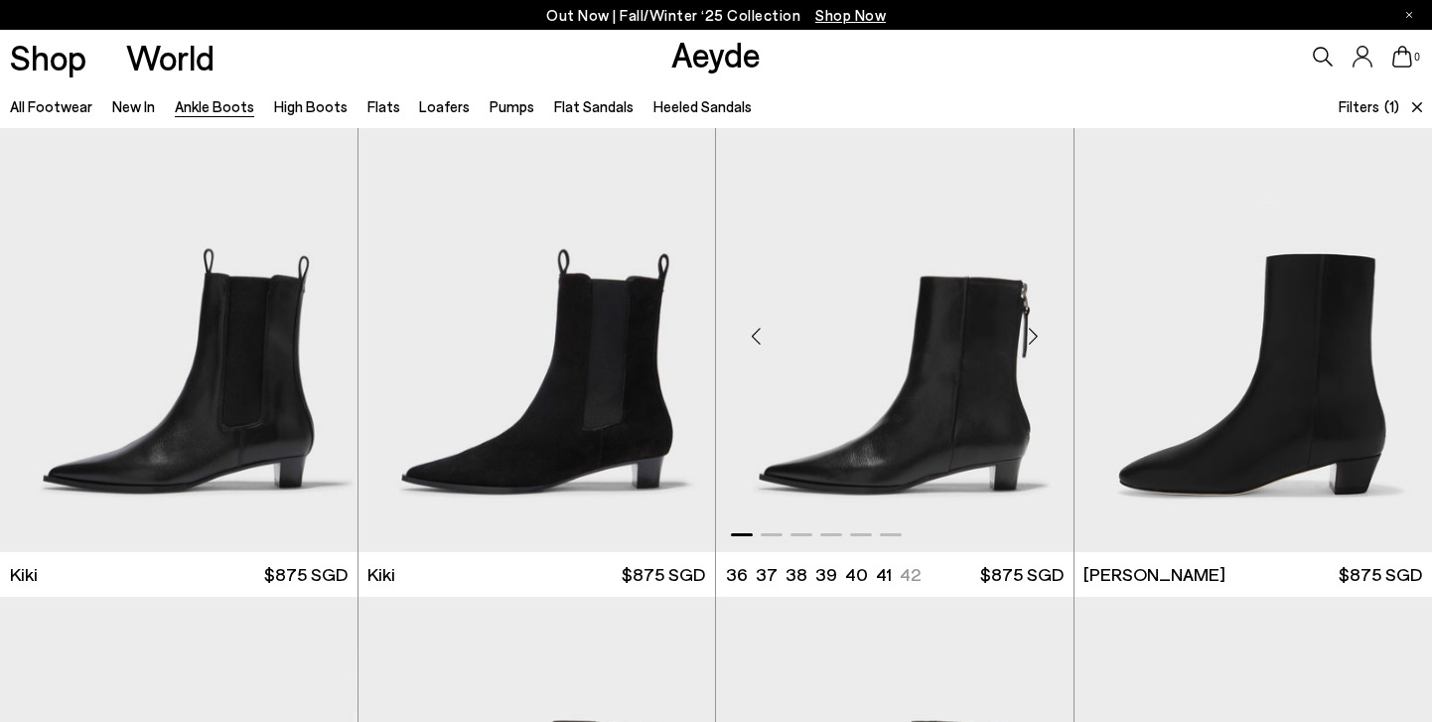
click at [1029, 335] on div "Next slide" at bounding box center [1034, 336] width 60 height 60
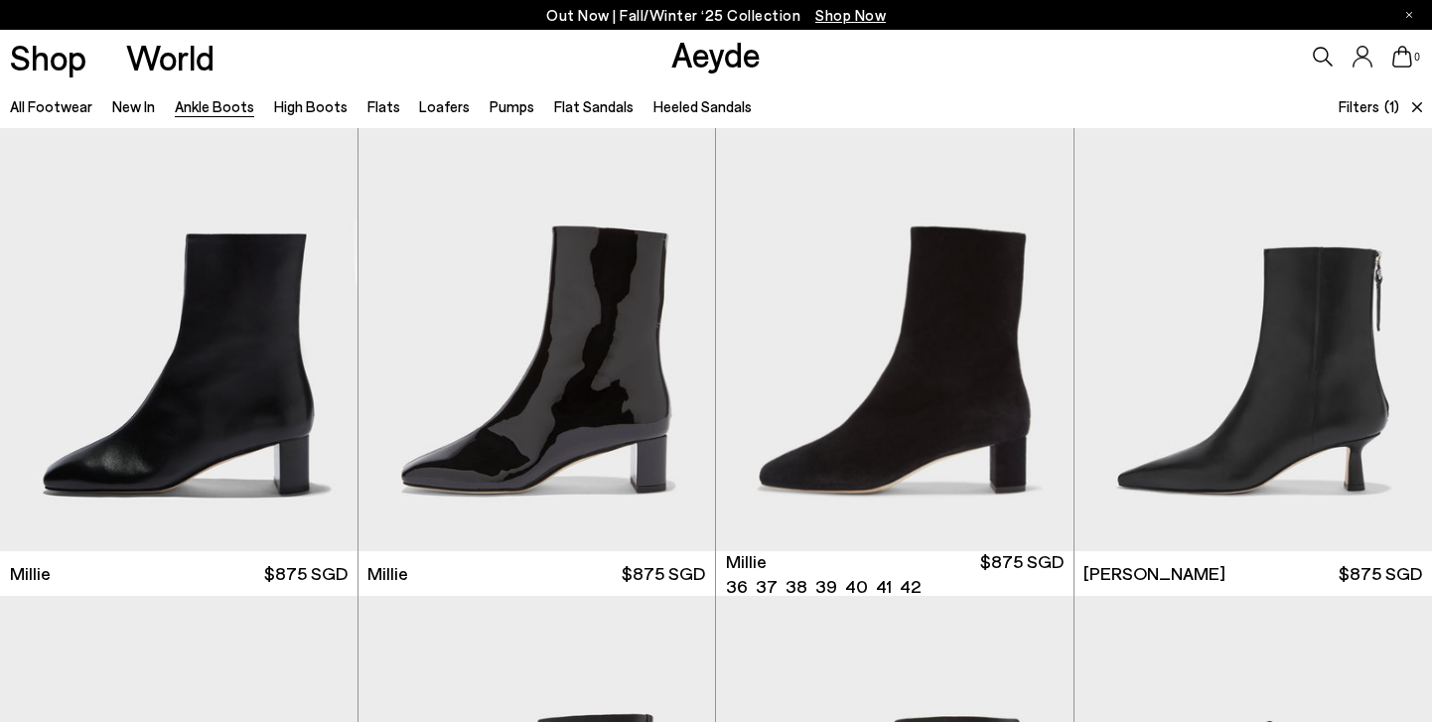
scroll to position [1510, 0]
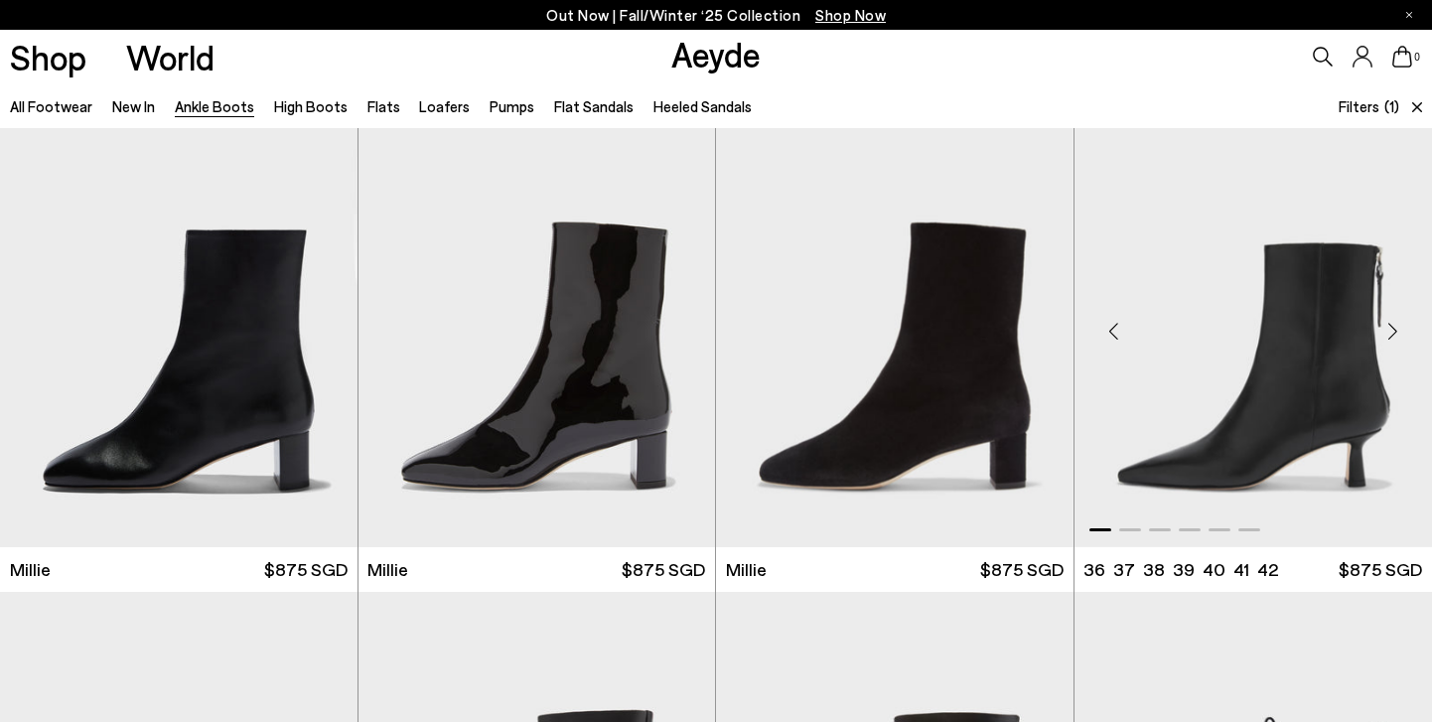
click at [1389, 335] on div "Next slide" at bounding box center [1392, 331] width 60 height 60
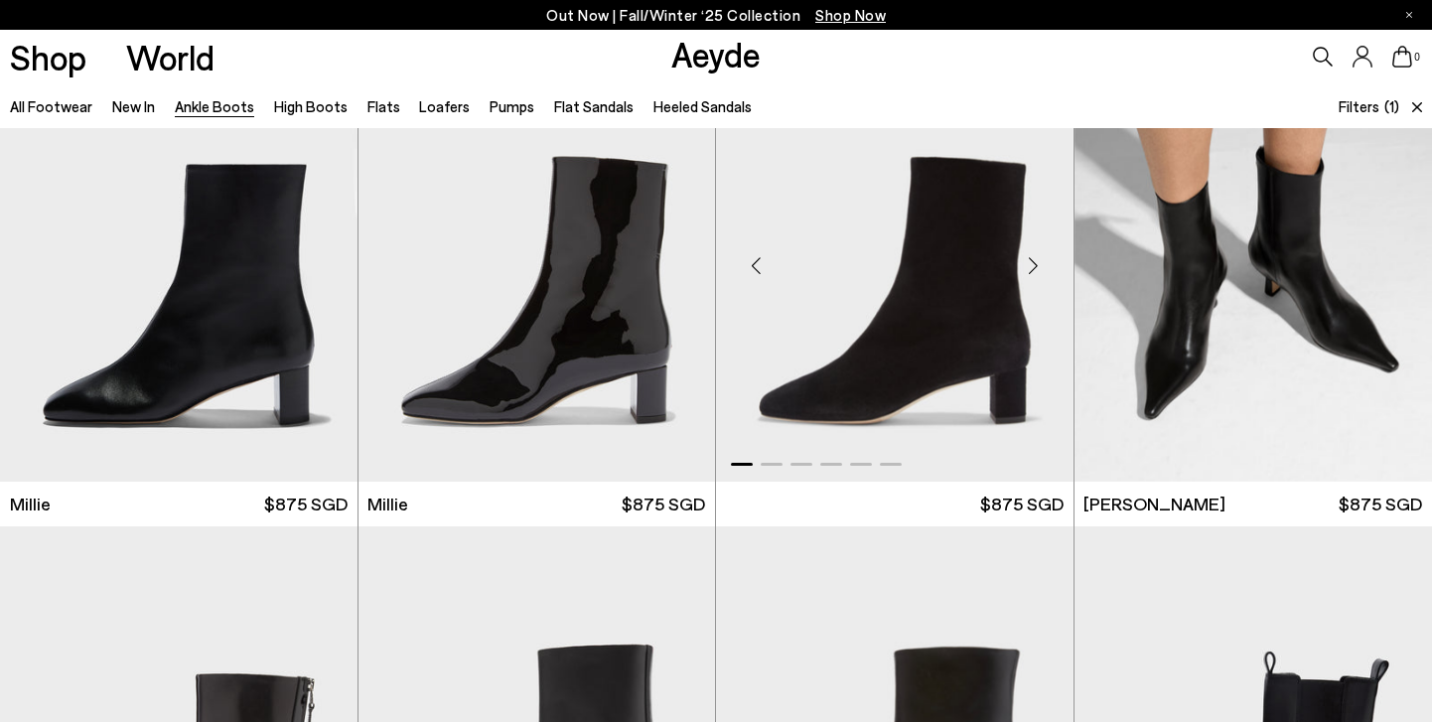
scroll to position [1568, 0]
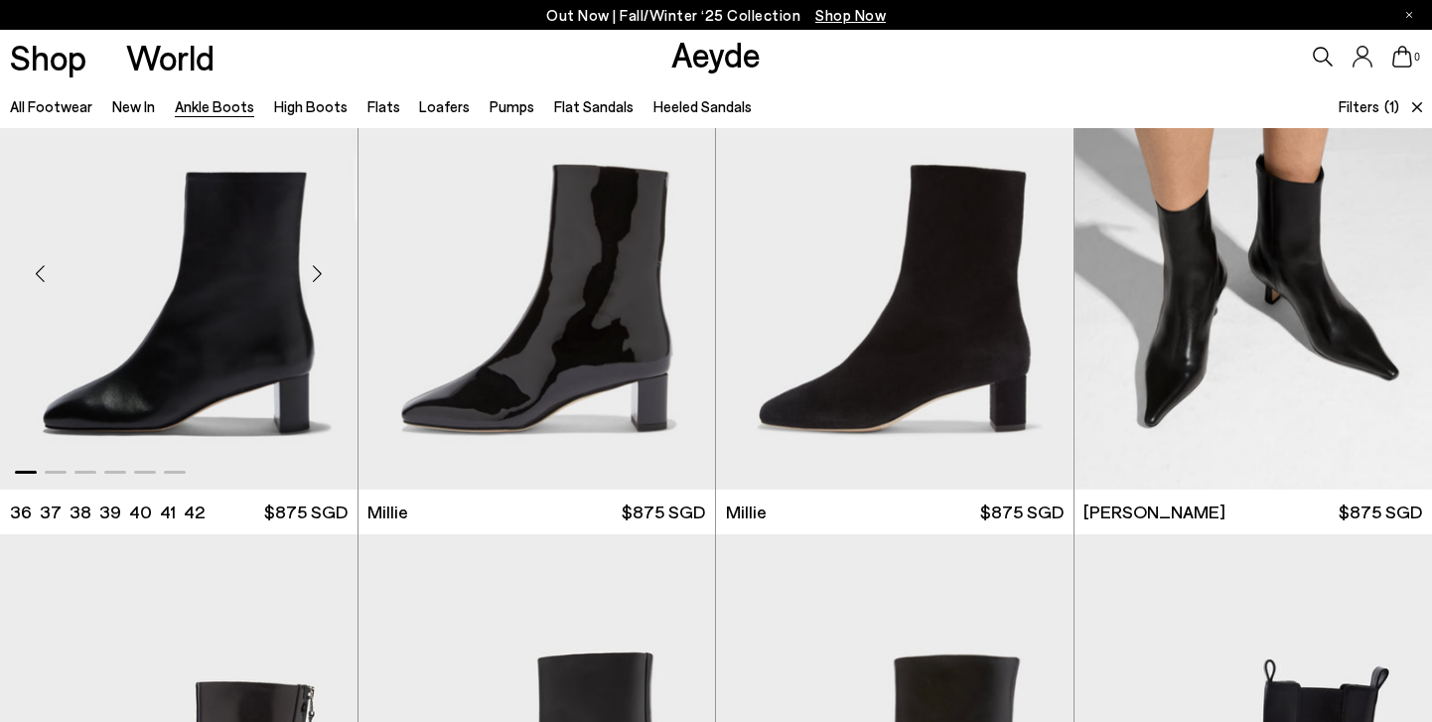
click at [314, 279] on div "Next slide" at bounding box center [318, 273] width 60 height 60
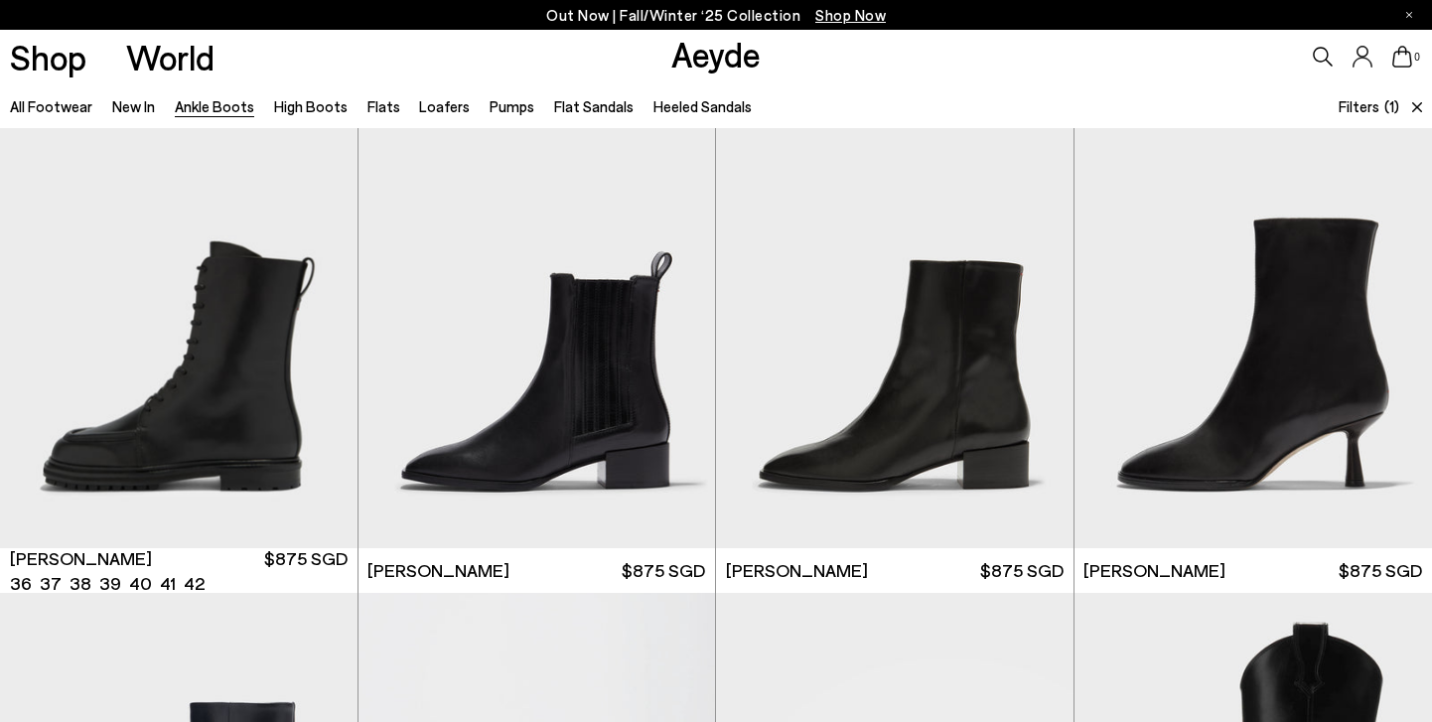
scroll to position [3487, 0]
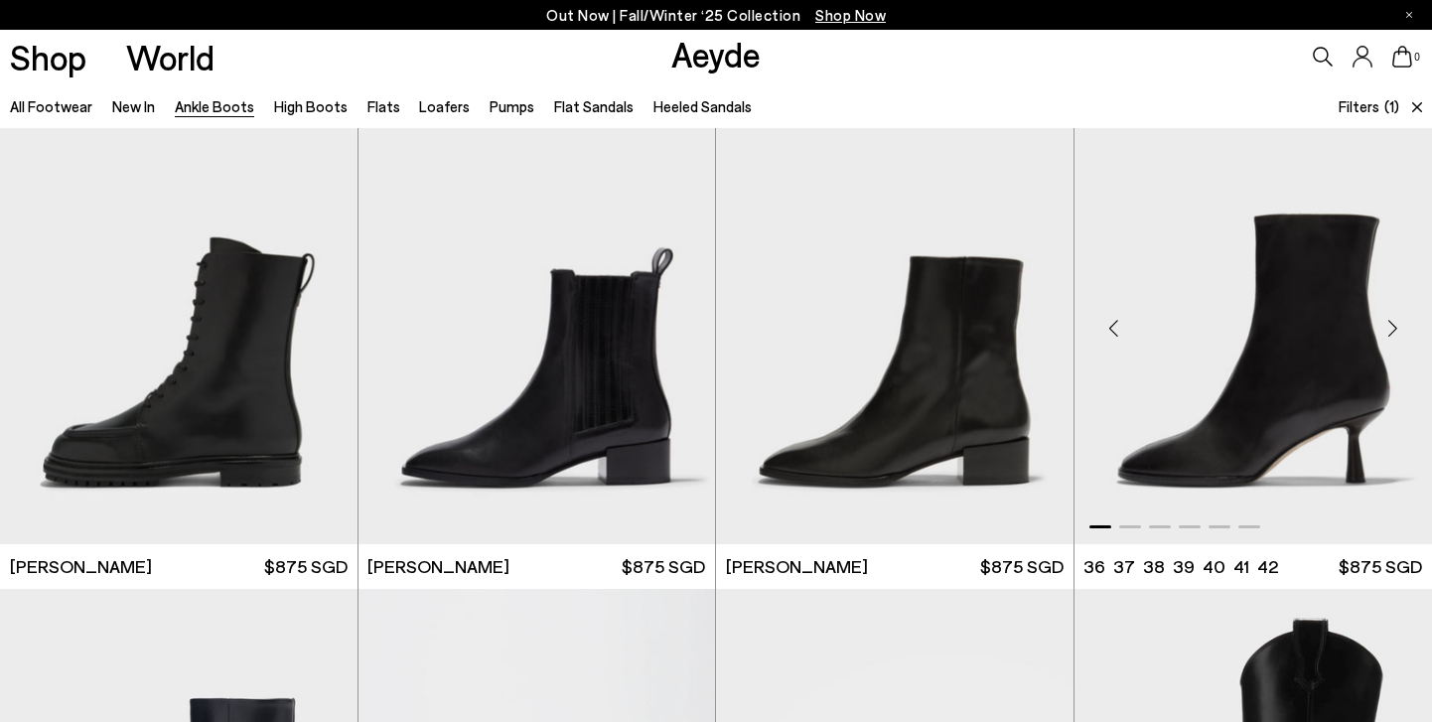
click at [1393, 330] on div "Next slide" at bounding box center [1392, 328] width 60 height 60
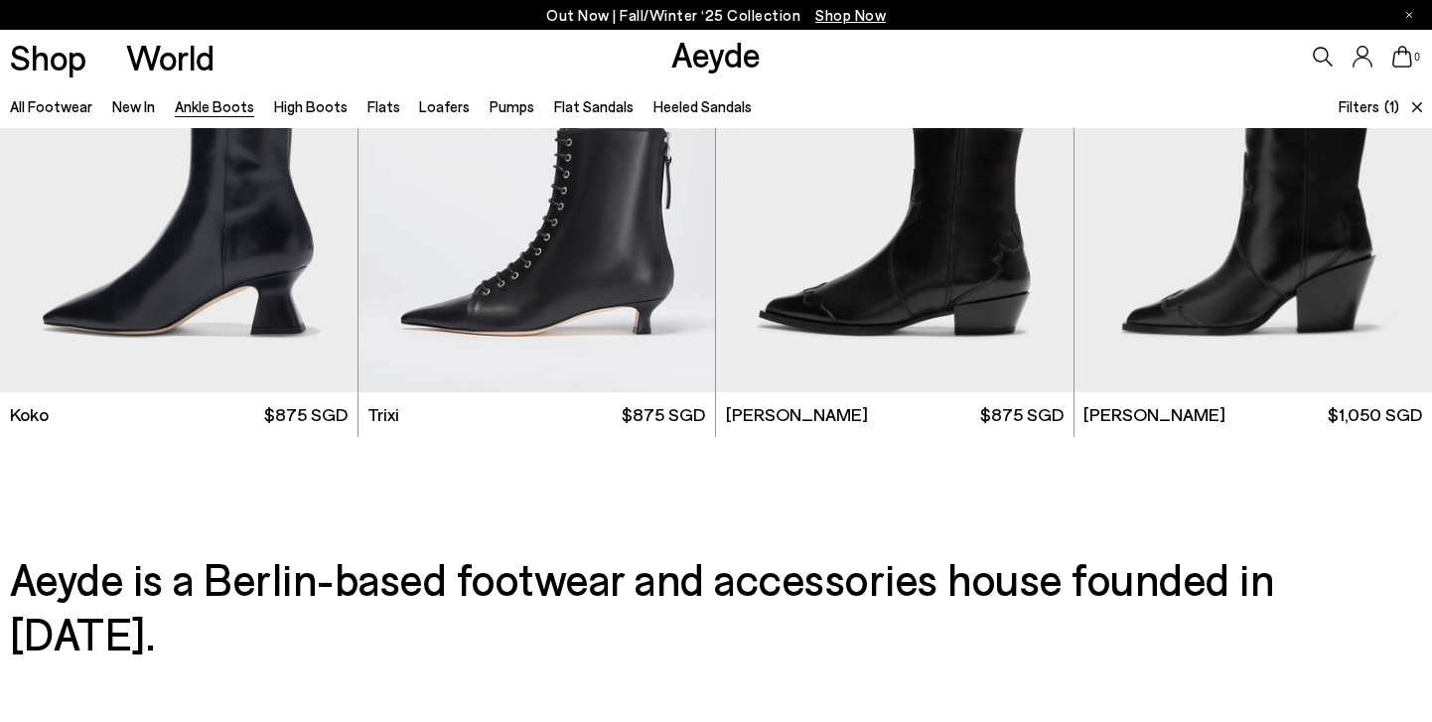
scroll to position [3992, 0]
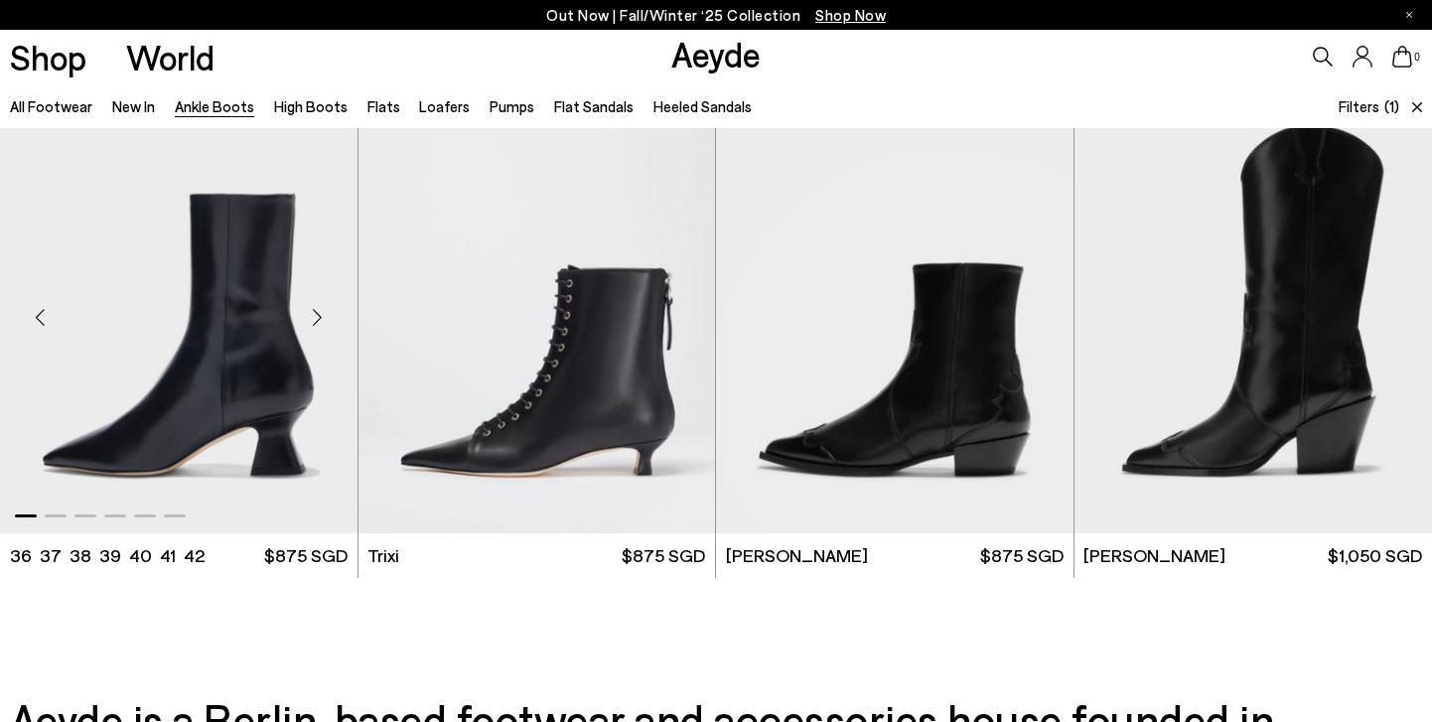
click at [317, 323] on div "Next slide" at bounding box center [318, 317] width 60 height 60
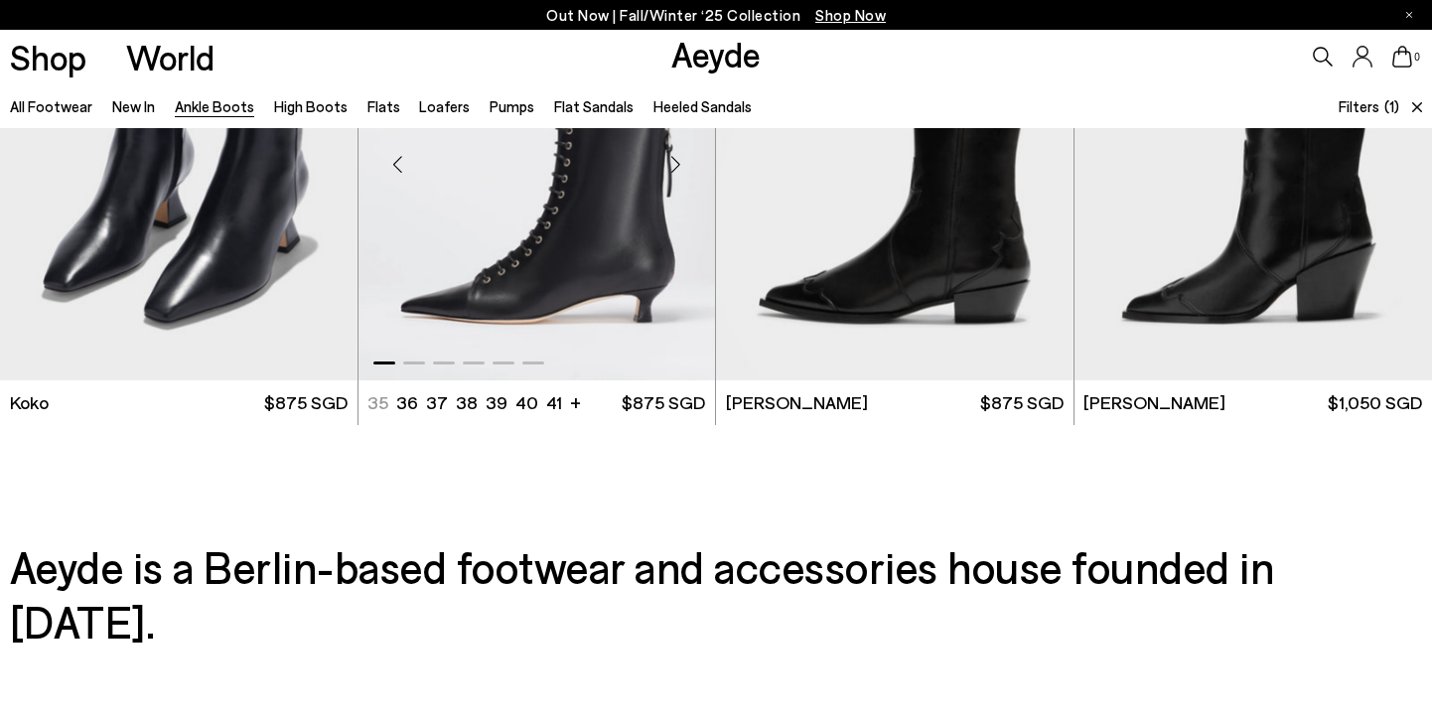
scroll to position [4142, 0]
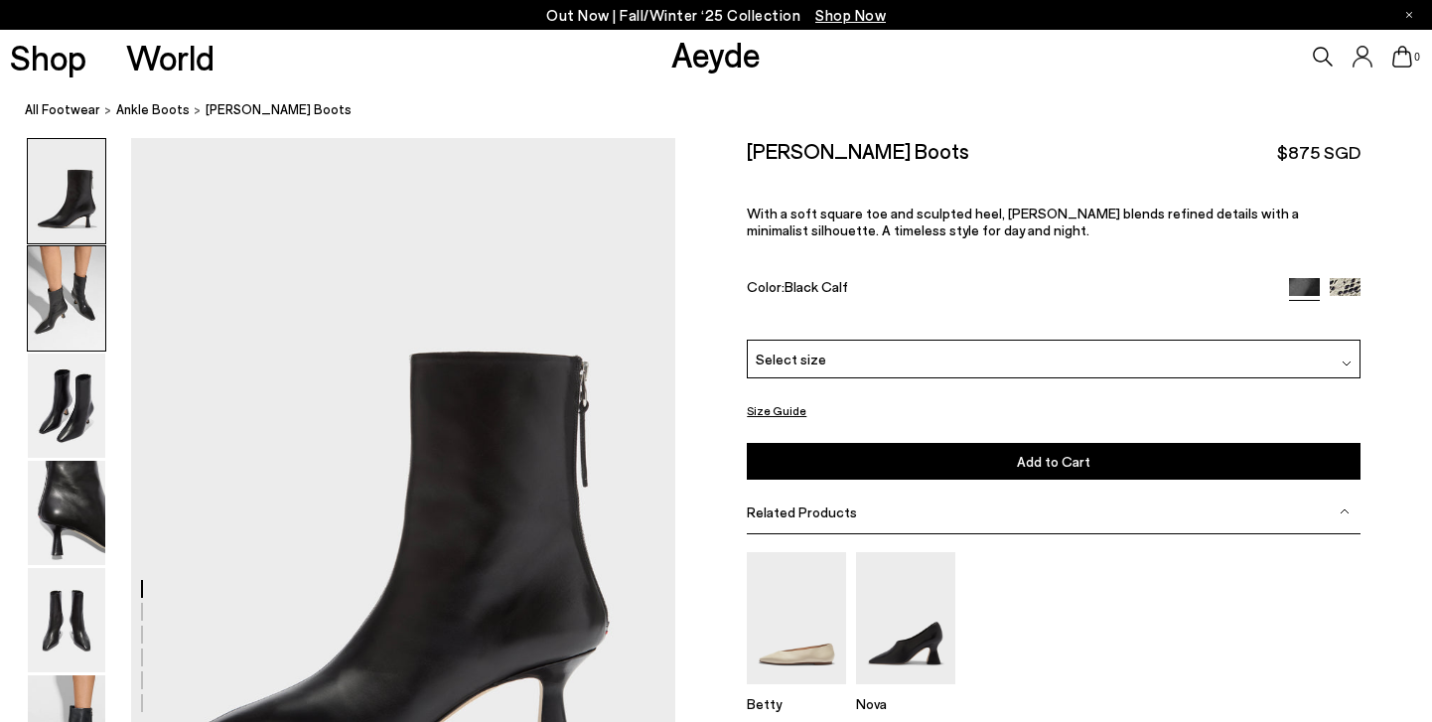
click at [66, 305] on img at bounding box center [66, 298] width 77 height 104
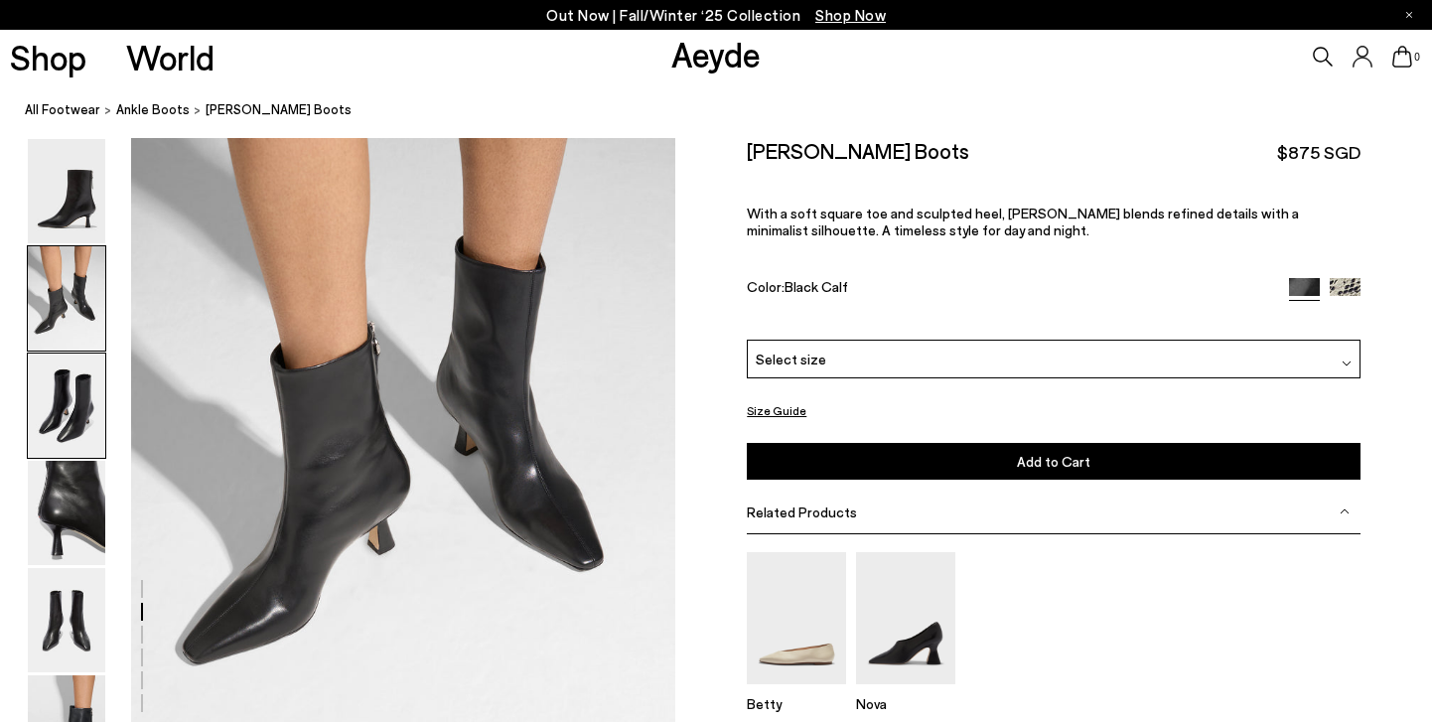
scroll to position [818, 0]
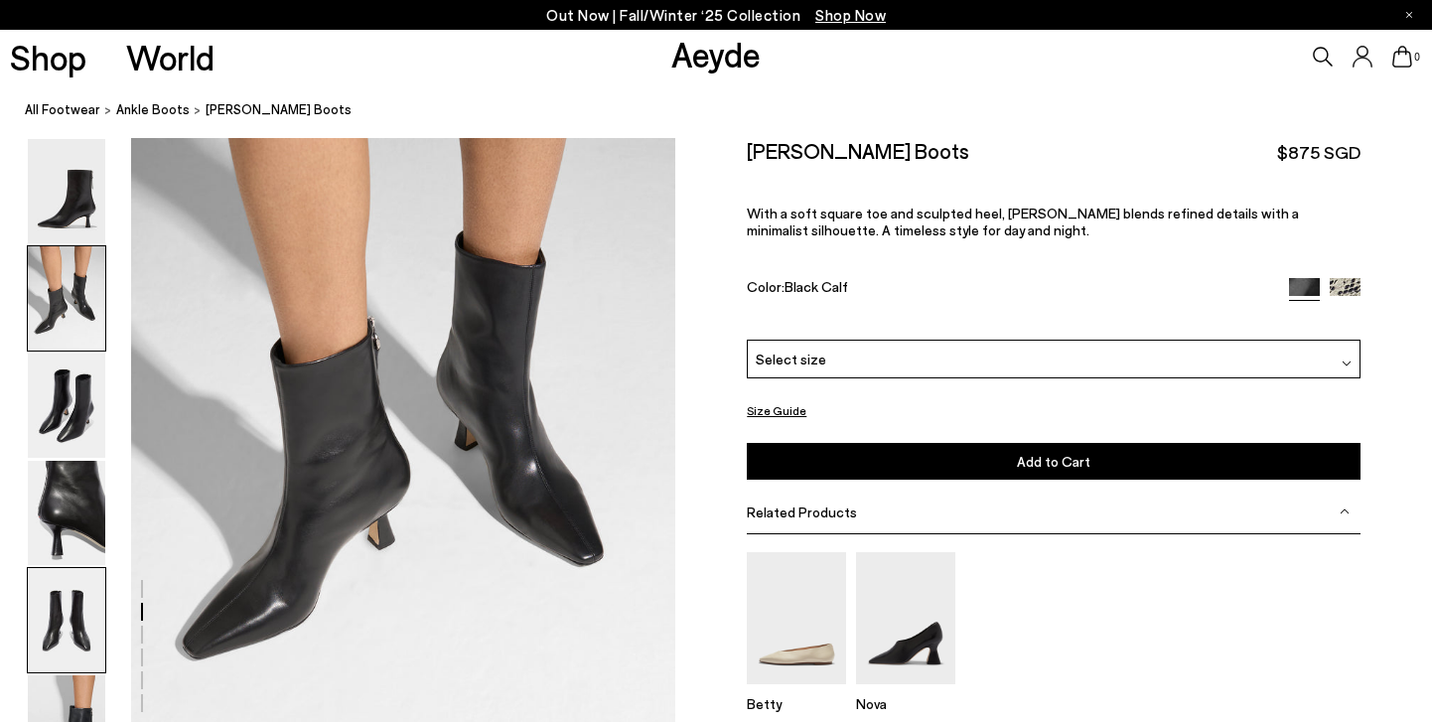
click at [78, 609] on img at bounding box center [66, 620] width 77 height 104
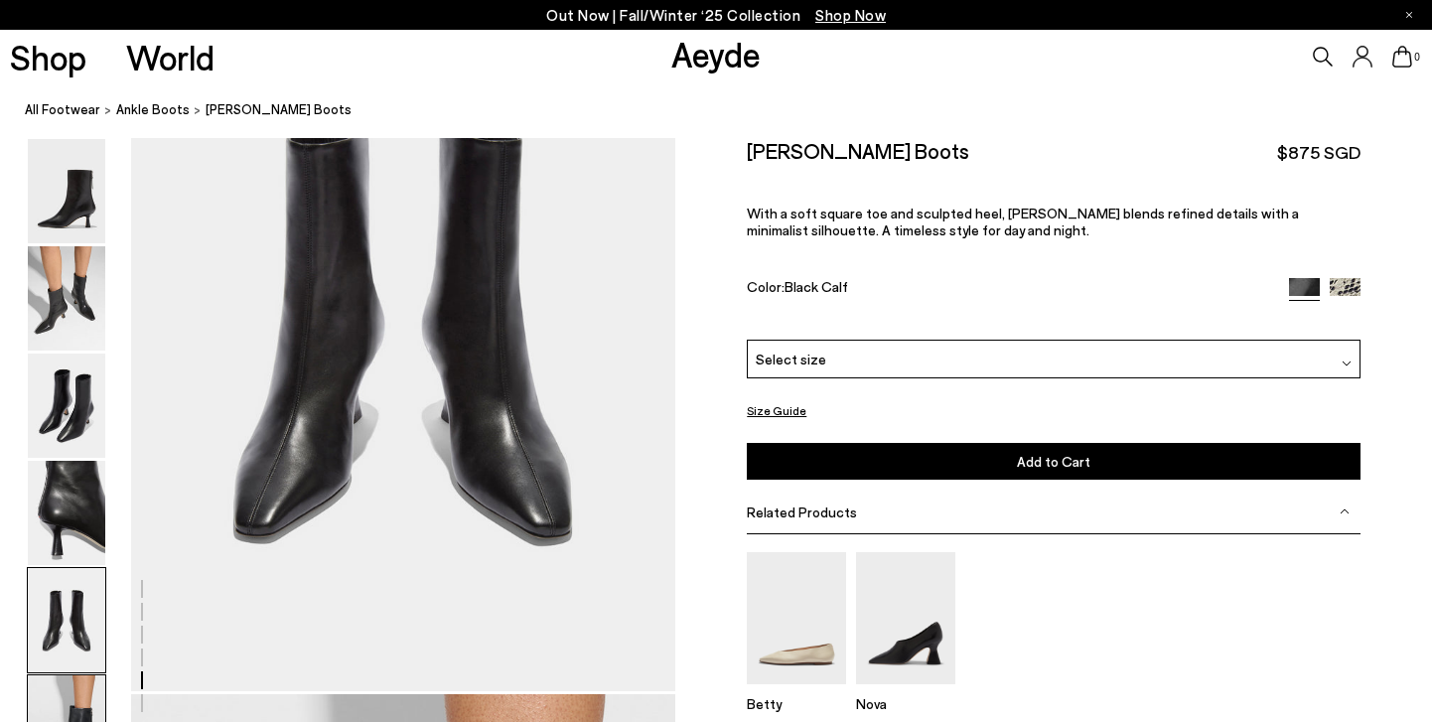
click at [78, 687] on img at bounding box center [66, 727] width 77 height 104
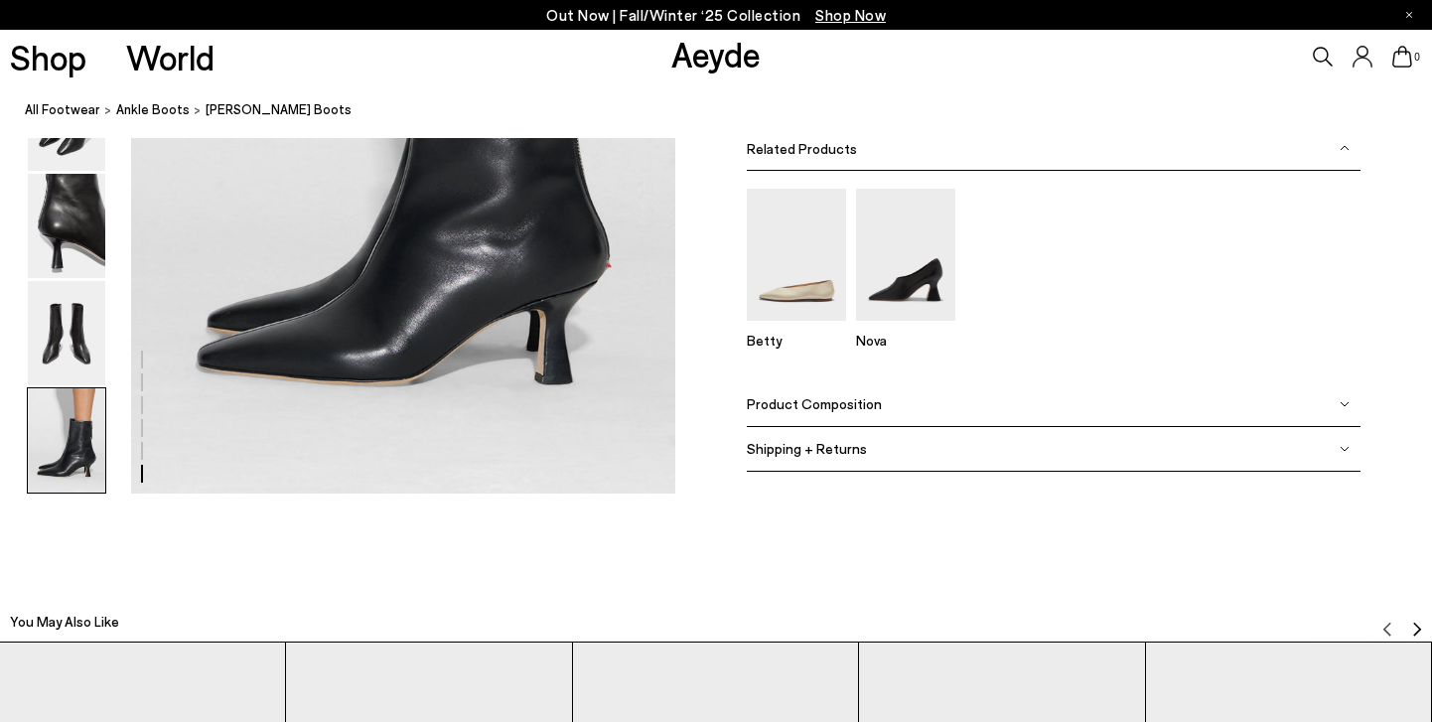
scroll to position [4054, 0]
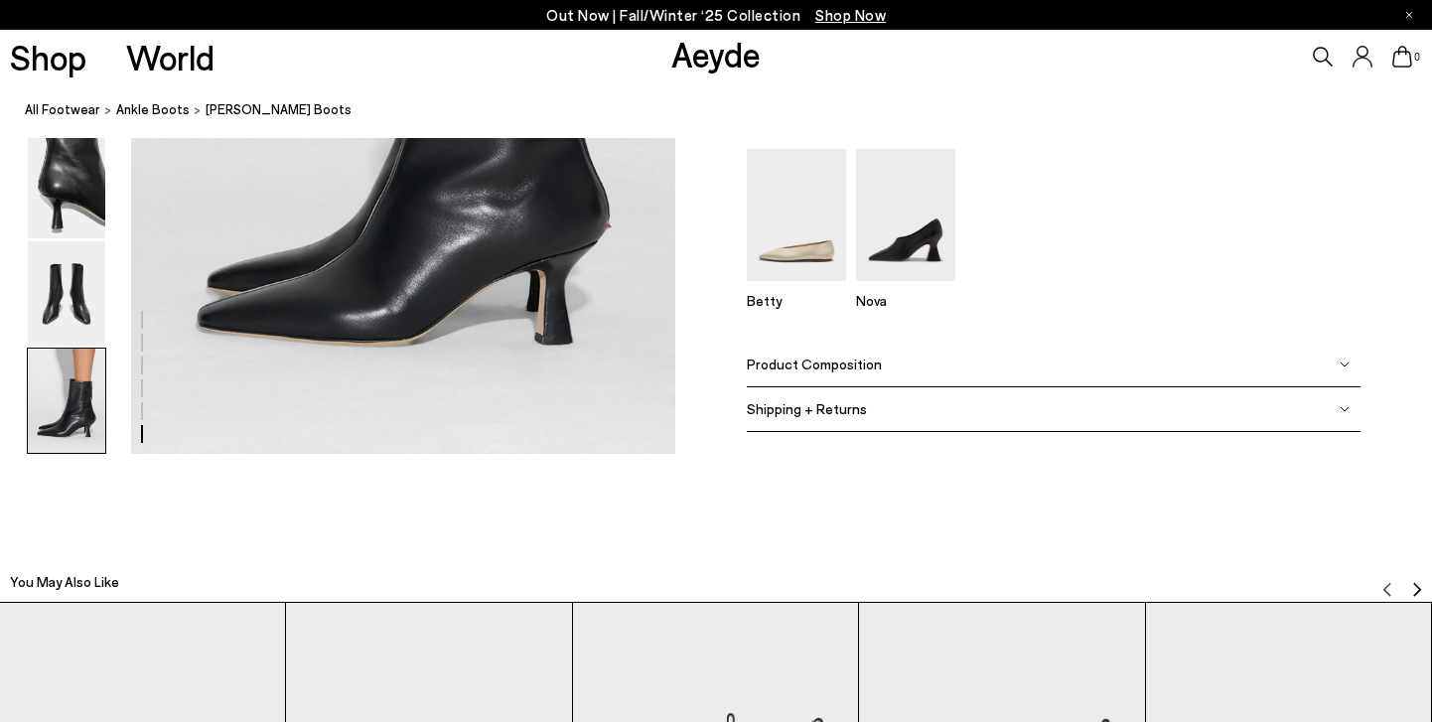
click at [806, 372] on div "Product Composition" at bounding box center [1054, 365] width 614 height 45
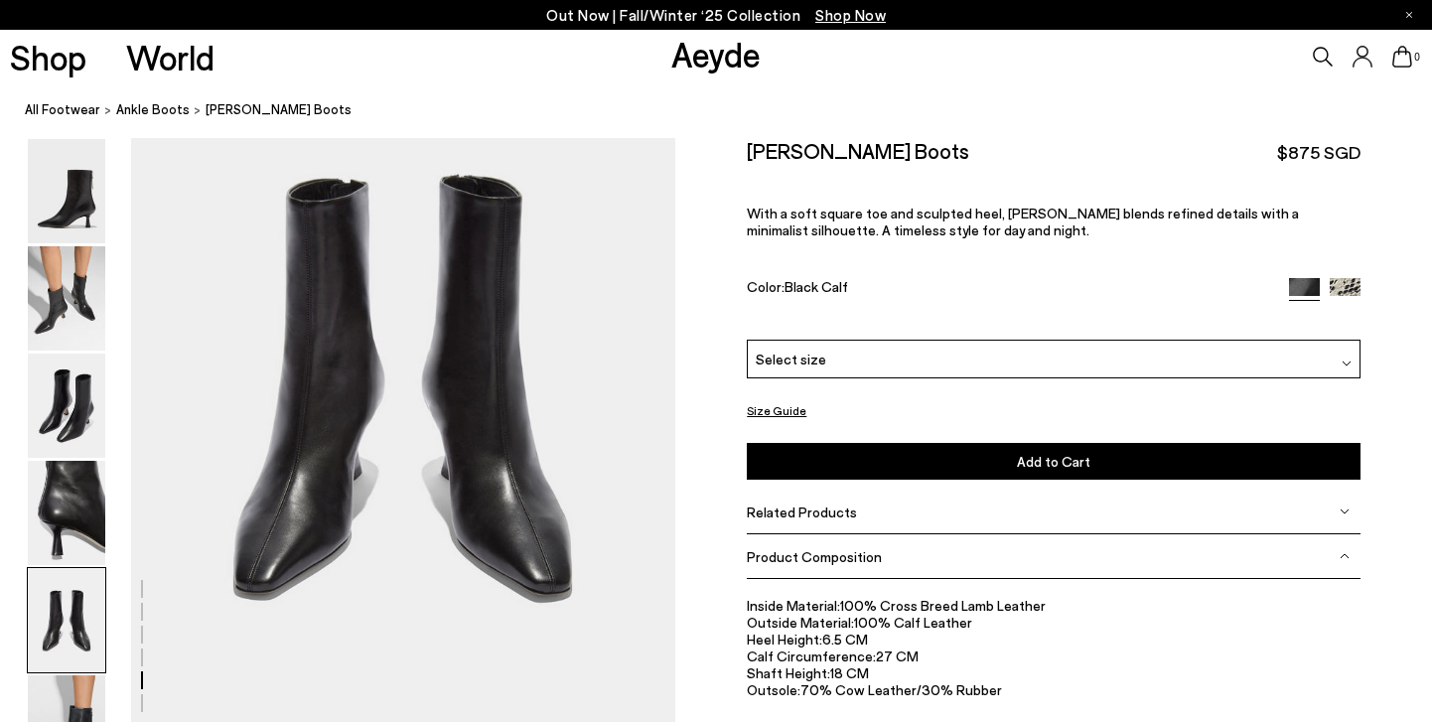
scroll to position [3034, 0]
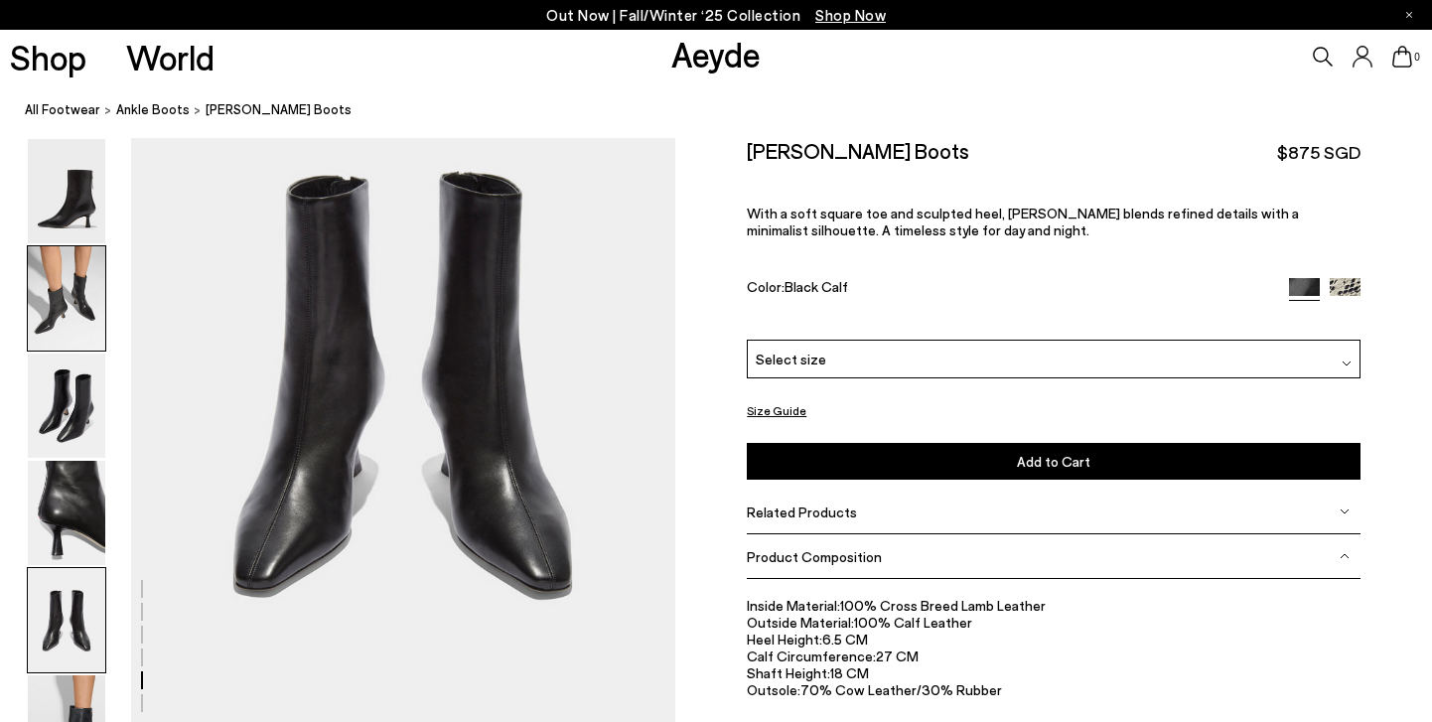
click at [72, 350] on div at bounding box center [66, 298] width 79 height 106
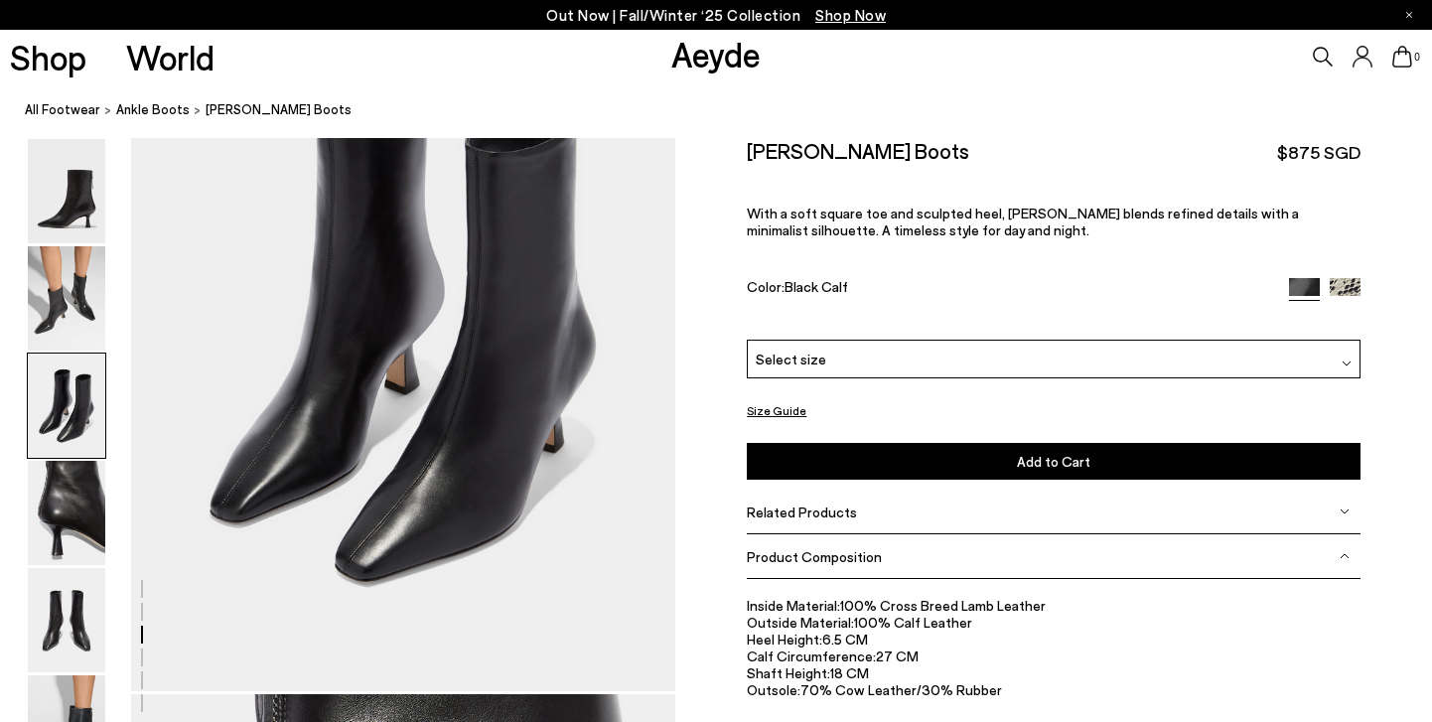
scroll to position [1623, 0]
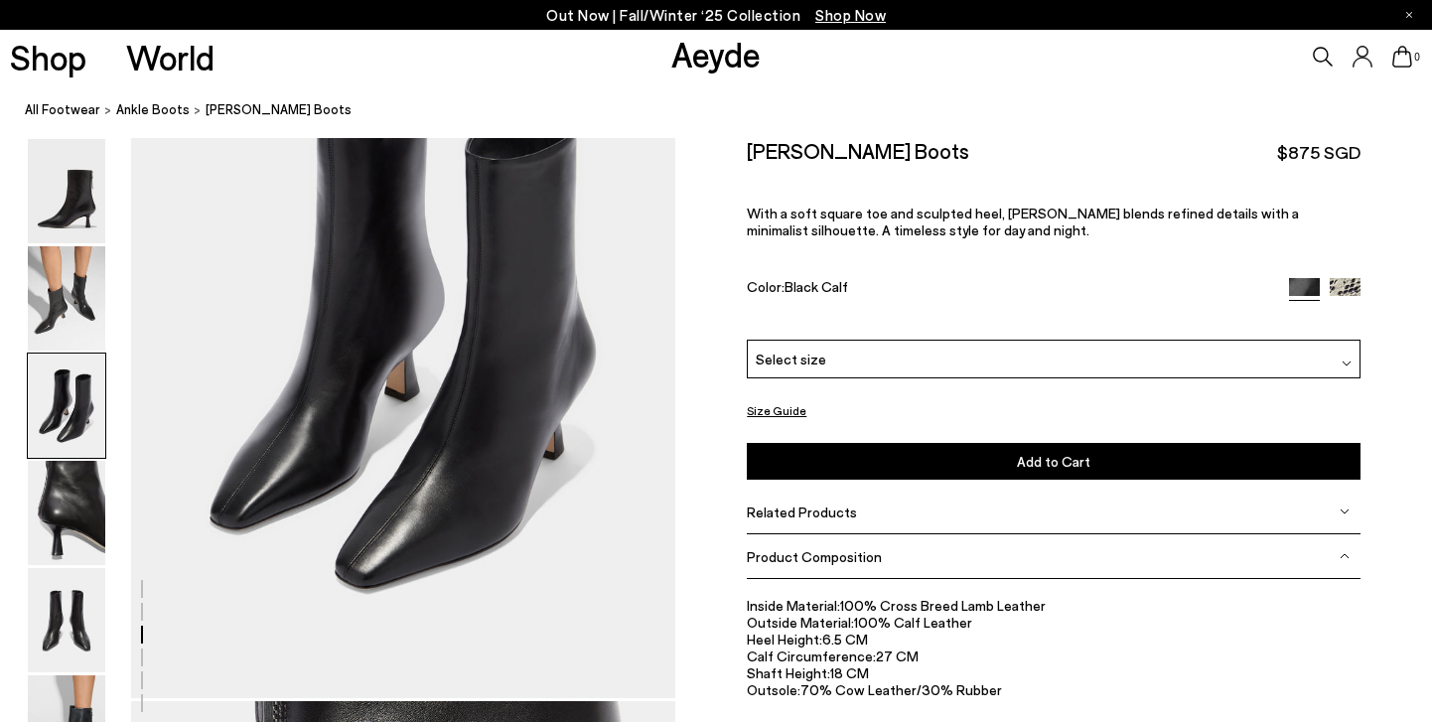
click at [1045, 365] on div "Select size" at bounding box center [1054, 359] width 614 height 39
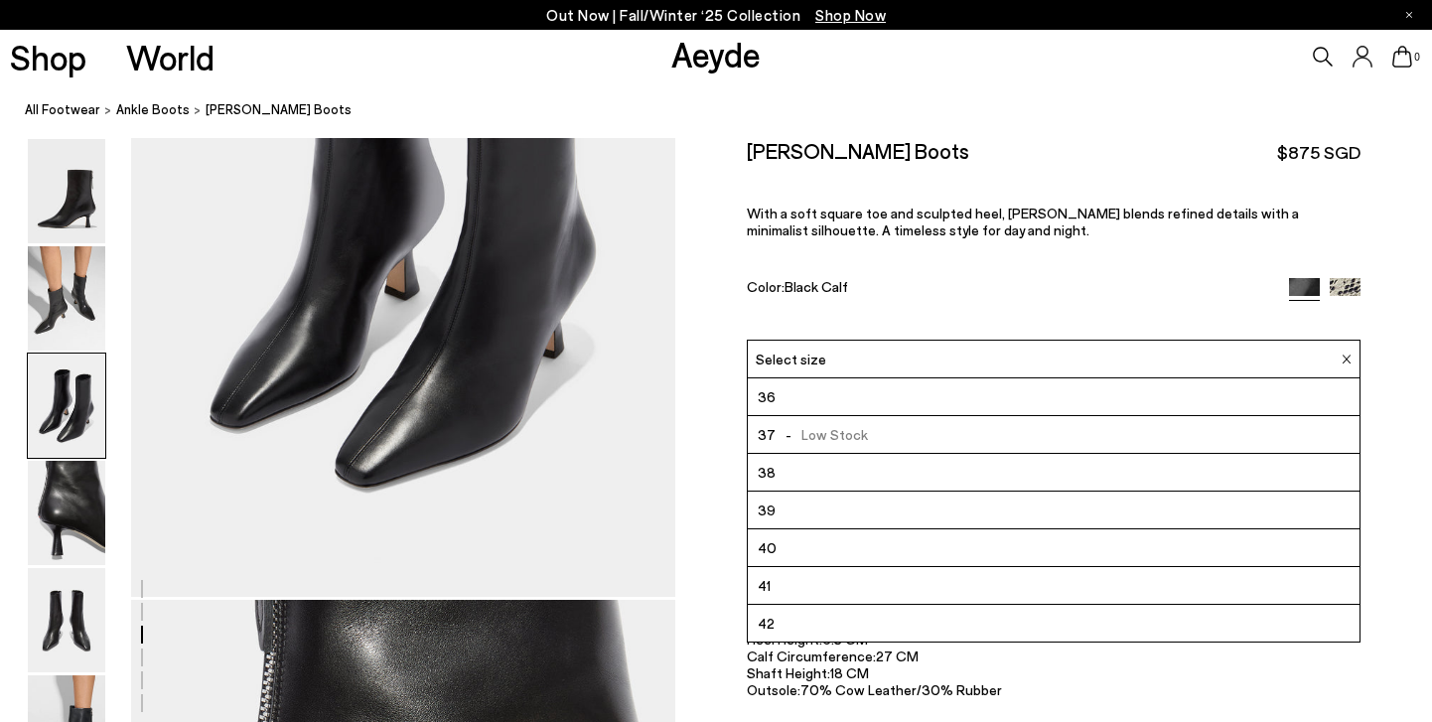
scroll to position [1733, 0]
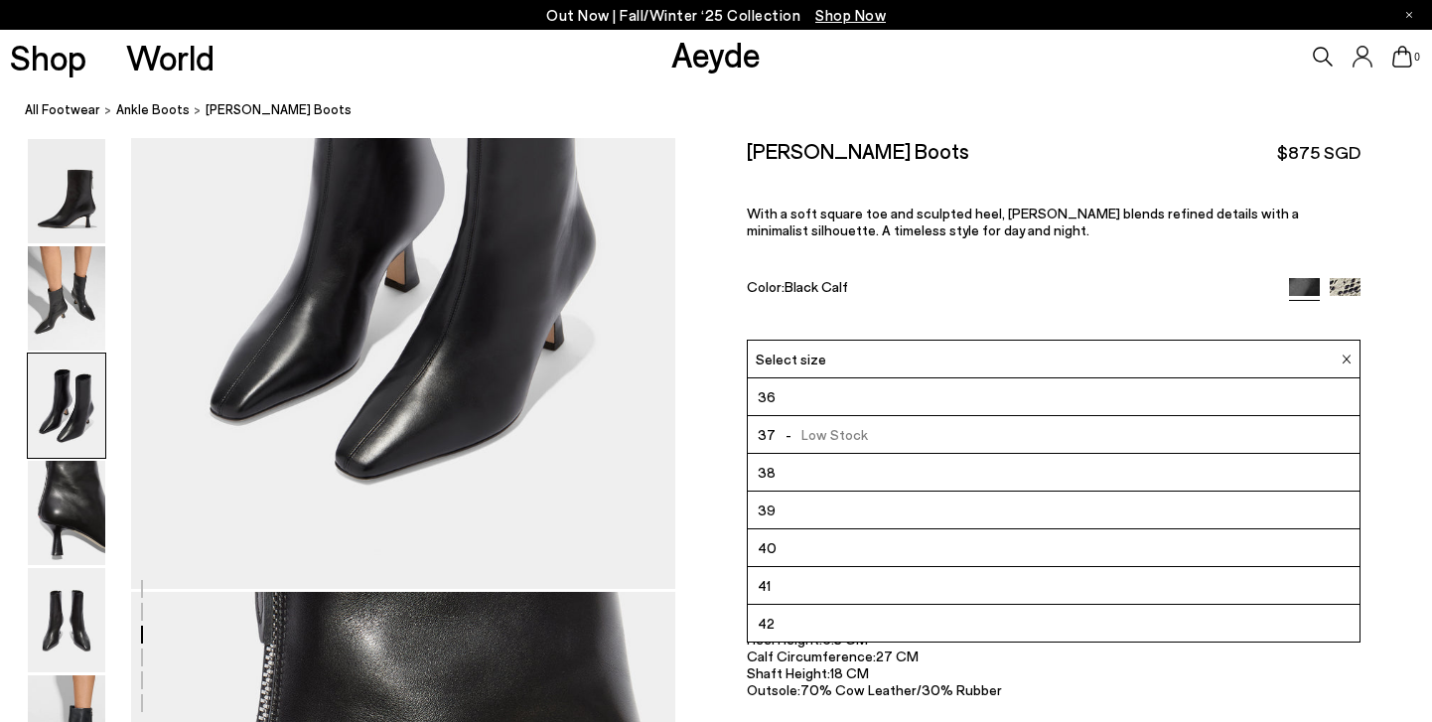
click at [932, 315] on div "Elina Ankle Boots $875 SGD With a soft square toe and sculpted heel, Elina blen…" at bounding box center [1054, 239] width 614 height 202
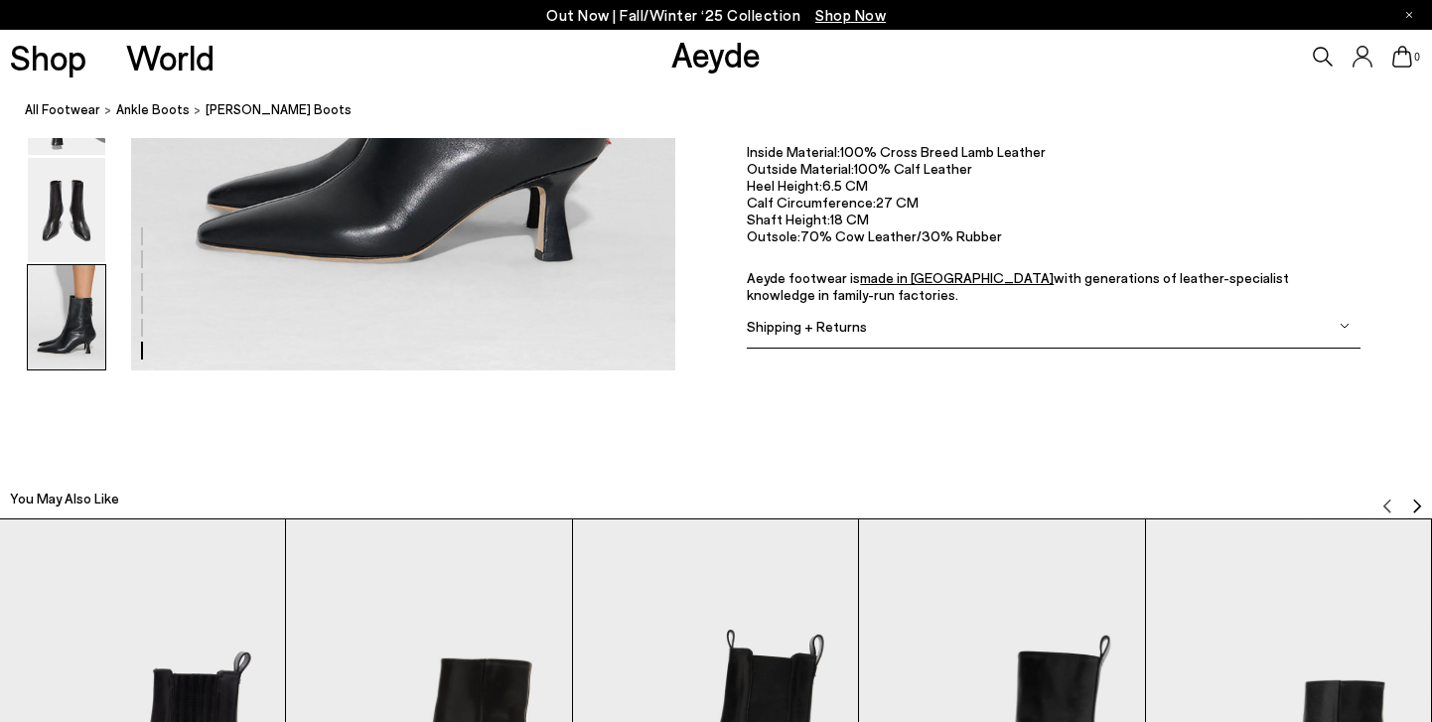
scroll to position [4117, 0]
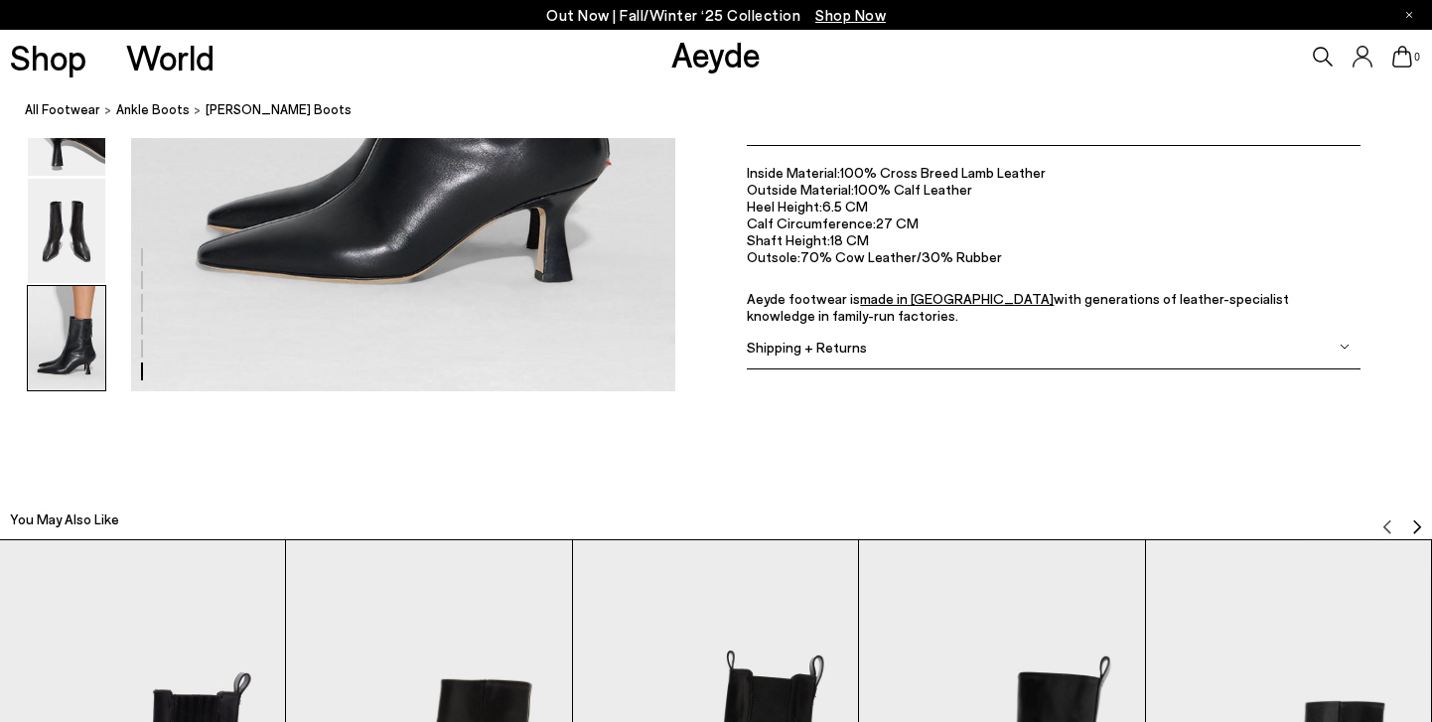
click at [1016, 355] on div "Shipping + Returns" at bounding box center [1054, 347] width 614 height 45
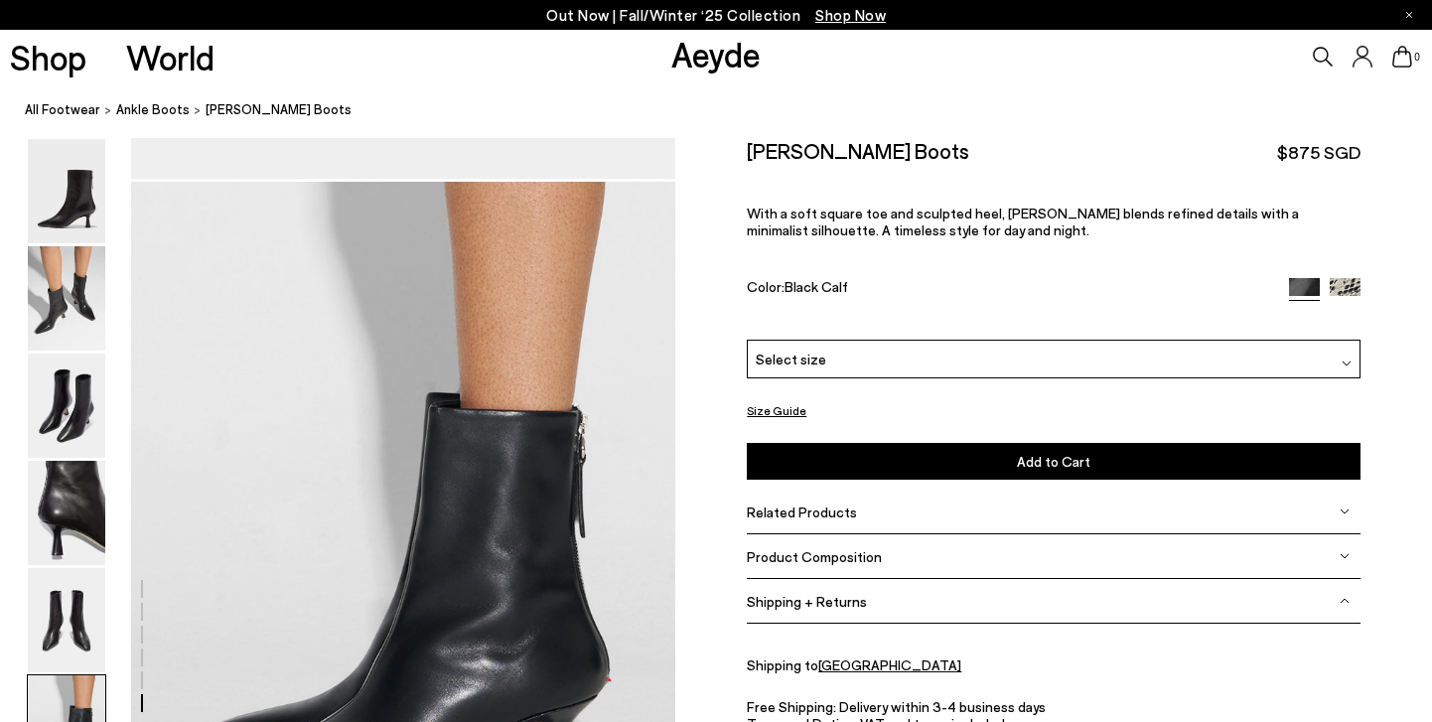
scroll to position [3608, 0]
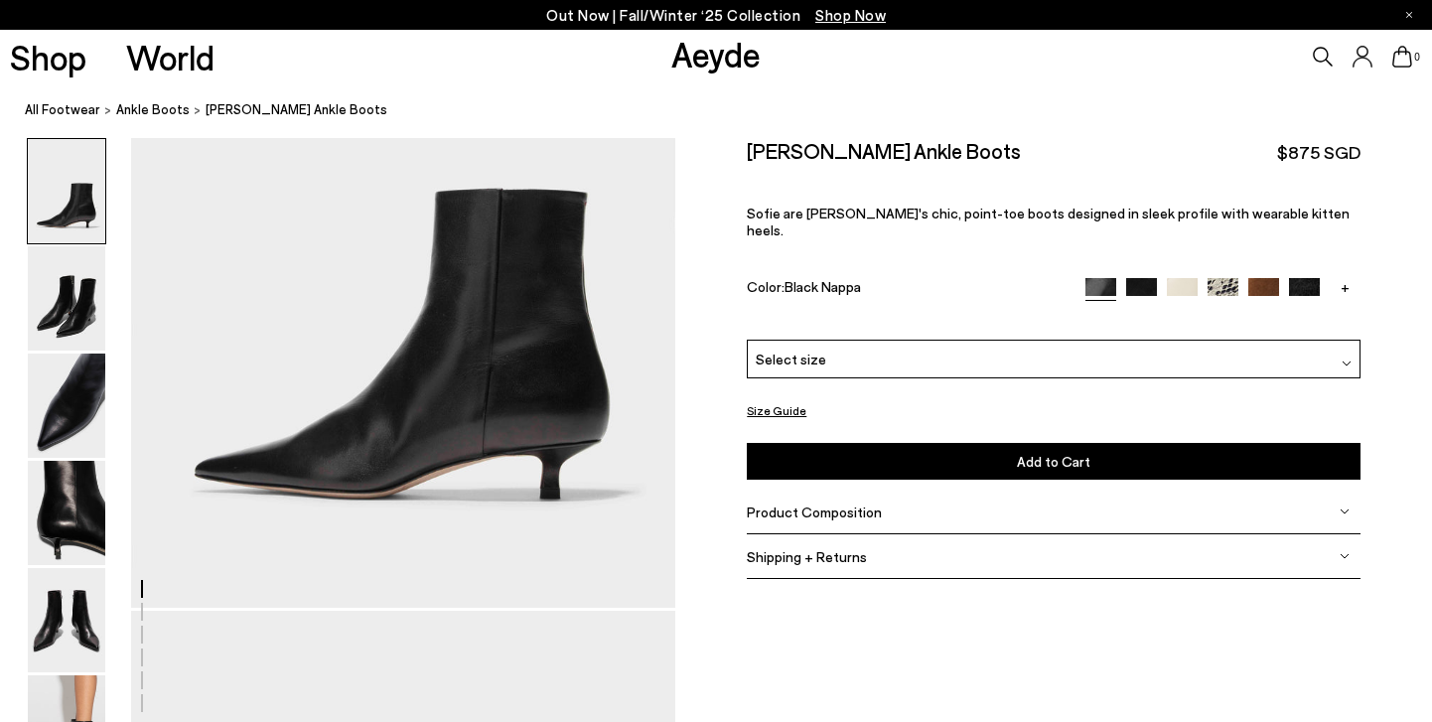
scroll to position [268, 0]
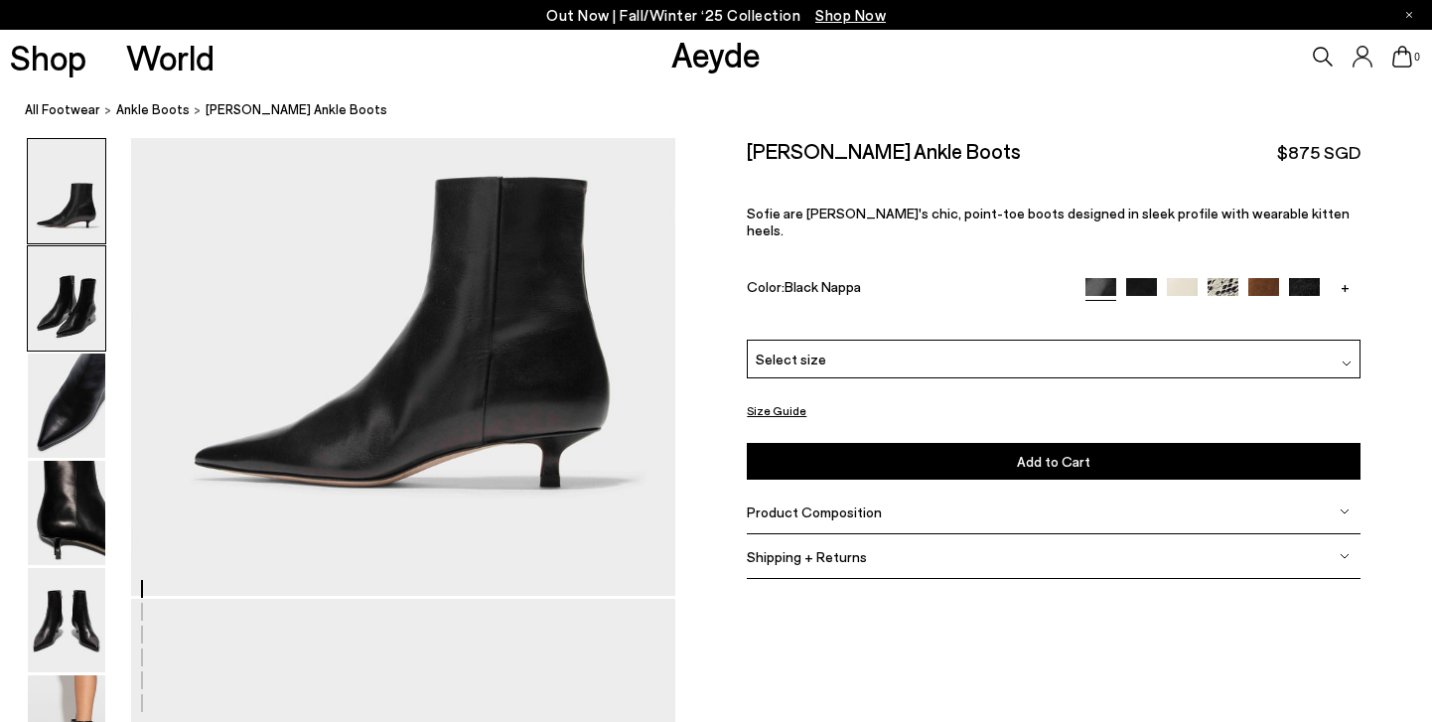
click at [75, 329] on img at bounding box center [66, 298] width 77 height 104
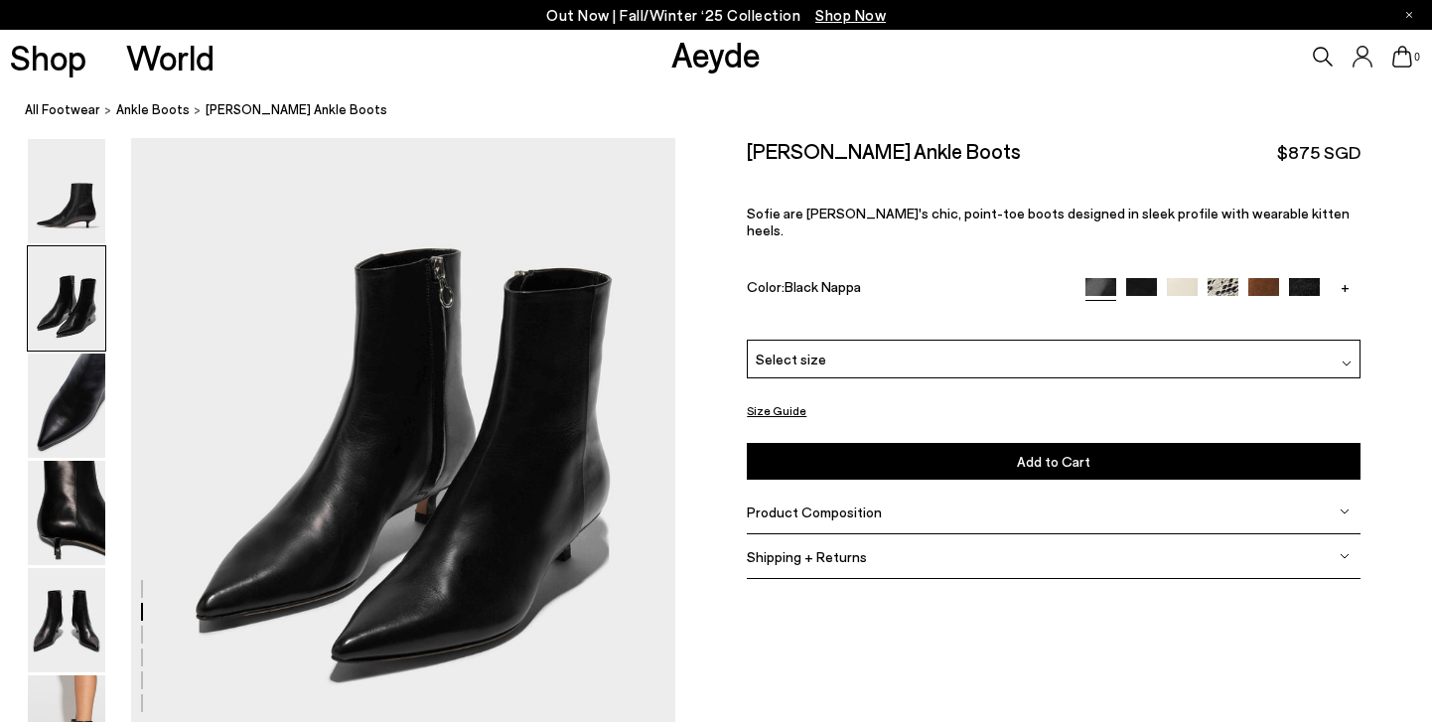
scroll to position [824, 0]
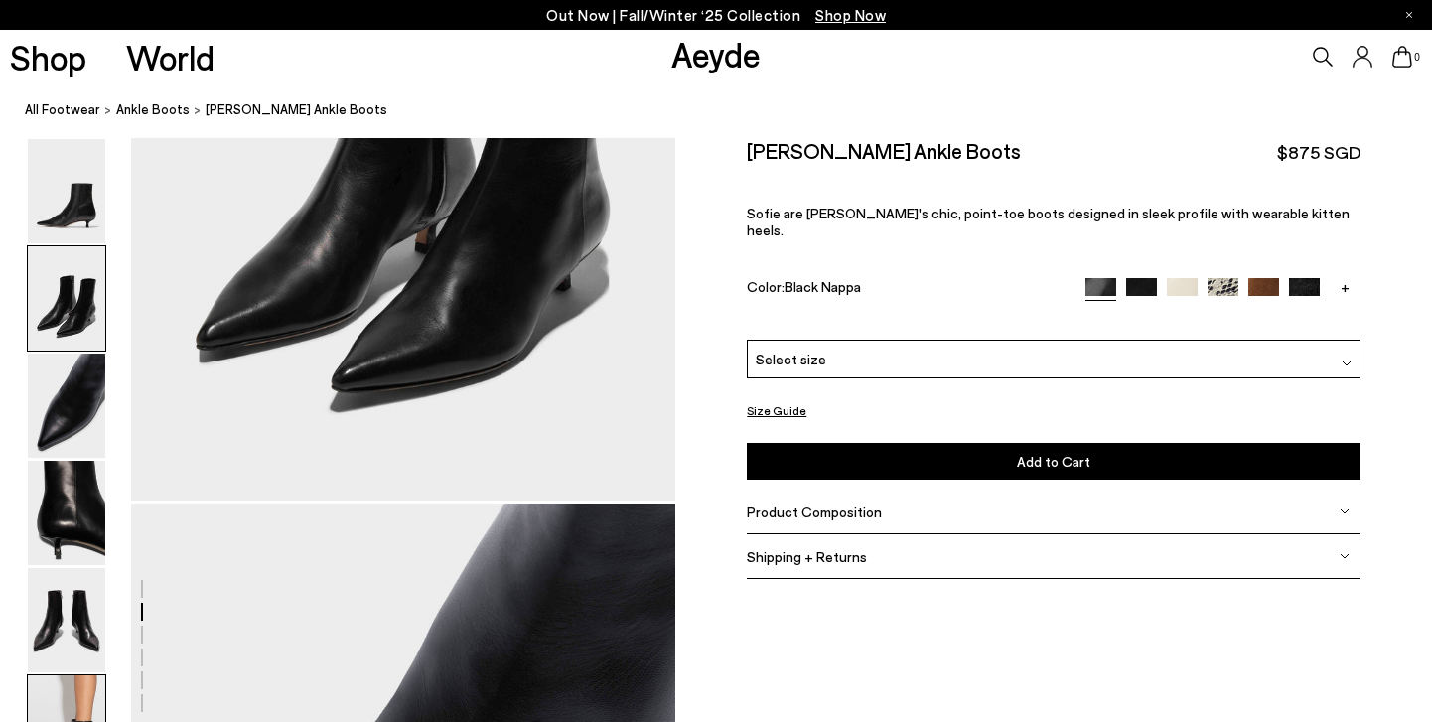
click at [80, 689] on img at bounding box center [66, 727] width 77 height 104
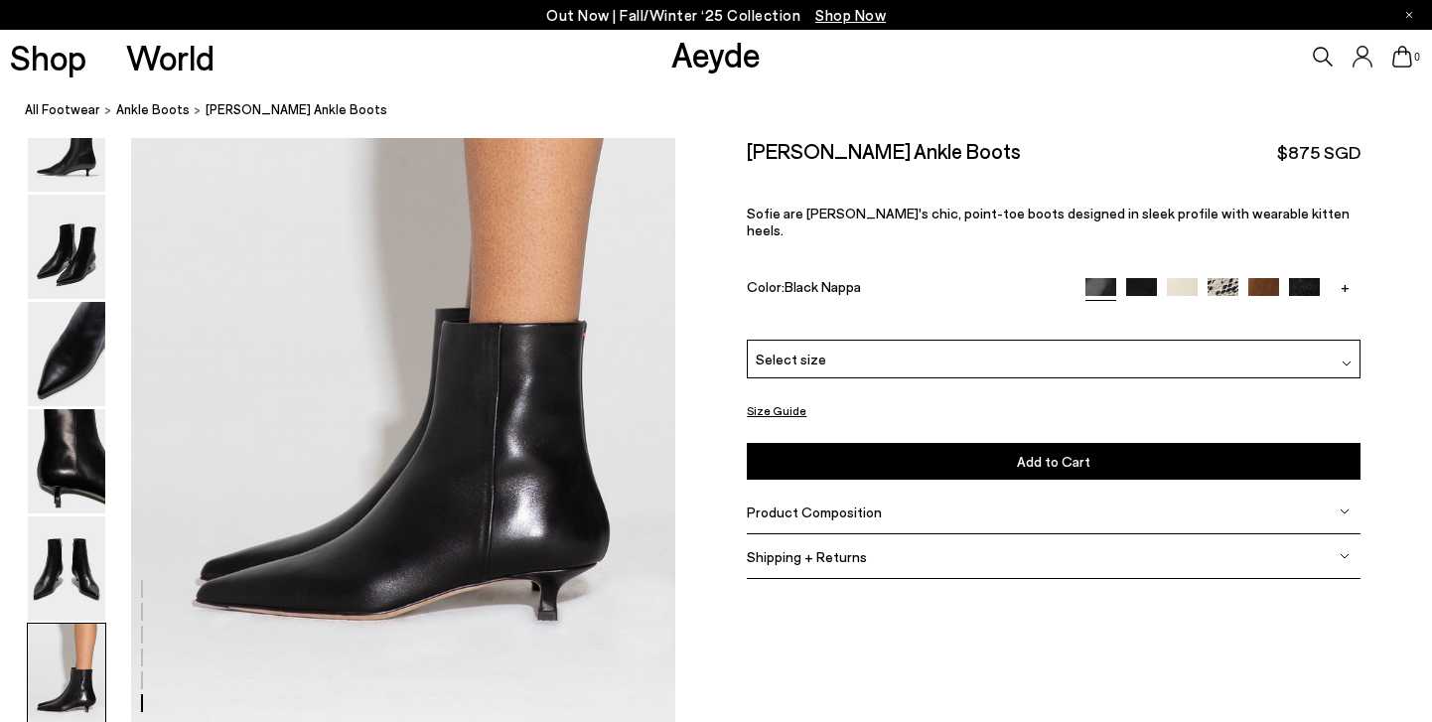
scroll to position [3781, 0]
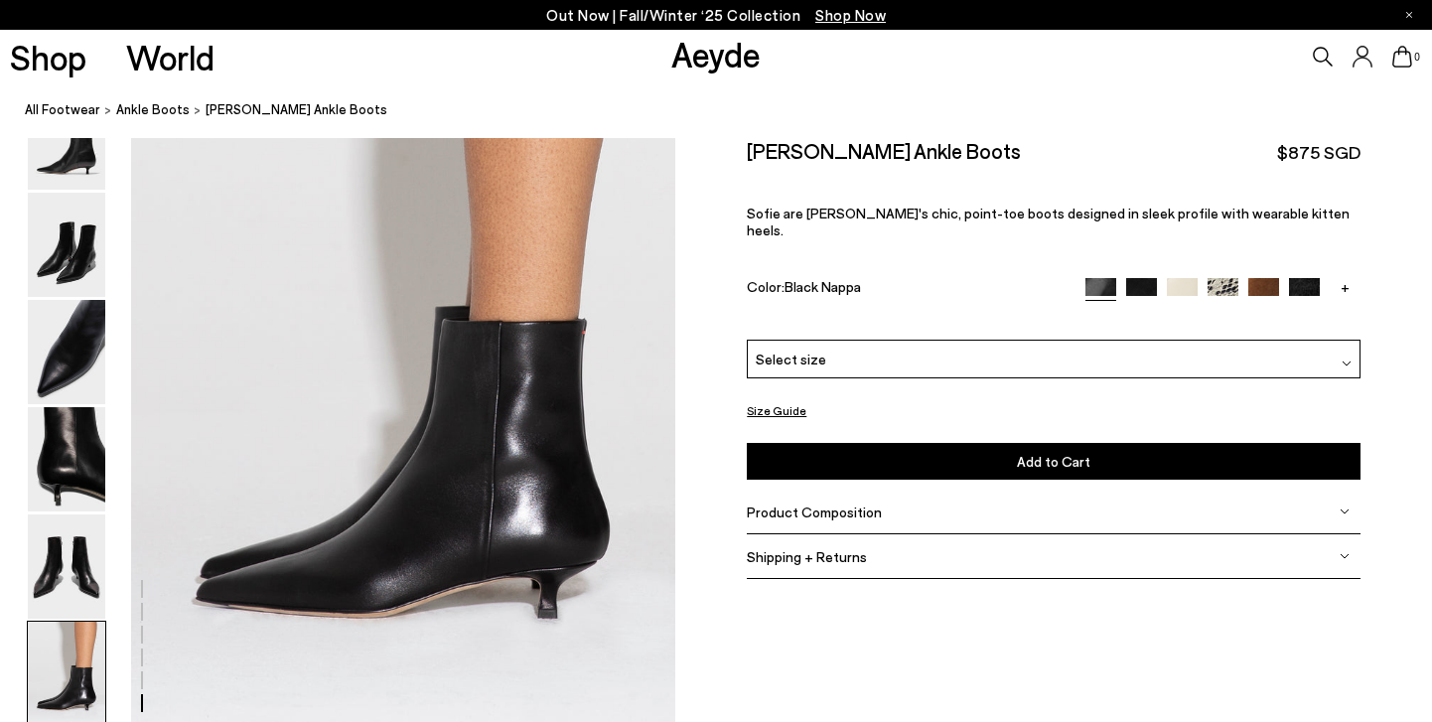
click at [803, 503] on span "Product Composition" at bounding box center [814, 511] width 135 height 17
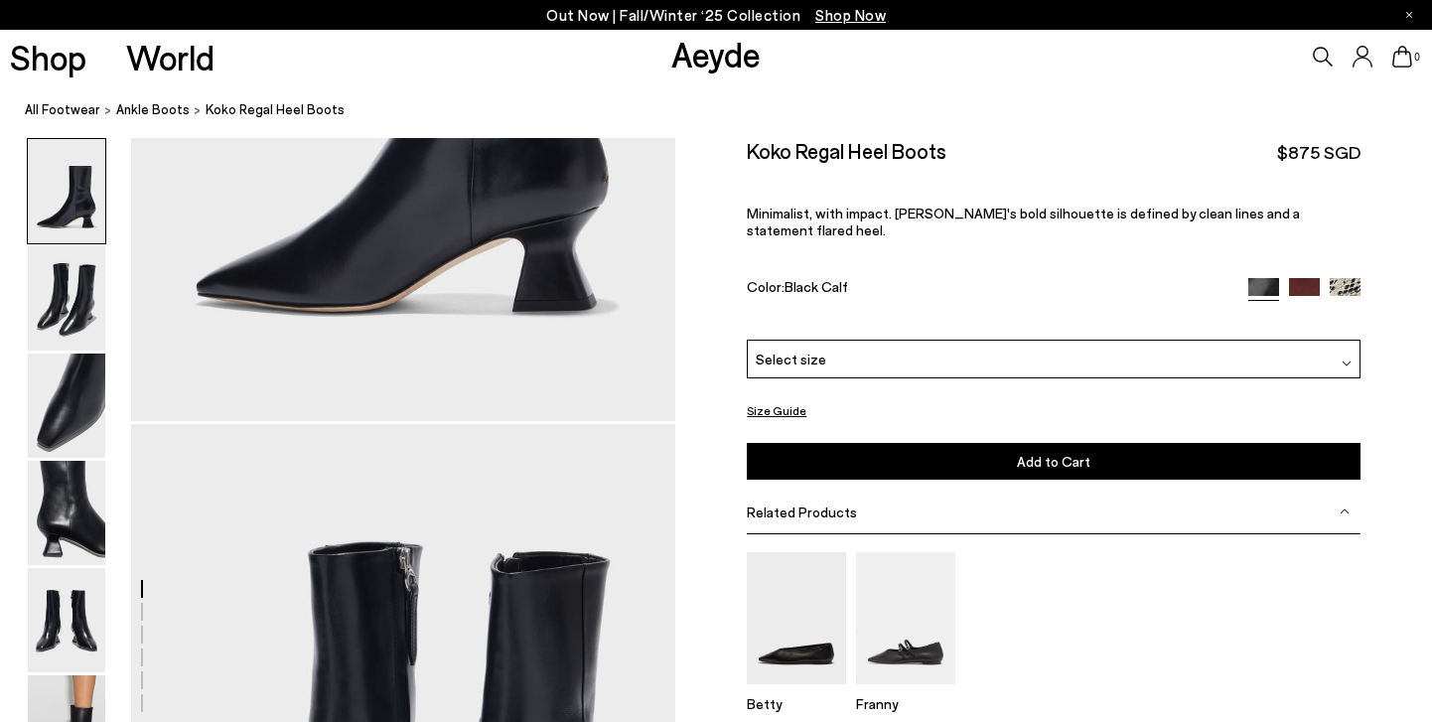
scroll to position [406, 0]
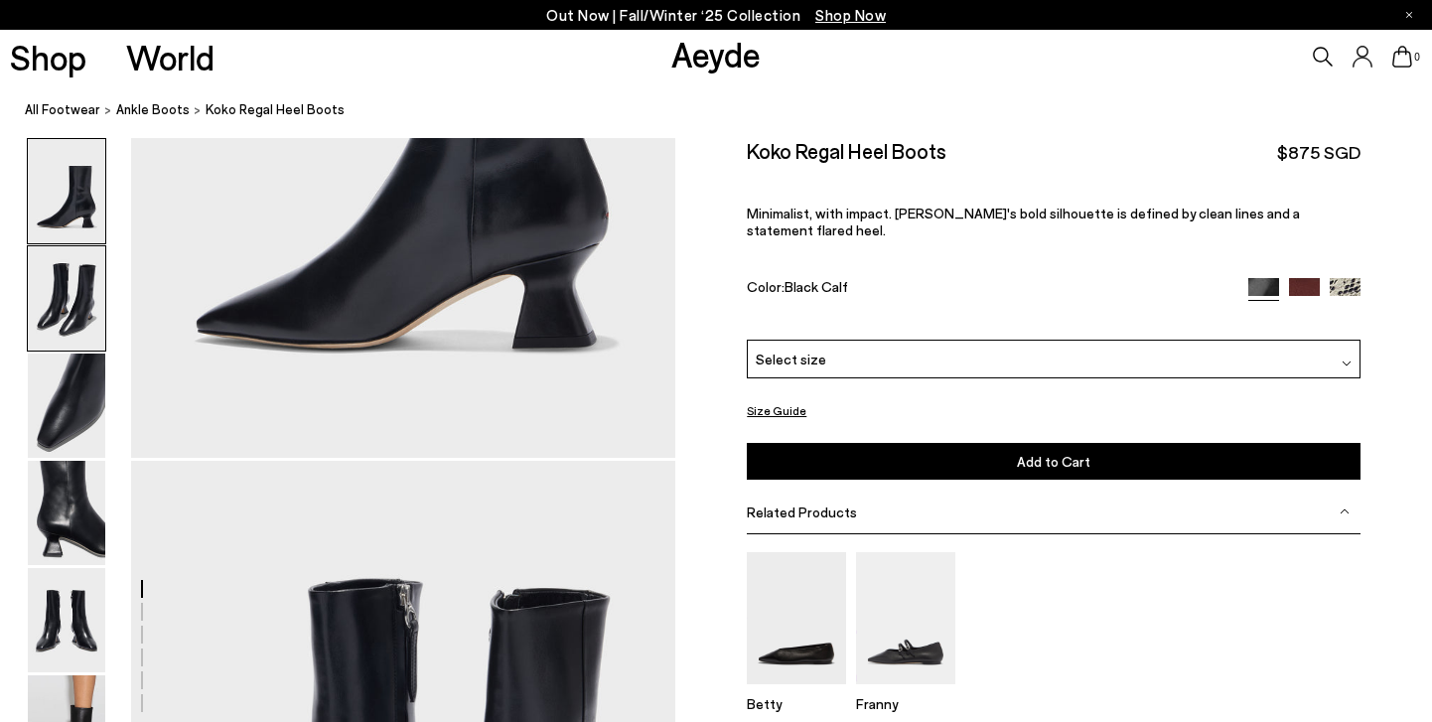
click at [56, 327] on img at bounding box center [66, 298] width 77 height 104
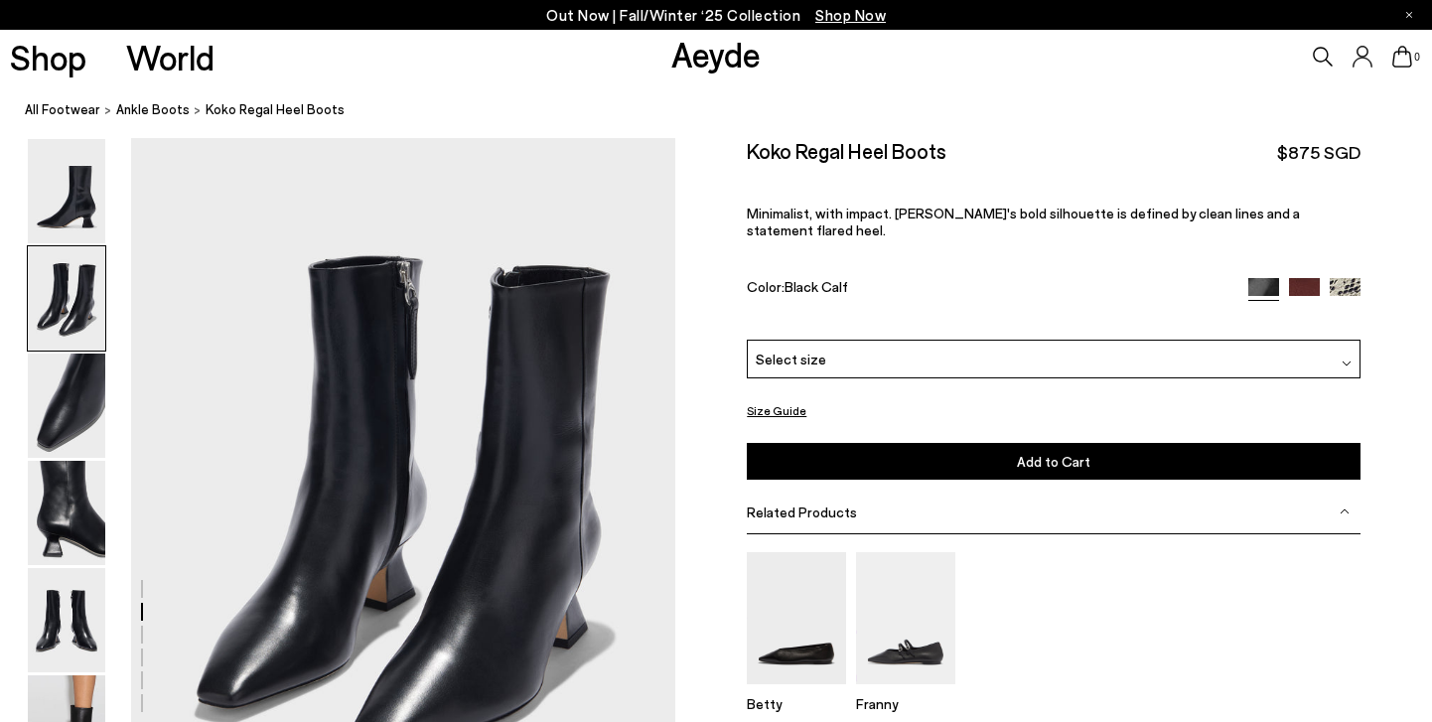
scroll to position [731, 0]
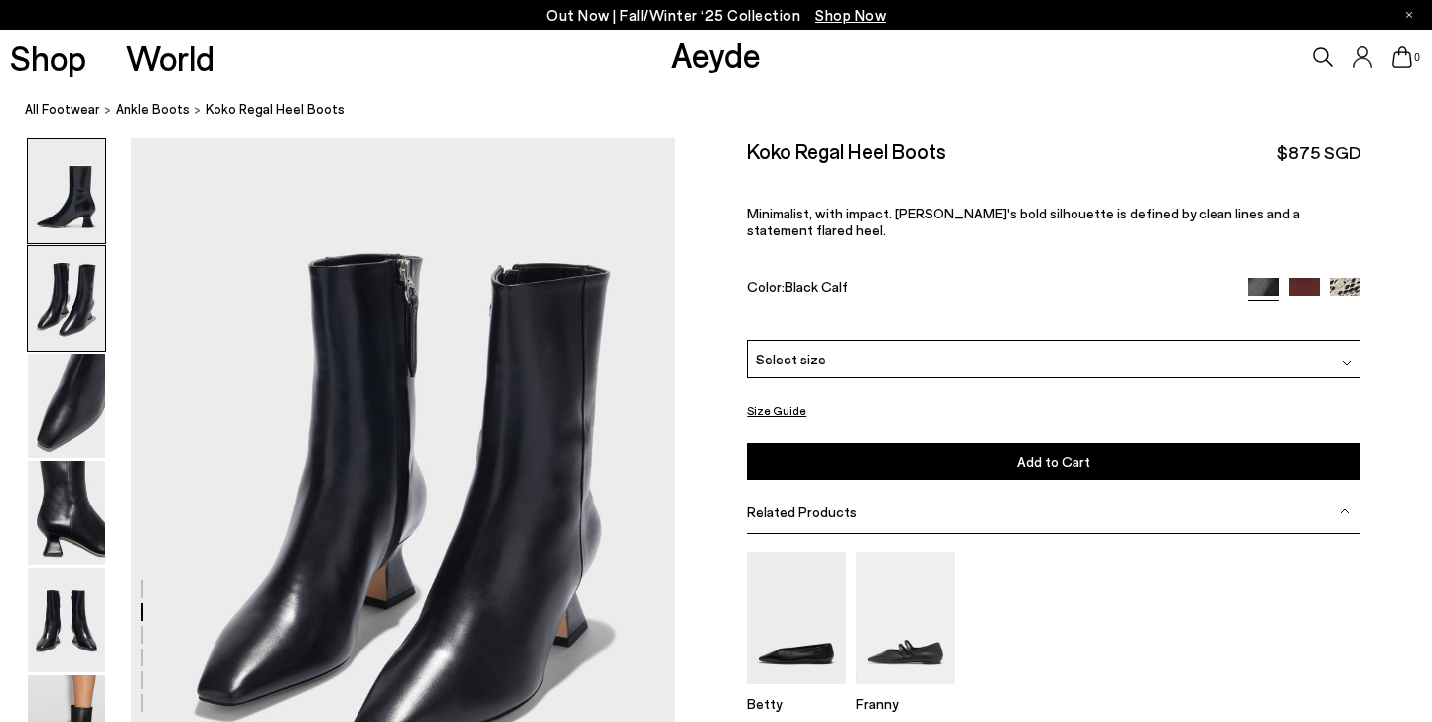
click at [51, 220] on img at bounding box center [66, 191] width 77 height 104
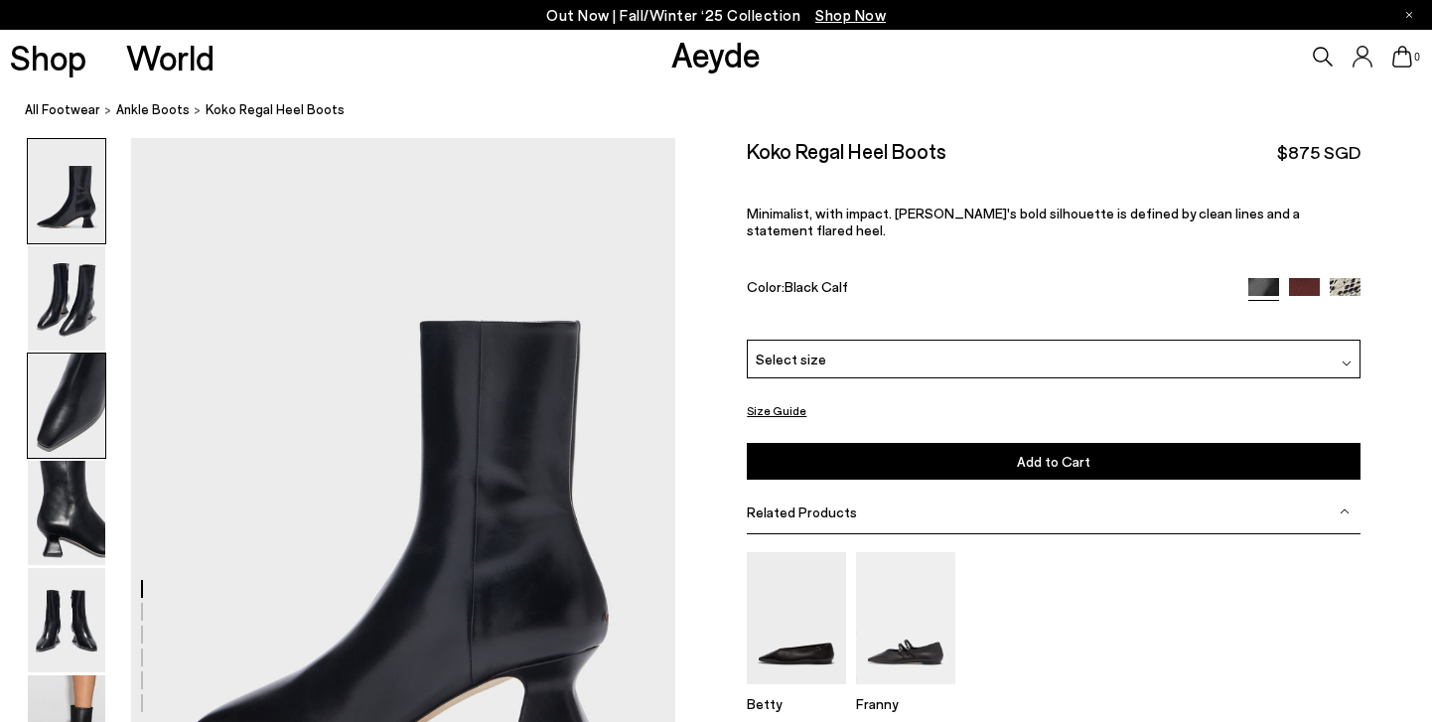
scroll to position [0, 0]
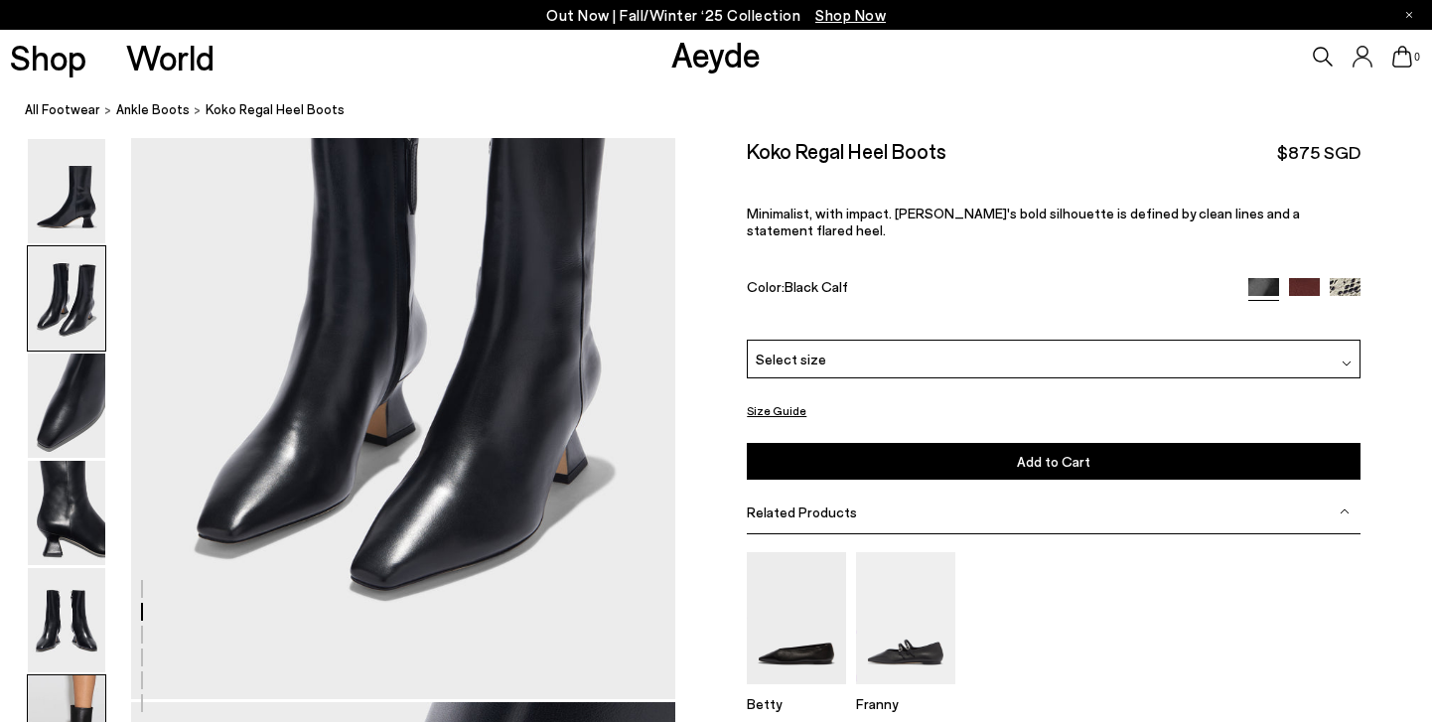
click at [74, 691] on img at bounding box center [66, 727] width 77 height 104
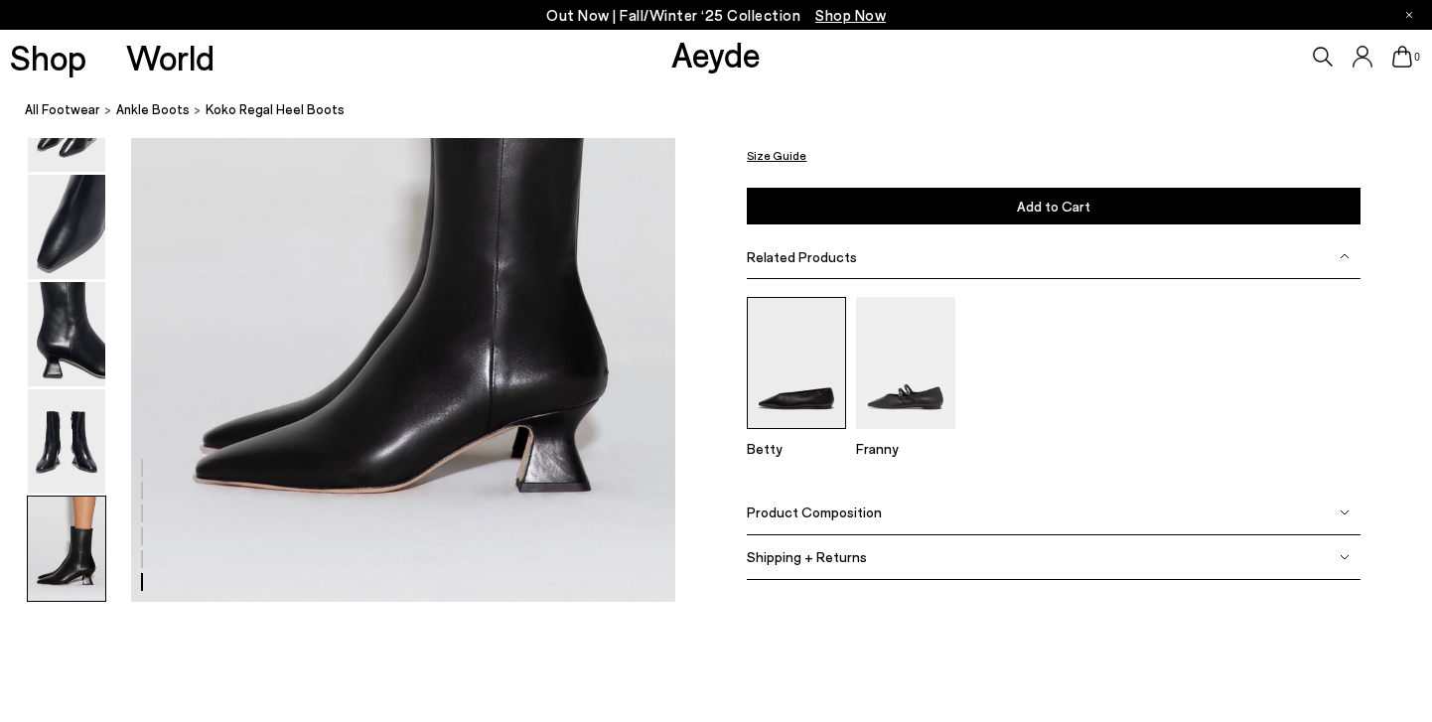
scroll to position [3935, 0]
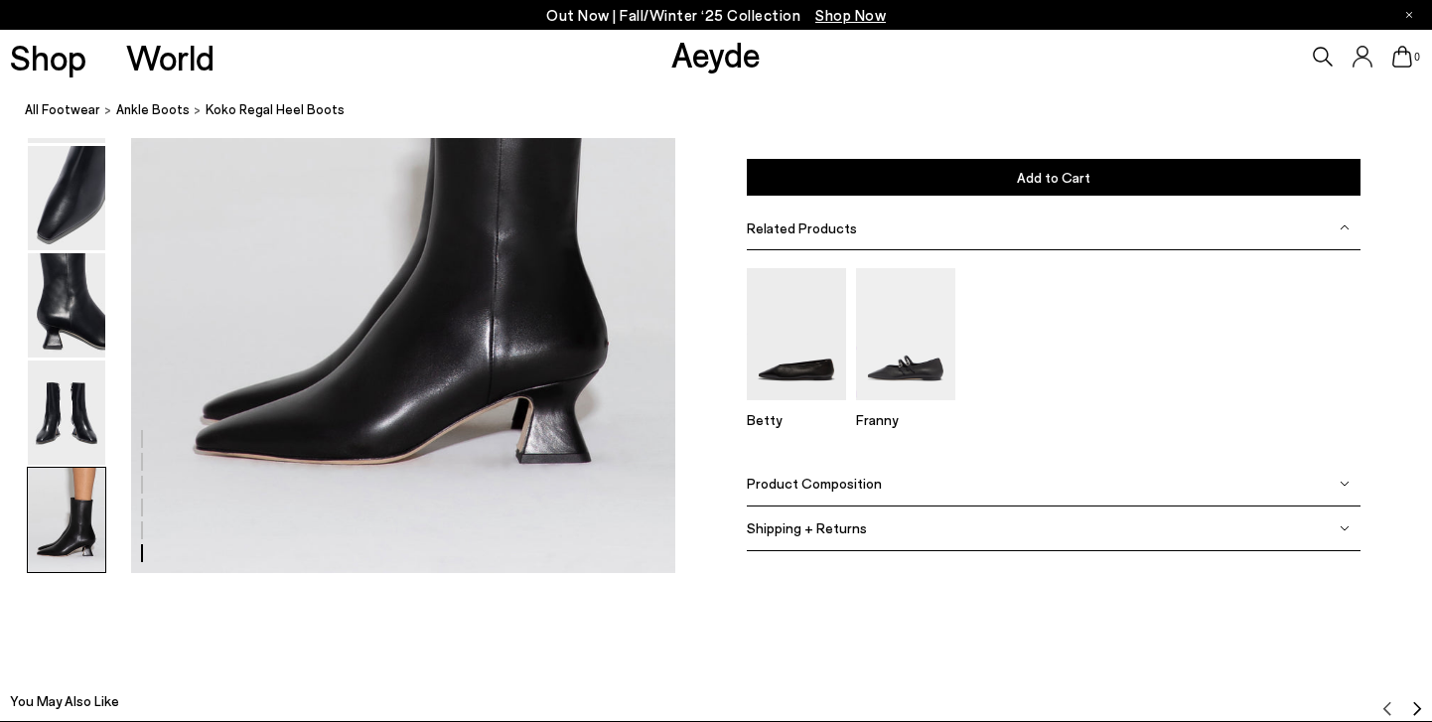
click at [834, 489] on span "Product Composition" at bounding box center [814, 483] width 135 height 17
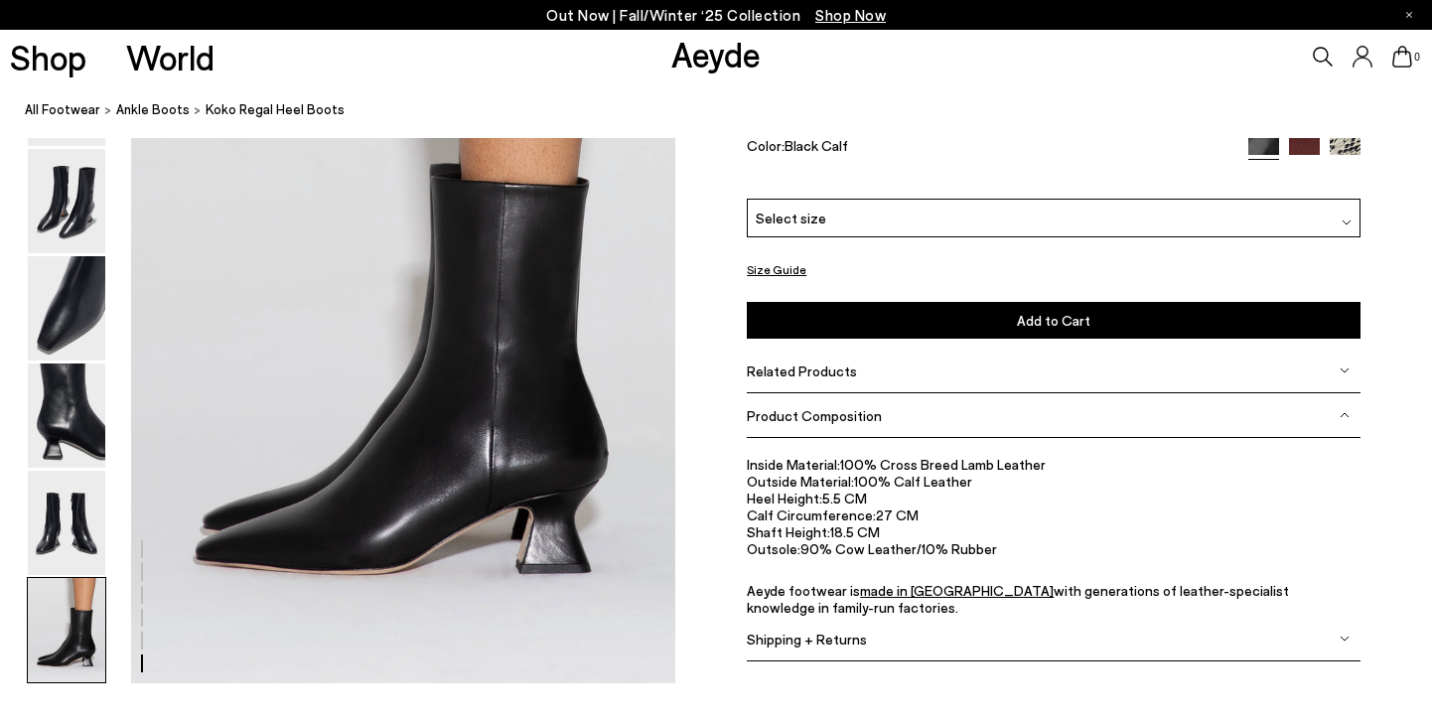
scroll to position [3823, 0]
